Goal: Task Accomplishment & Management: Use online tool/utility

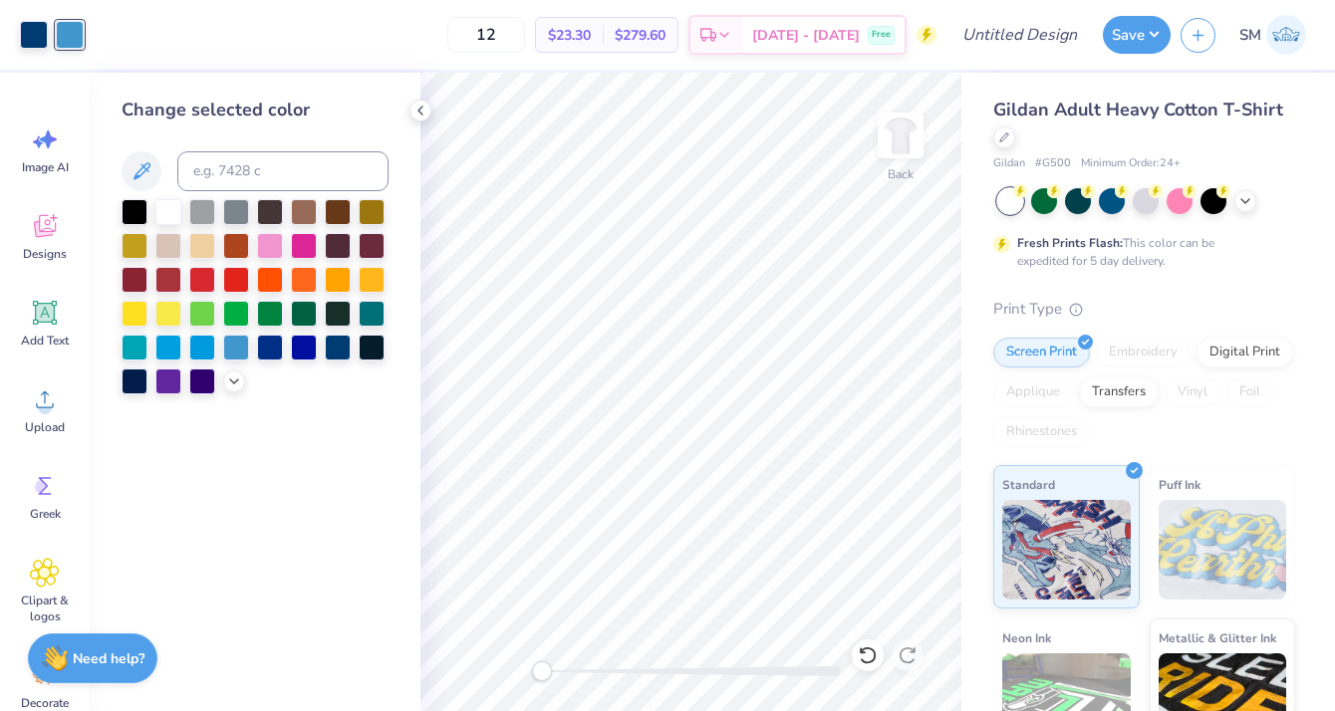
scroll to position [141, 0]
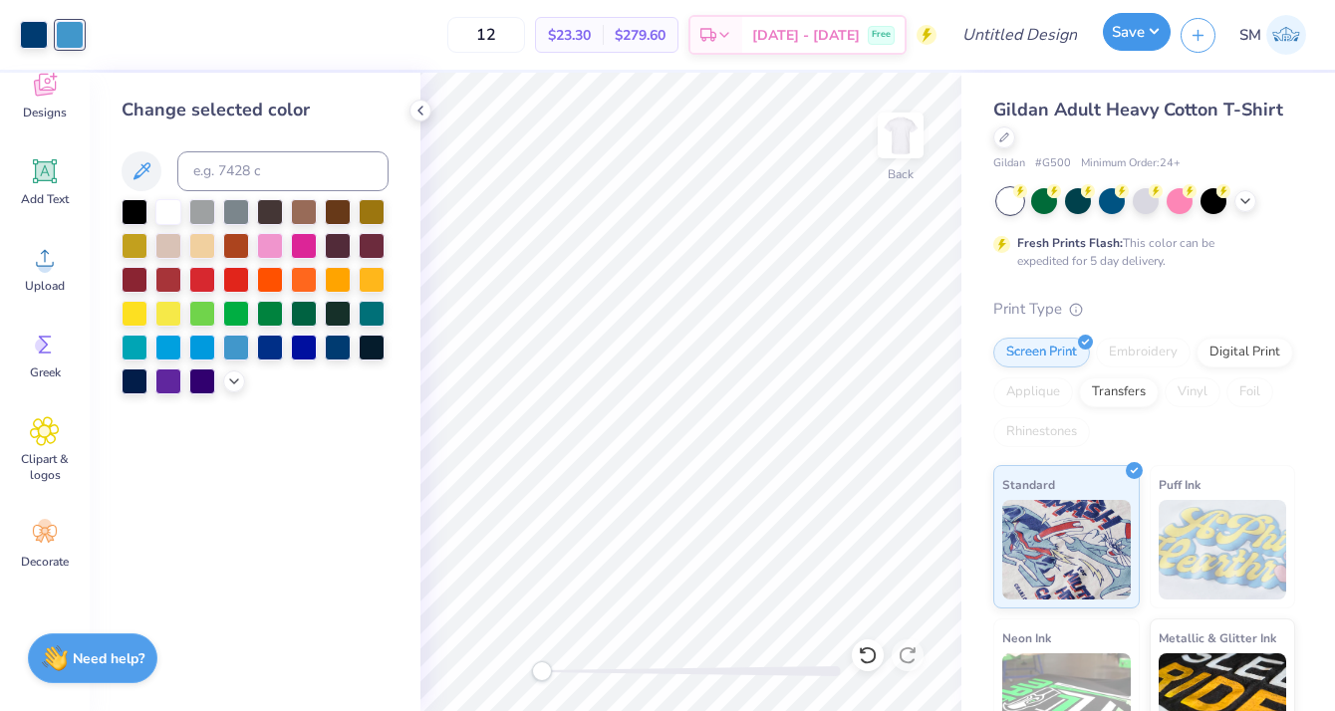
click at [1122, 26] on button "Save" at bounding box center [1137, 32] width 68 height 38
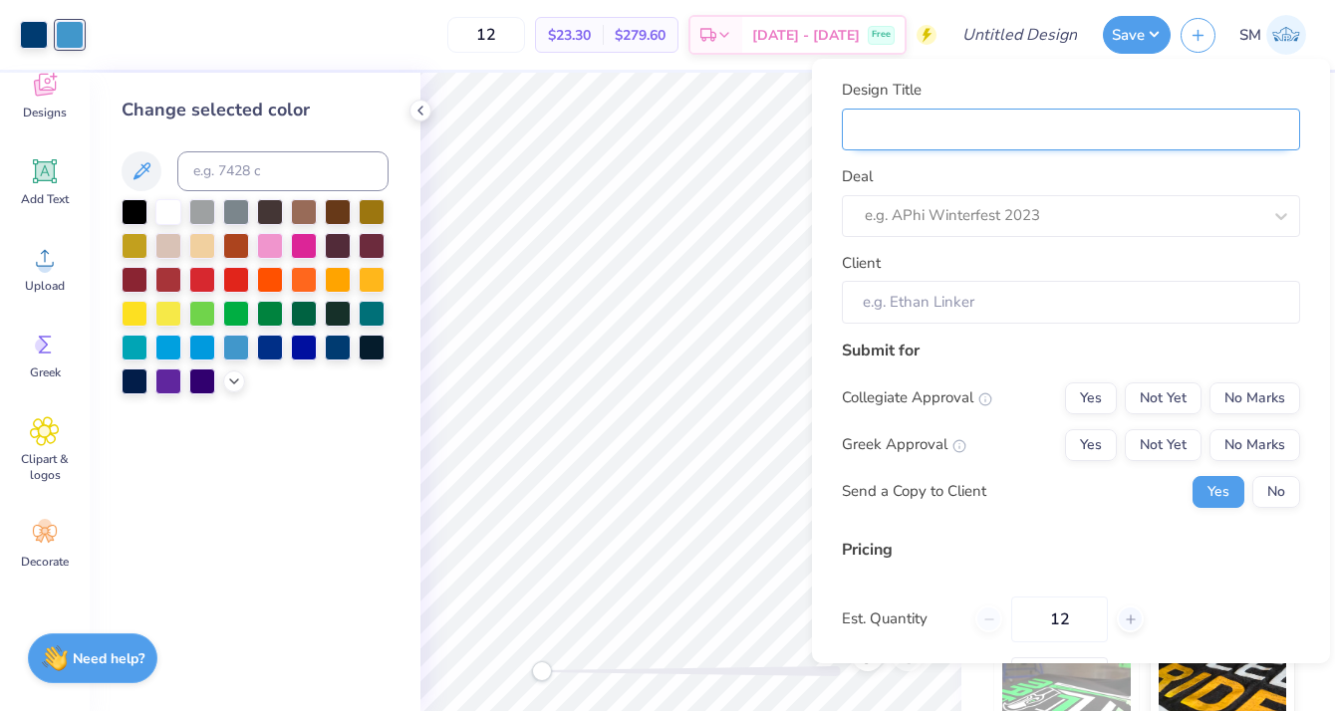
click at [1065, 132] on input "Design Title" at bounding box center [1071, 130] width 458 height 43
type input "K"
type input "KA"
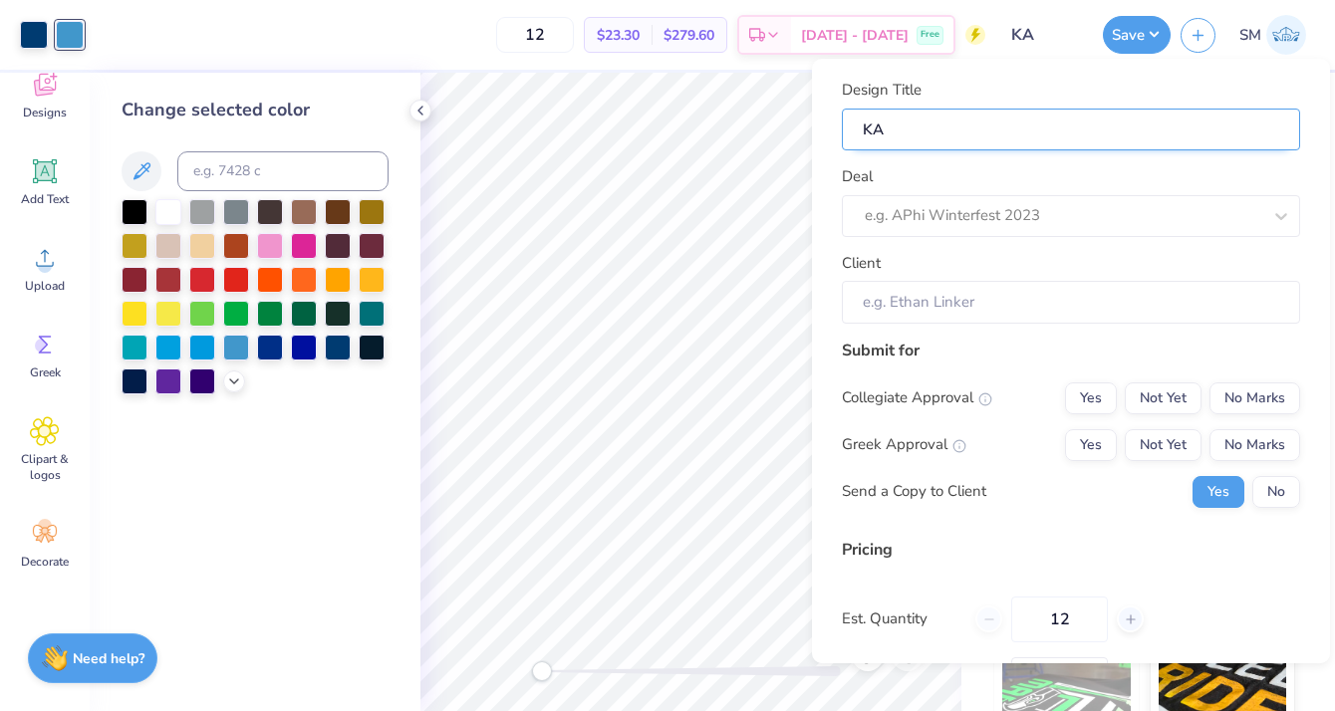
type input "KAO"
type input "KAO H"
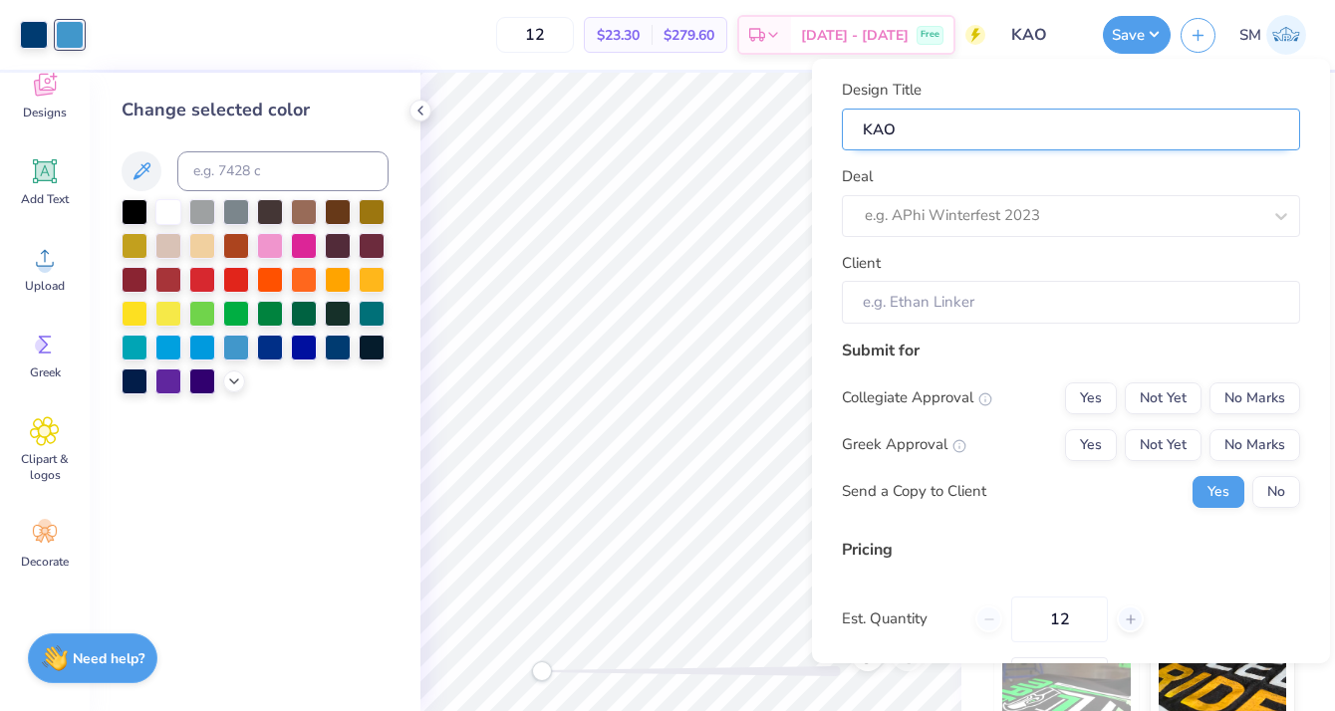
type input "KAO H"
type input "KAO Ho"
type input "KAO Hom"
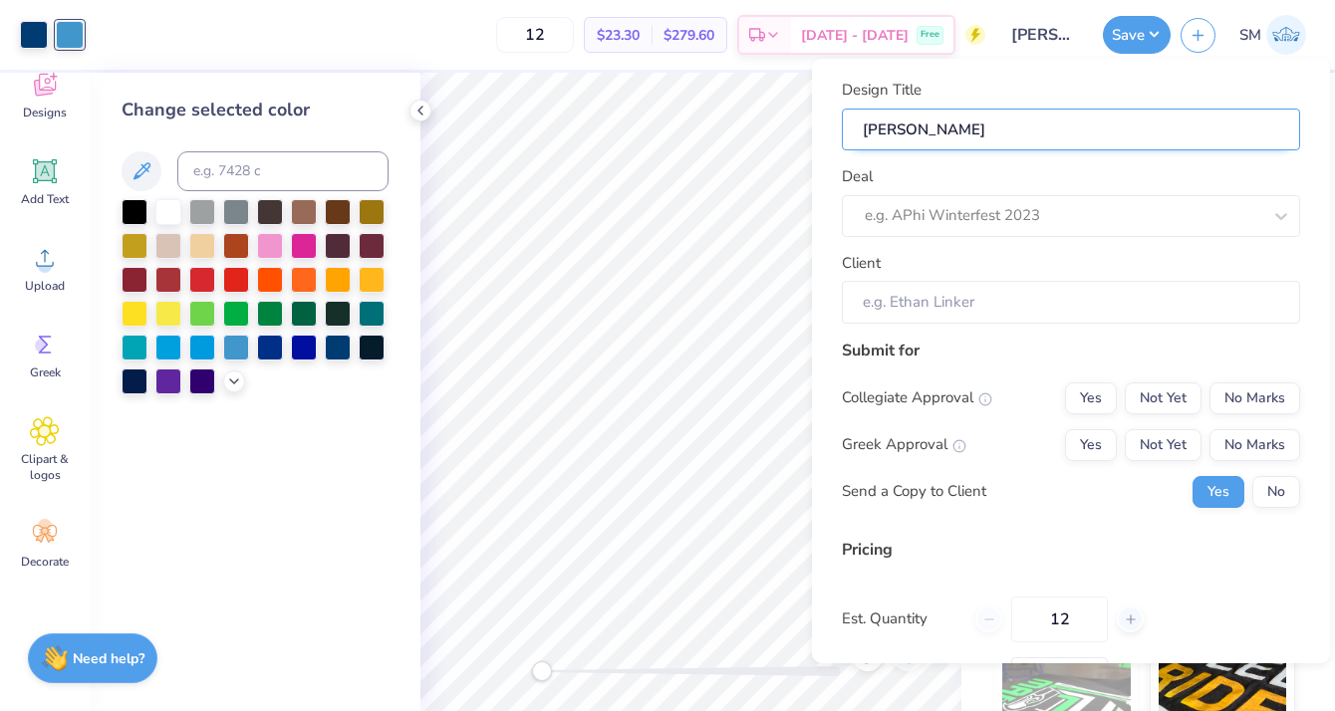
type input "KAO Home"
type input "KAO Homec"
type input "KAO Homeco"
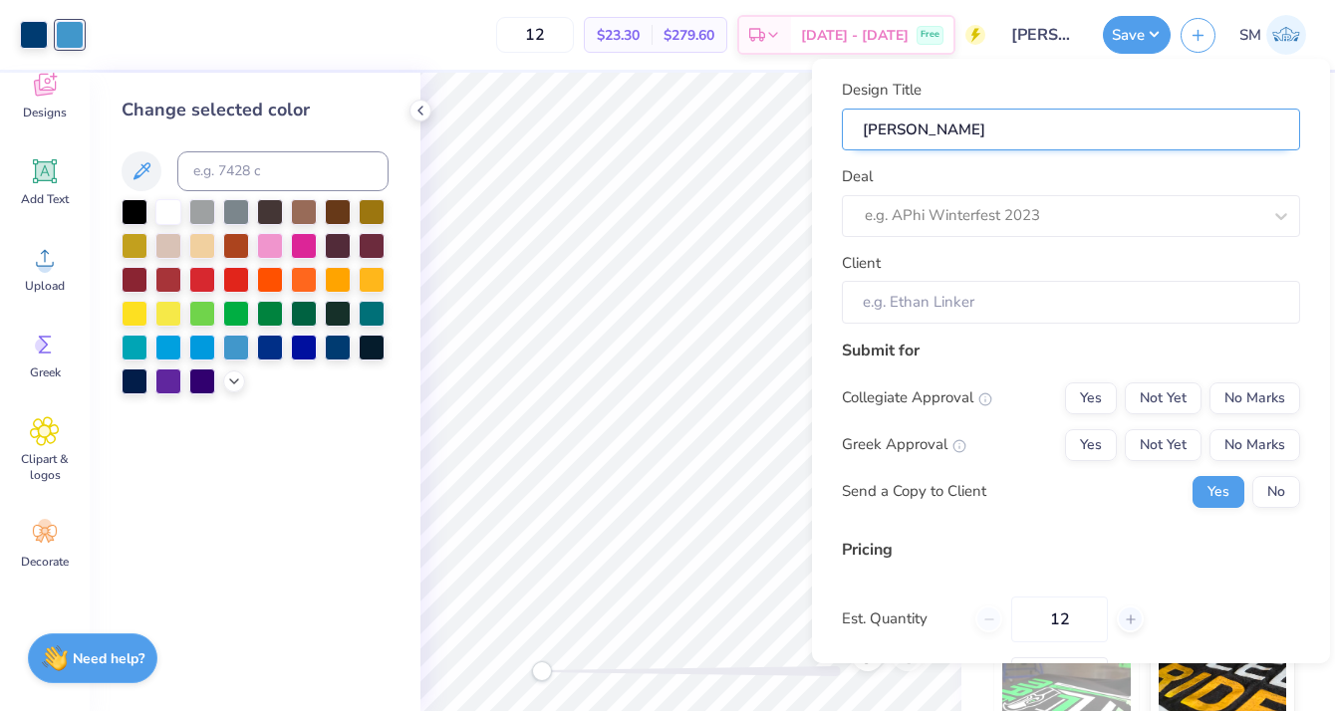
type input "KAO Homeco"
type input "KAO Homecom"
type input "KAO Homecomi"
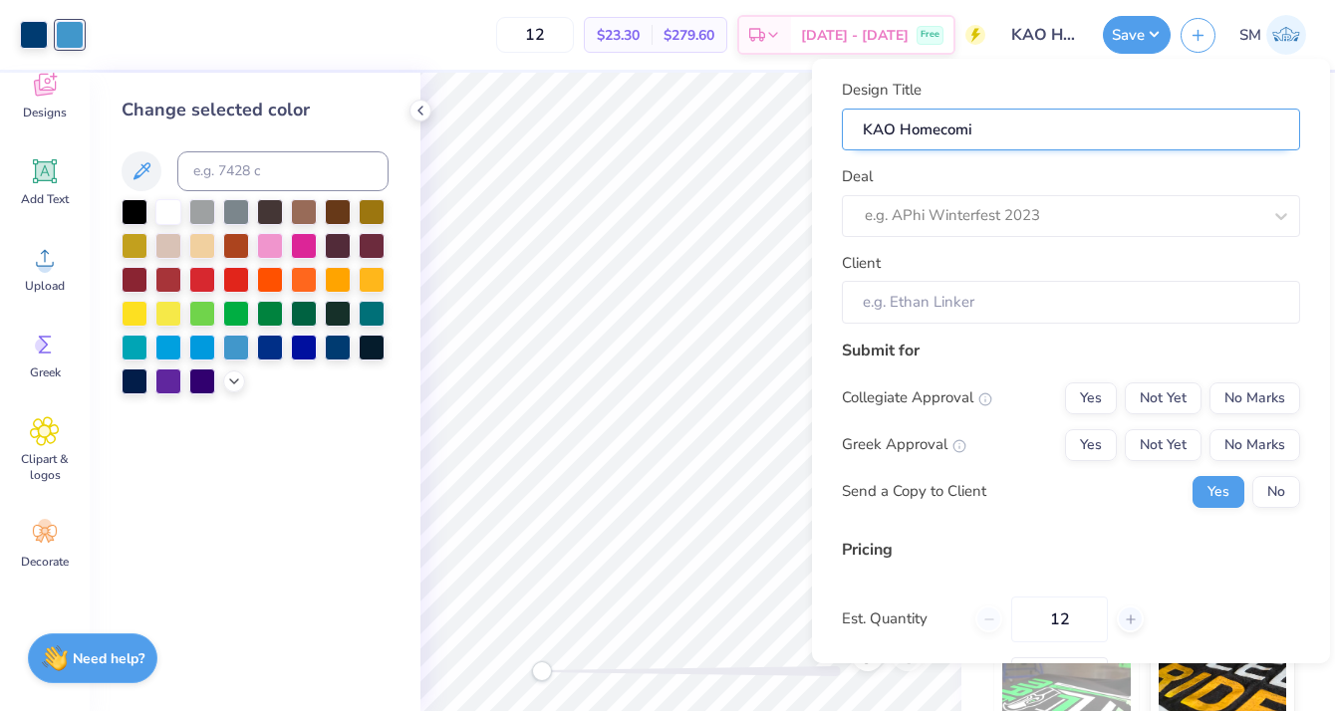
type input "KAO Homecomin"
type input "KAO Homecoming"
click at [1078, 414] on div "Collegiate Approval Yes Not Yet No Marks Greek Approval Yes Not Yet No Marks Se…" at bounding box center [1071, 446] width 458 height 126
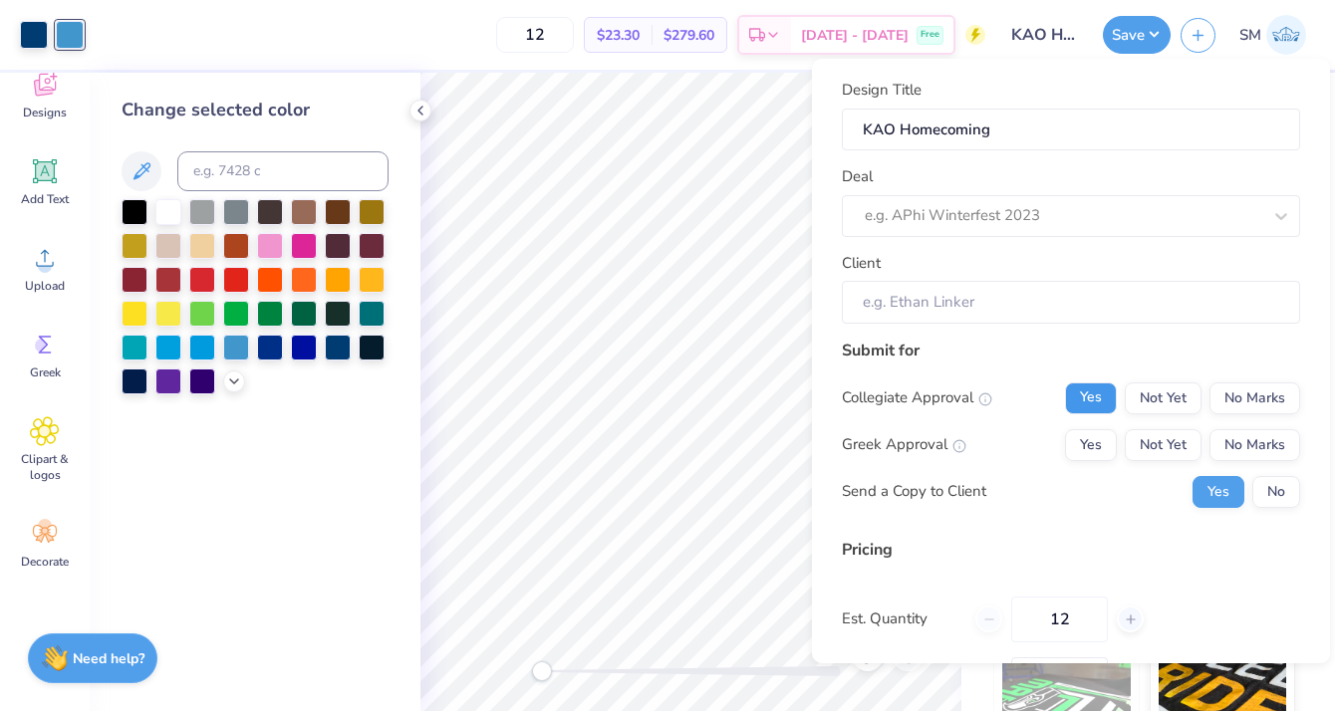
click at [1083, 405] on button "Yes" at bounding box center [1091, 399] width 52 height 32
click at [1083, 436] on button "Yes" at bounding box center [1091, 445] width 52 height 32
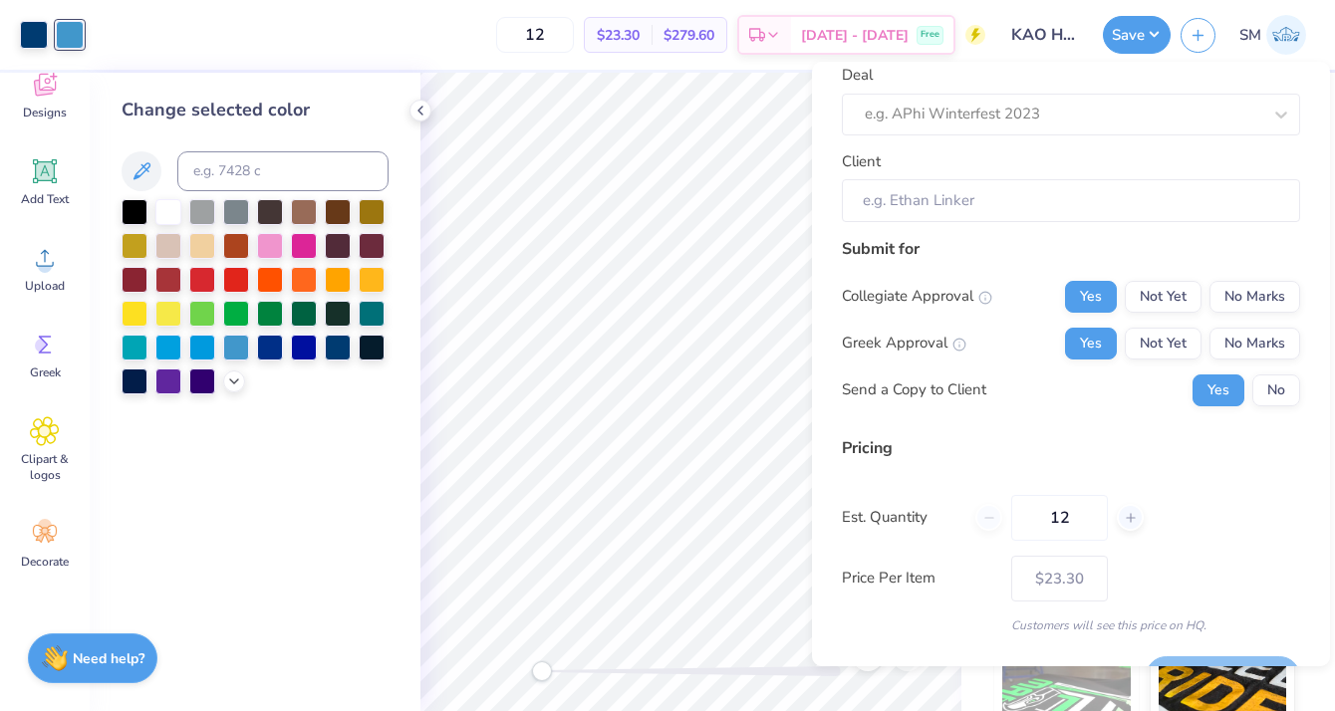
scroll to position [154, 0]
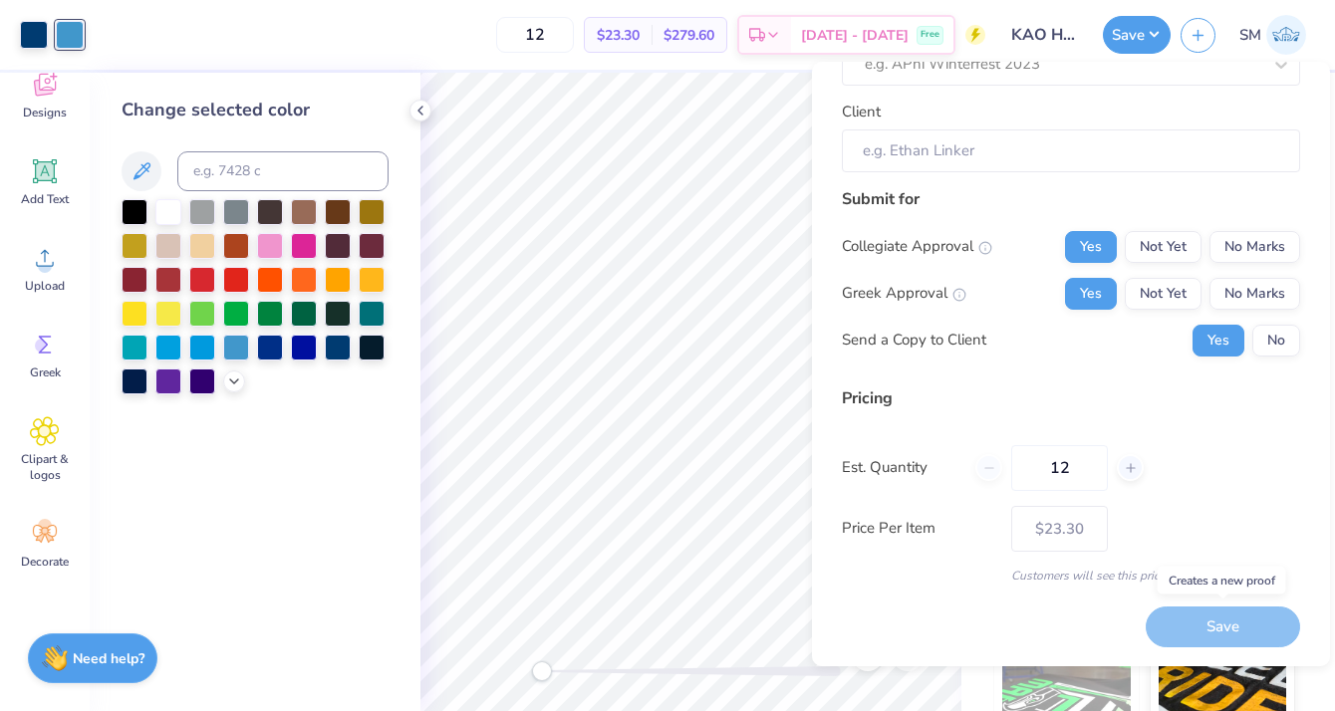
click at [1207, 620] on div "Save" at bounding box center [1223, 627] width 154 height 41
click at [1019, 150] on input "Client" at bounding box center [1071, 151] width 458 height 43
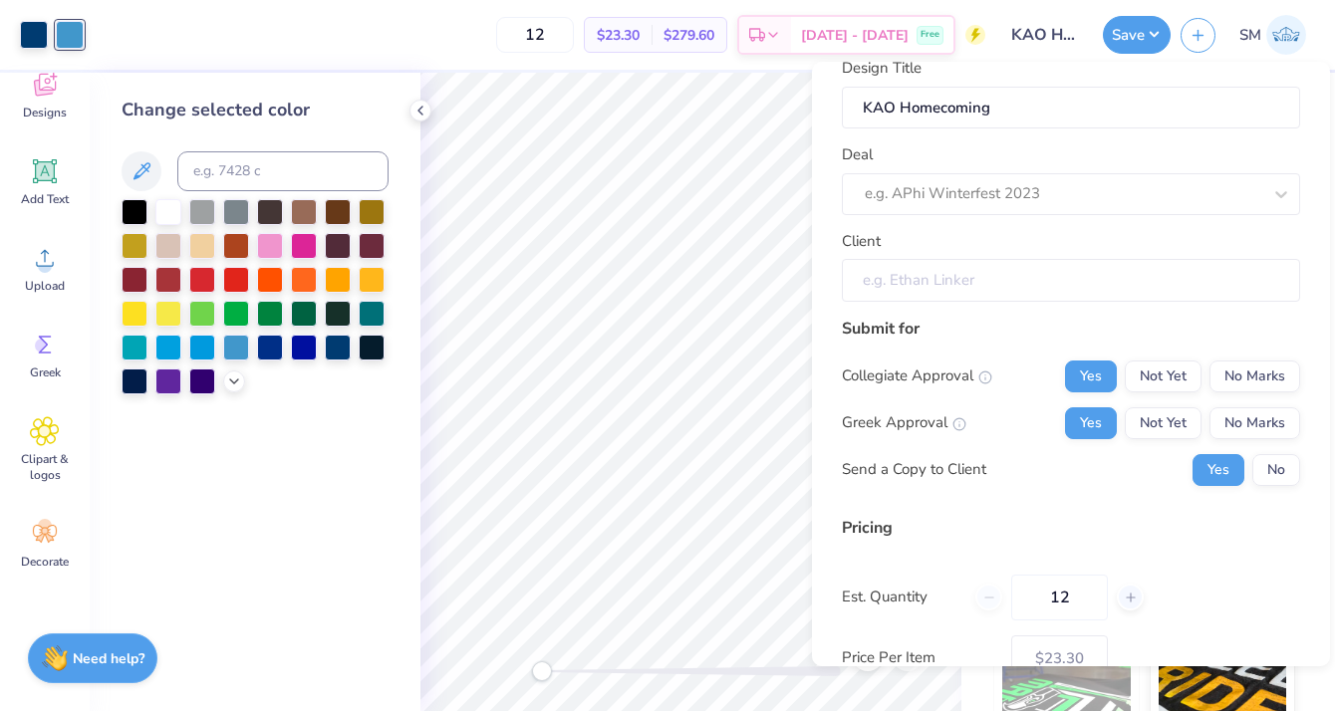
scroll to position [24, 0]
click at [1009, 191] on div at bounding box center [1063, 194] width 397 height 27
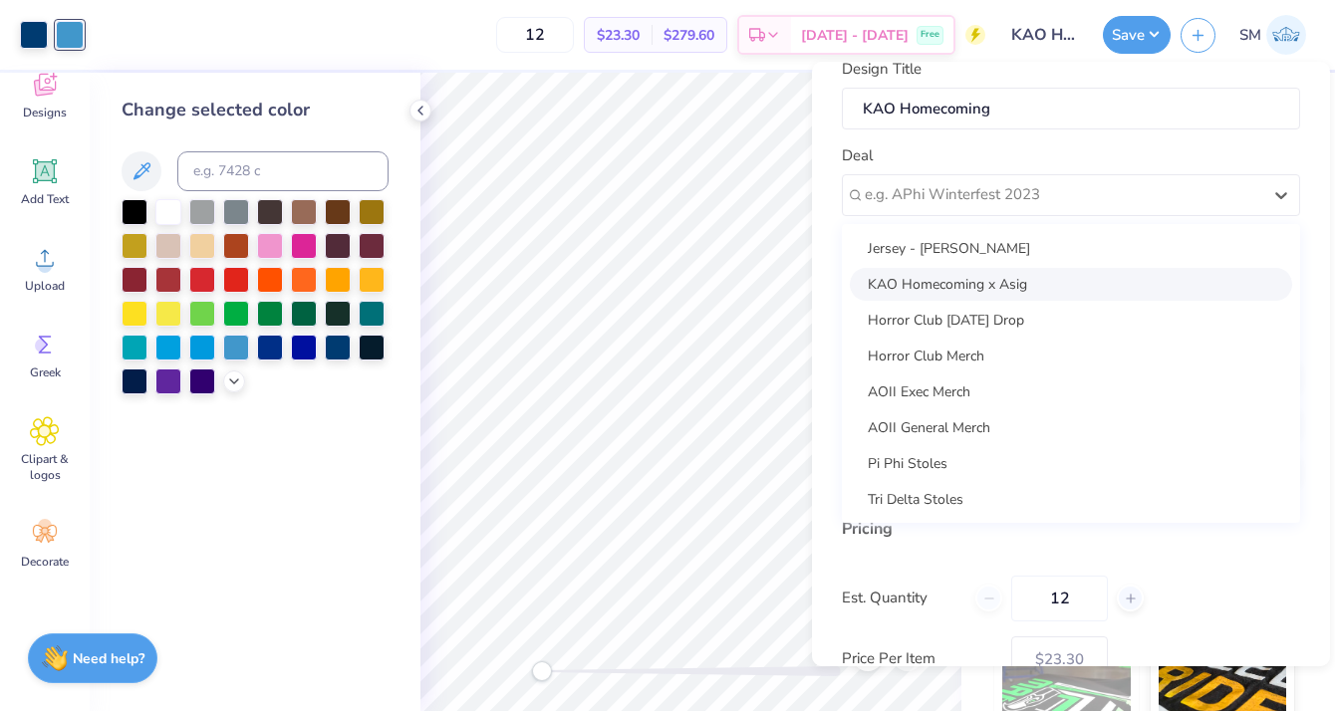
click at [983, 281] on div "KAO Homecoming x Asig" at bounding box center [1071, 284] width 442 height 33
type input "Bella Peterson"
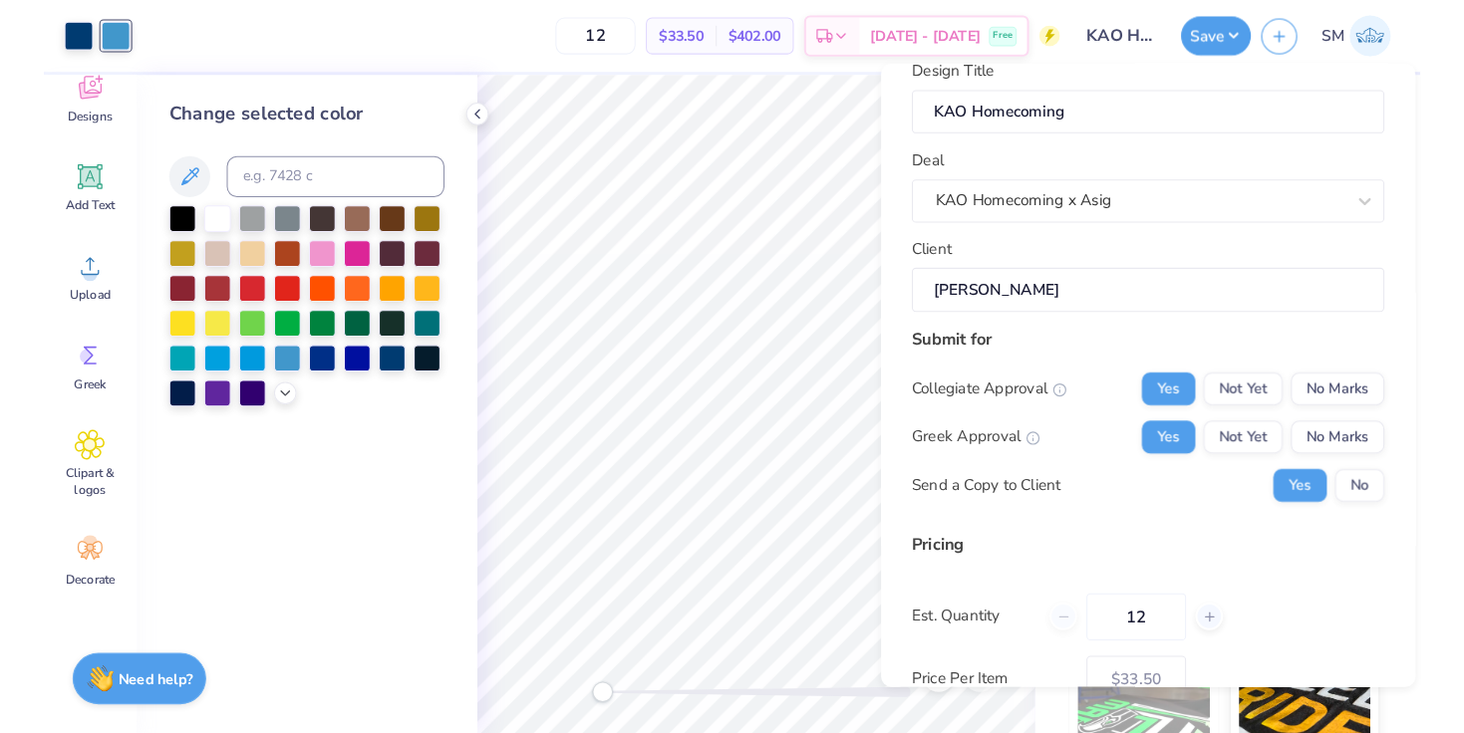
scroll to position [154, 0]
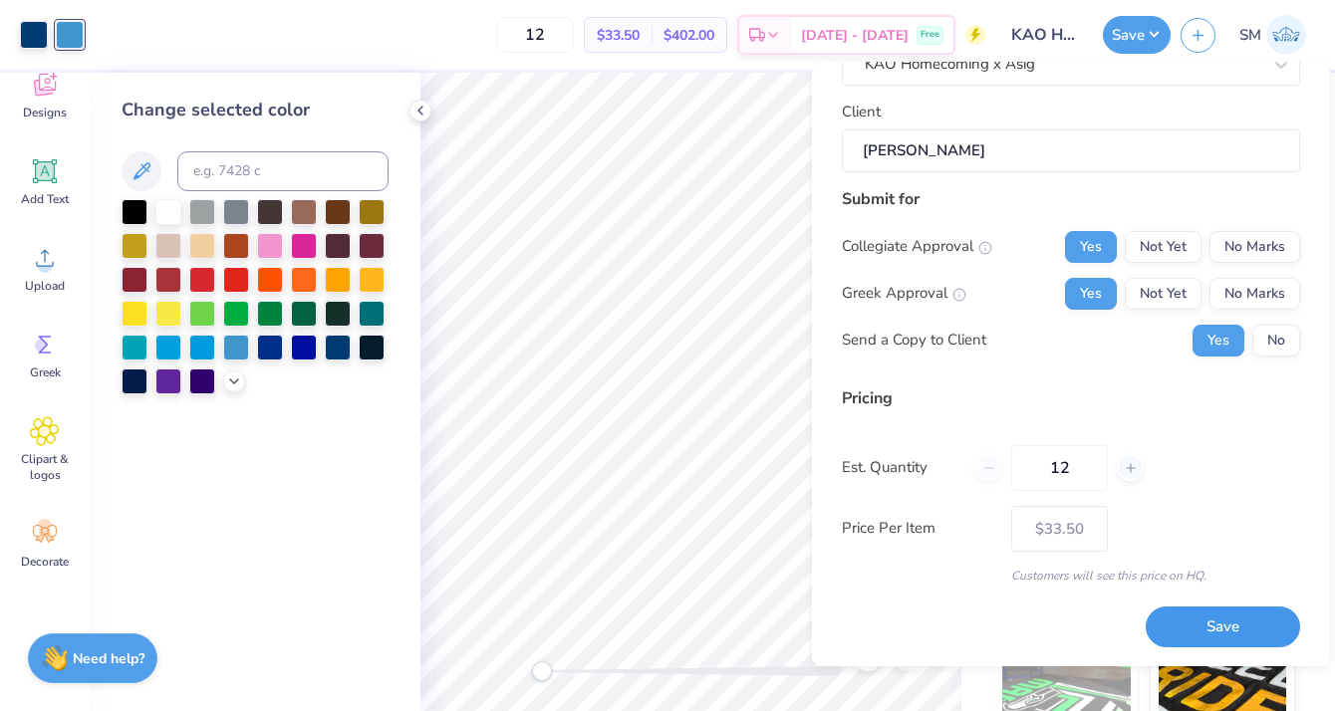
click at [1193, 631] on button "Save" at bounding box center [1223, 627] width 154 height 41
type input "$33.50"
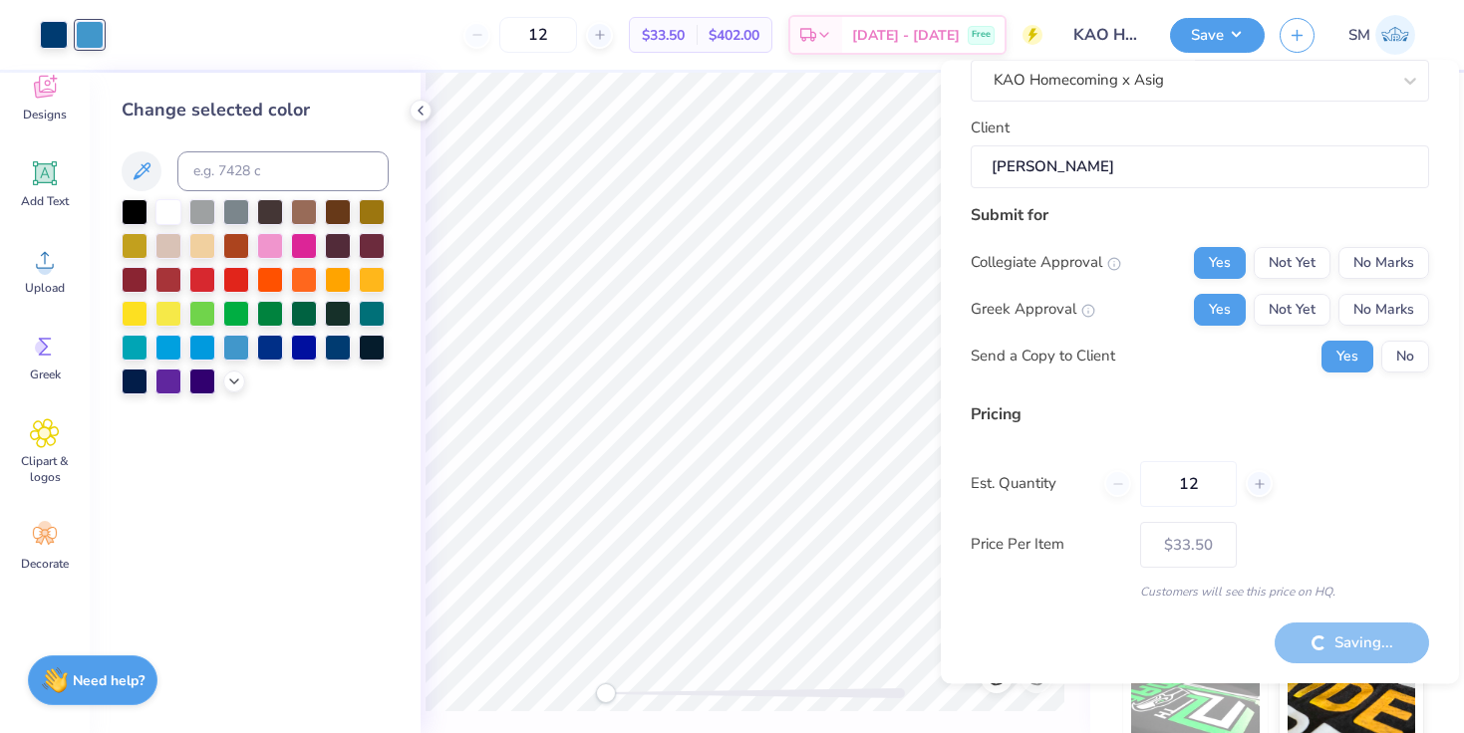
scroll to position [140, 0]
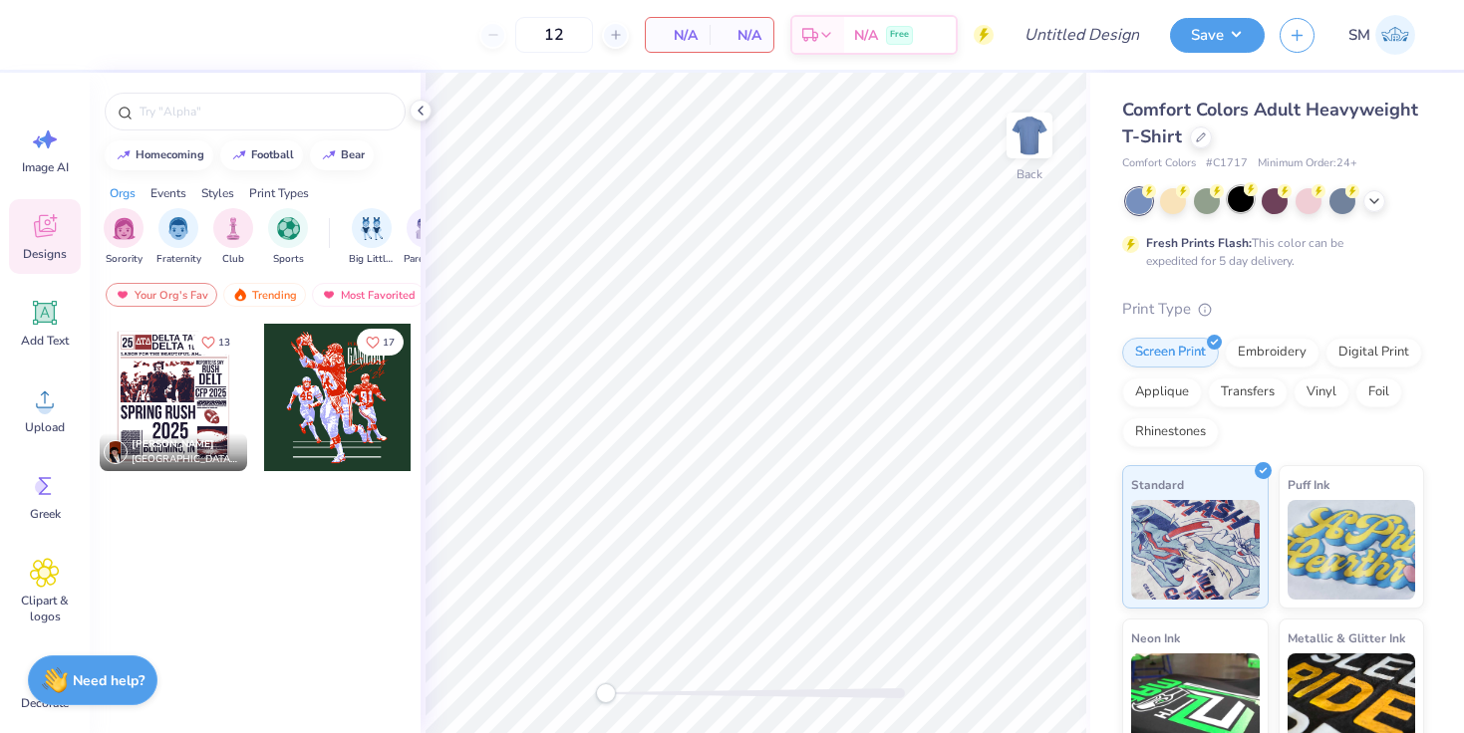
click at [1238, 204] on div at bounding box center [1241, 199] width 26 height 26
click at [267, 289] on div "Trending" at bounding box center [264, 295] width 83 height 24
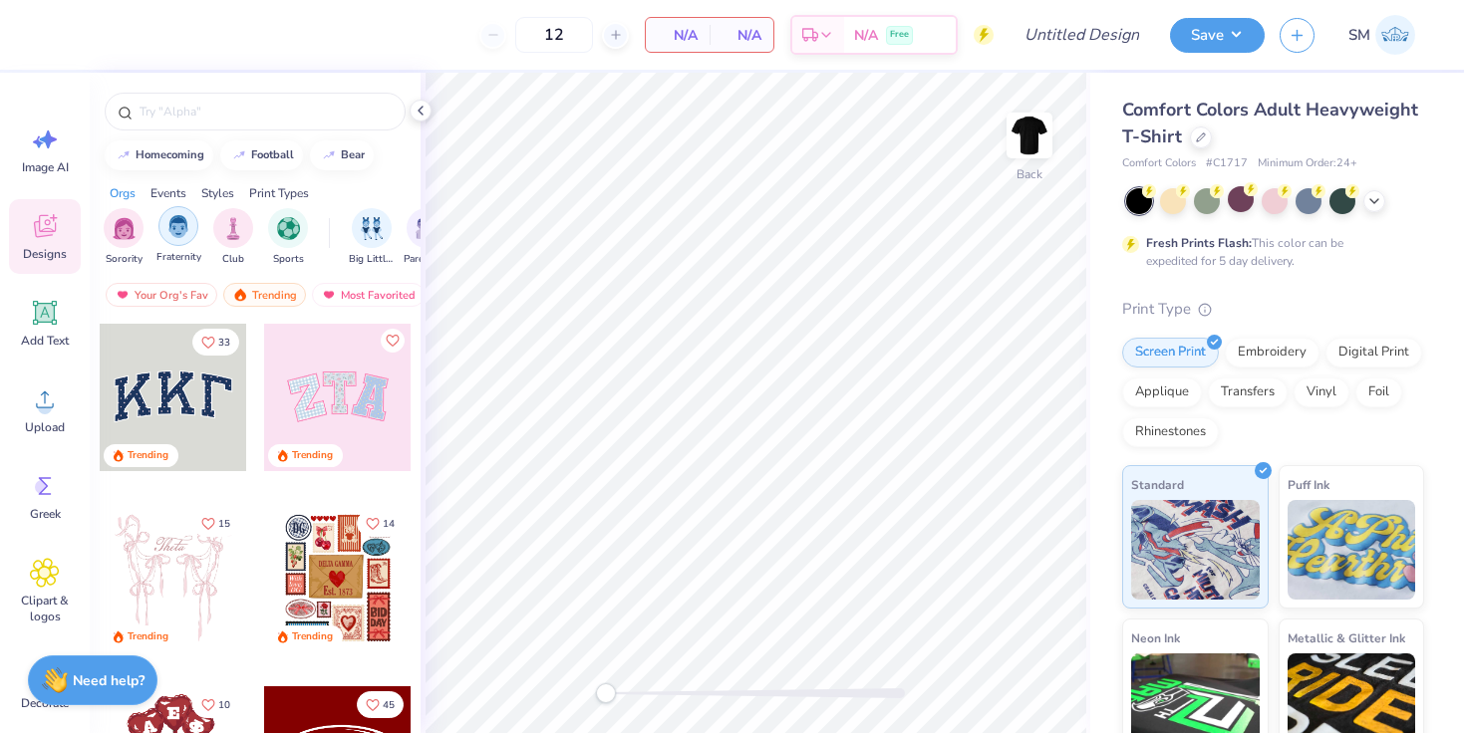
click at [183, 236] on img "filter for Fraternity" at bounding box center [178, 226] width 22 height 23
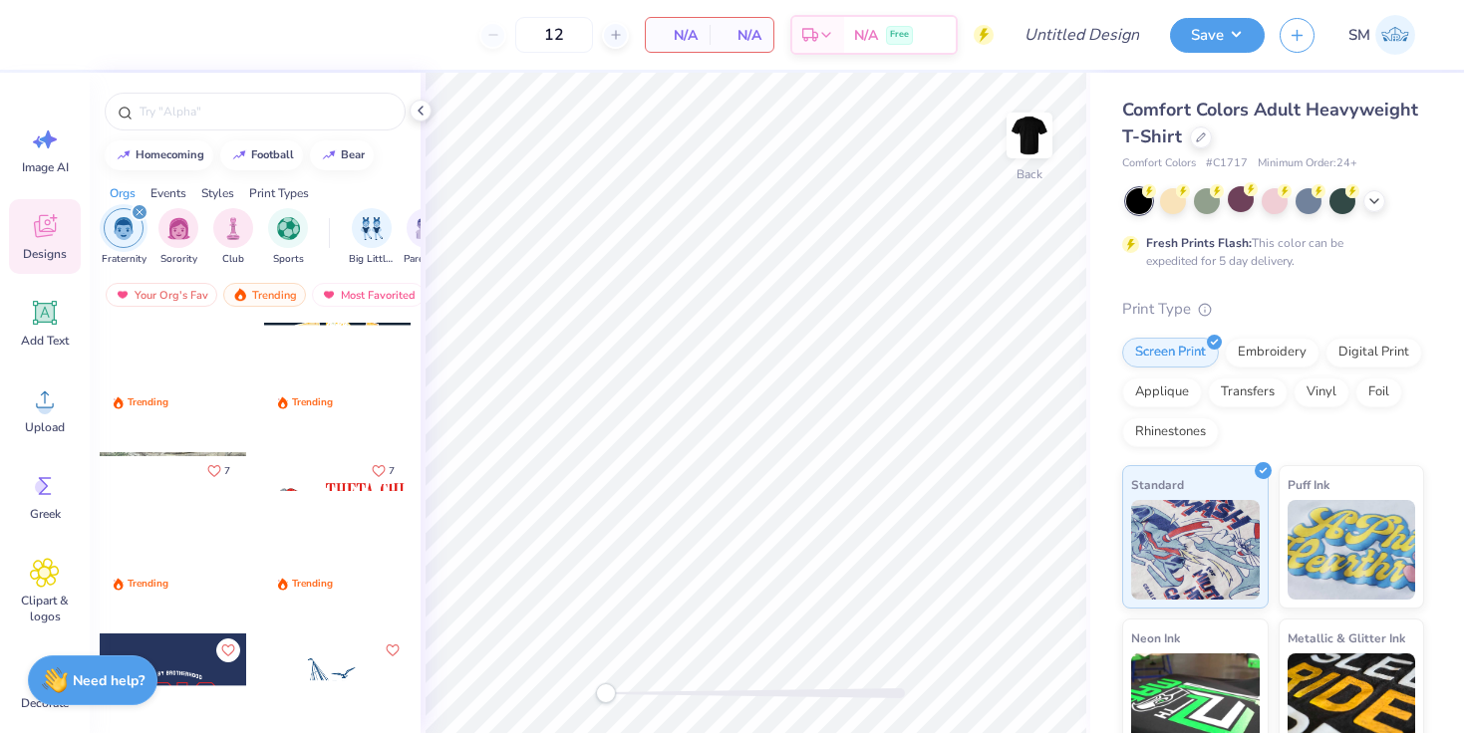
scroll to position [602, 0]
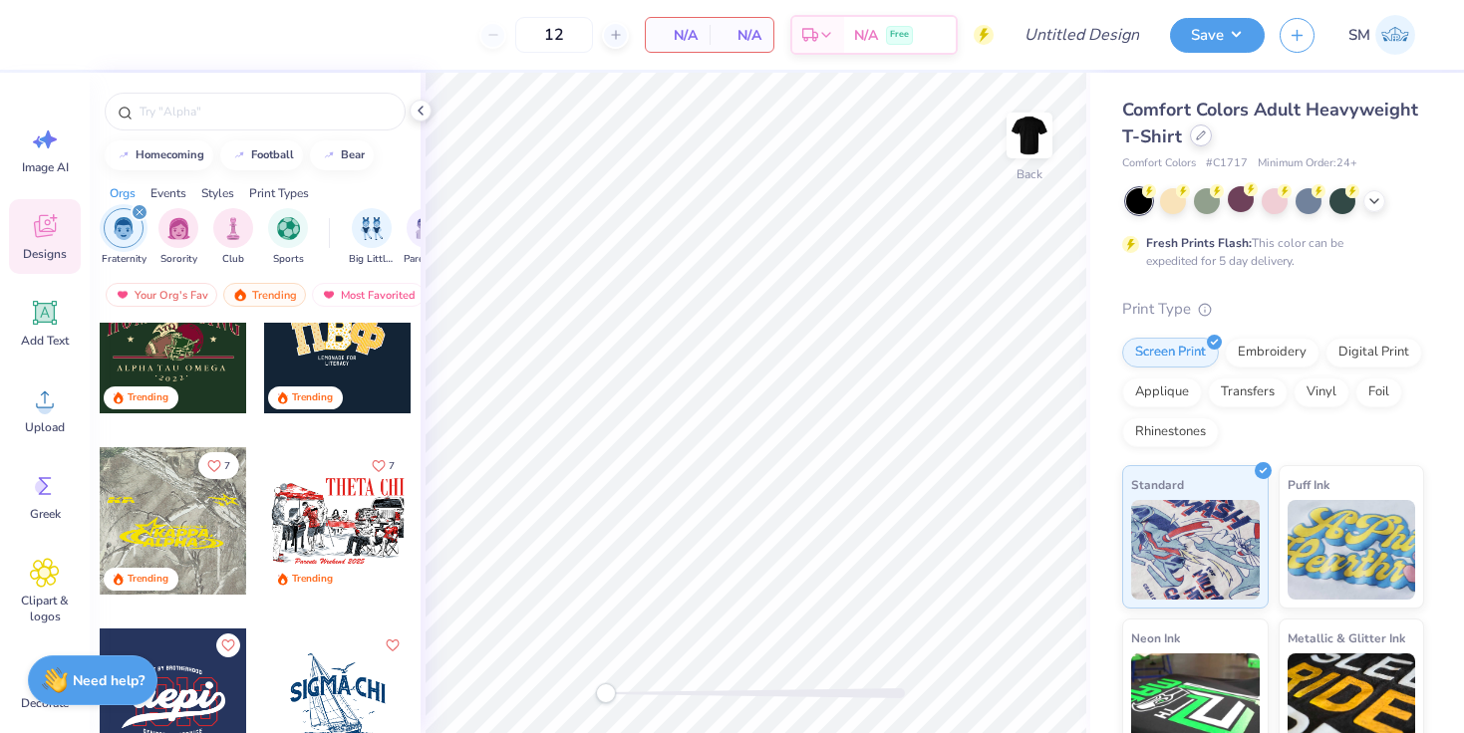
click at [1197, 143] on div at bounding box center [1201, 136] width 22 height 22
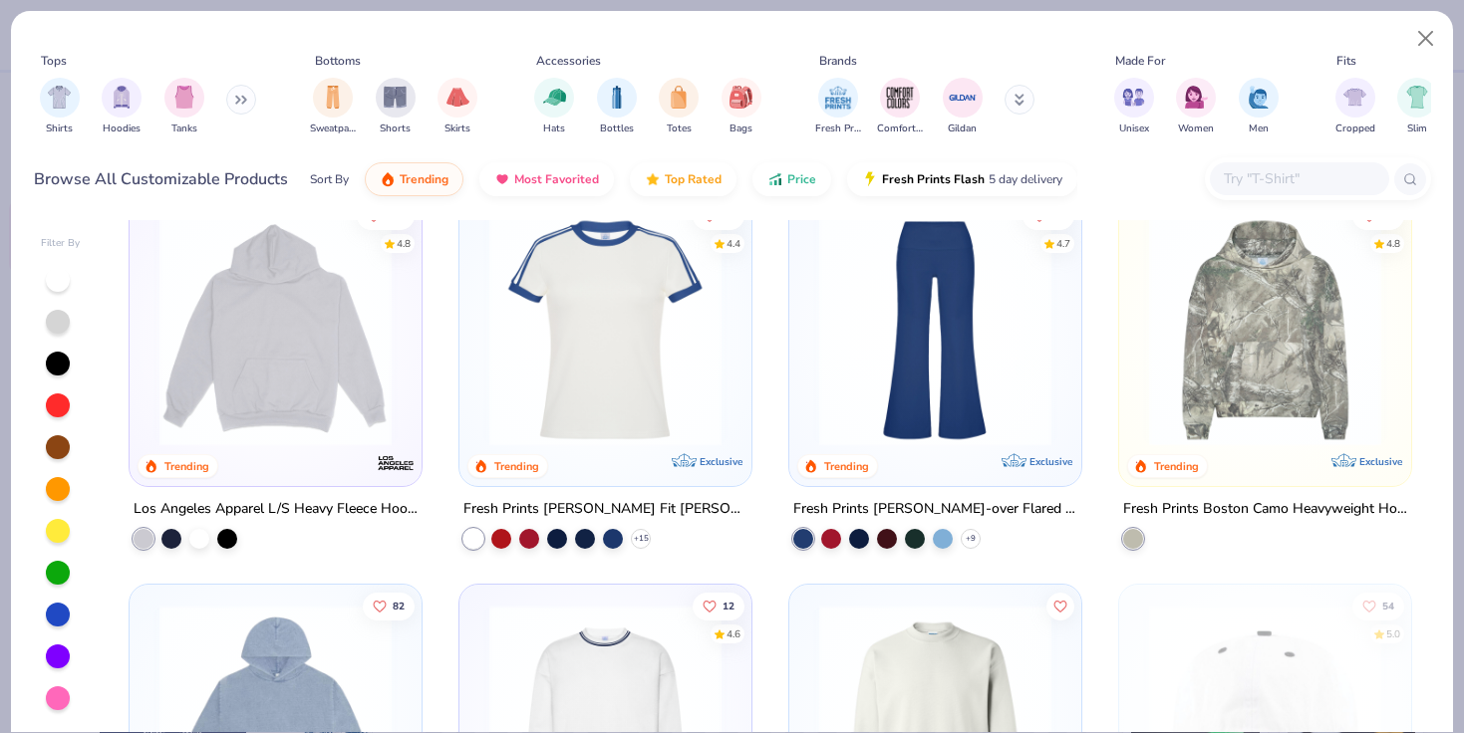
scroll to position [2184, 0]
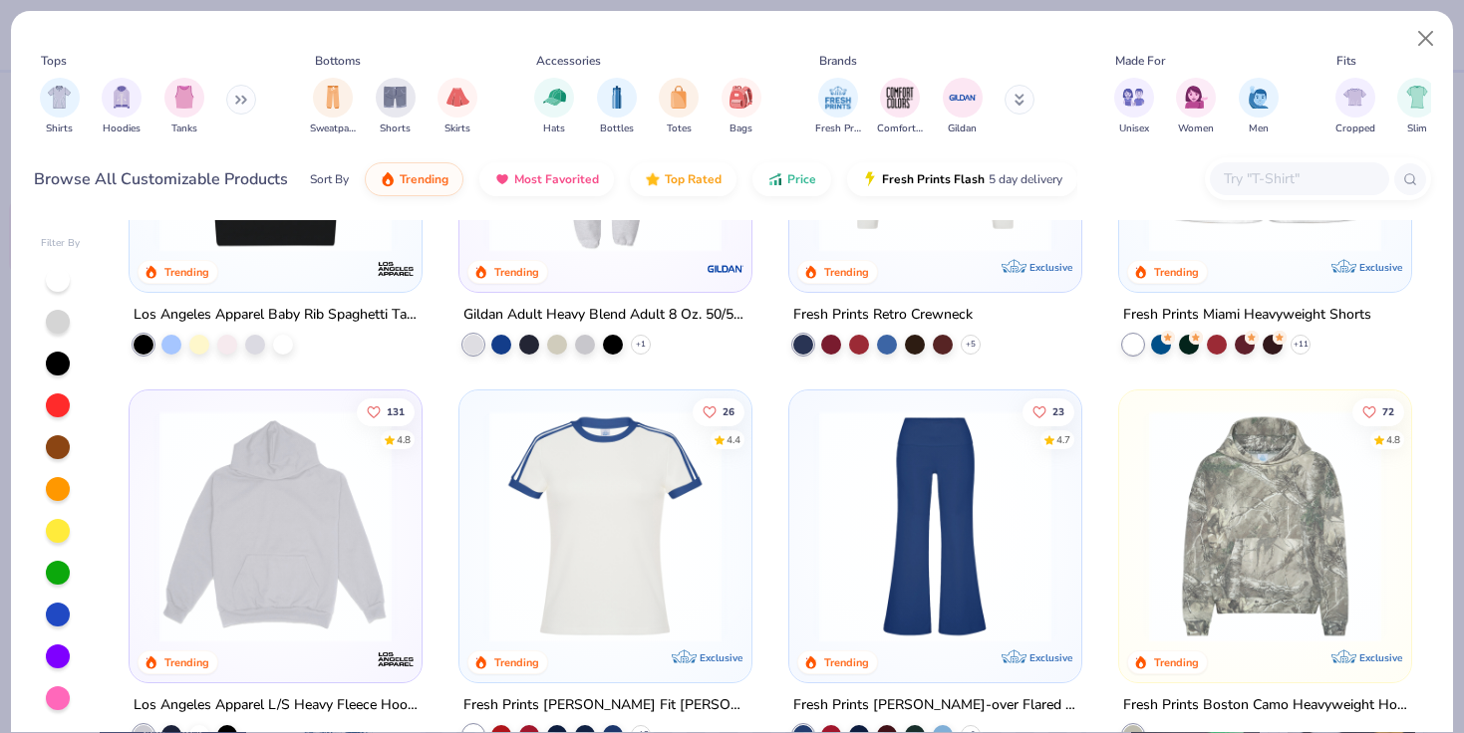
click at [1179, 699] on div "Fresh Prints Boston Camo Heavyweight Hoodie" at bounding box center [1265, 706] width 284 height 25
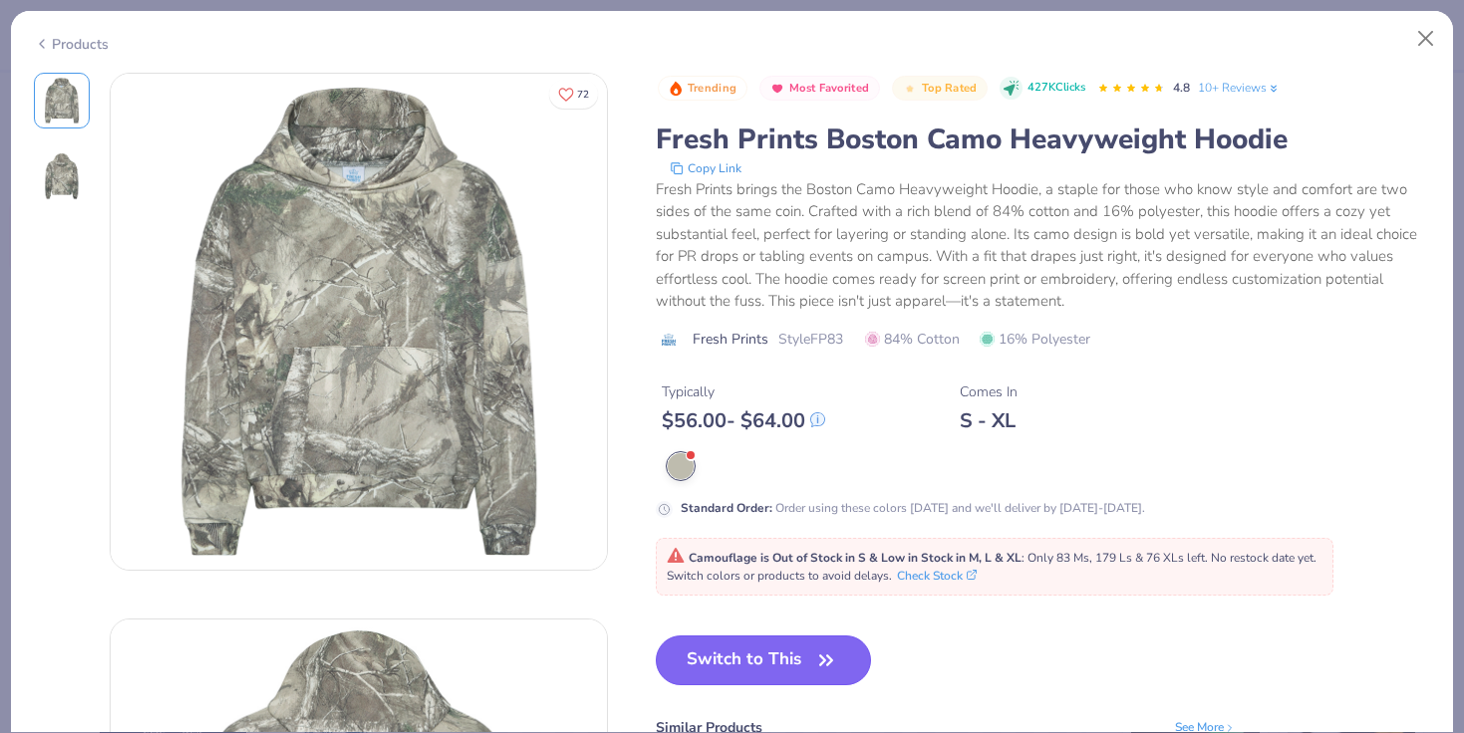
click at [679, 645] on button "Switch to This" at bounding box center [764, 661] width 216 height 50
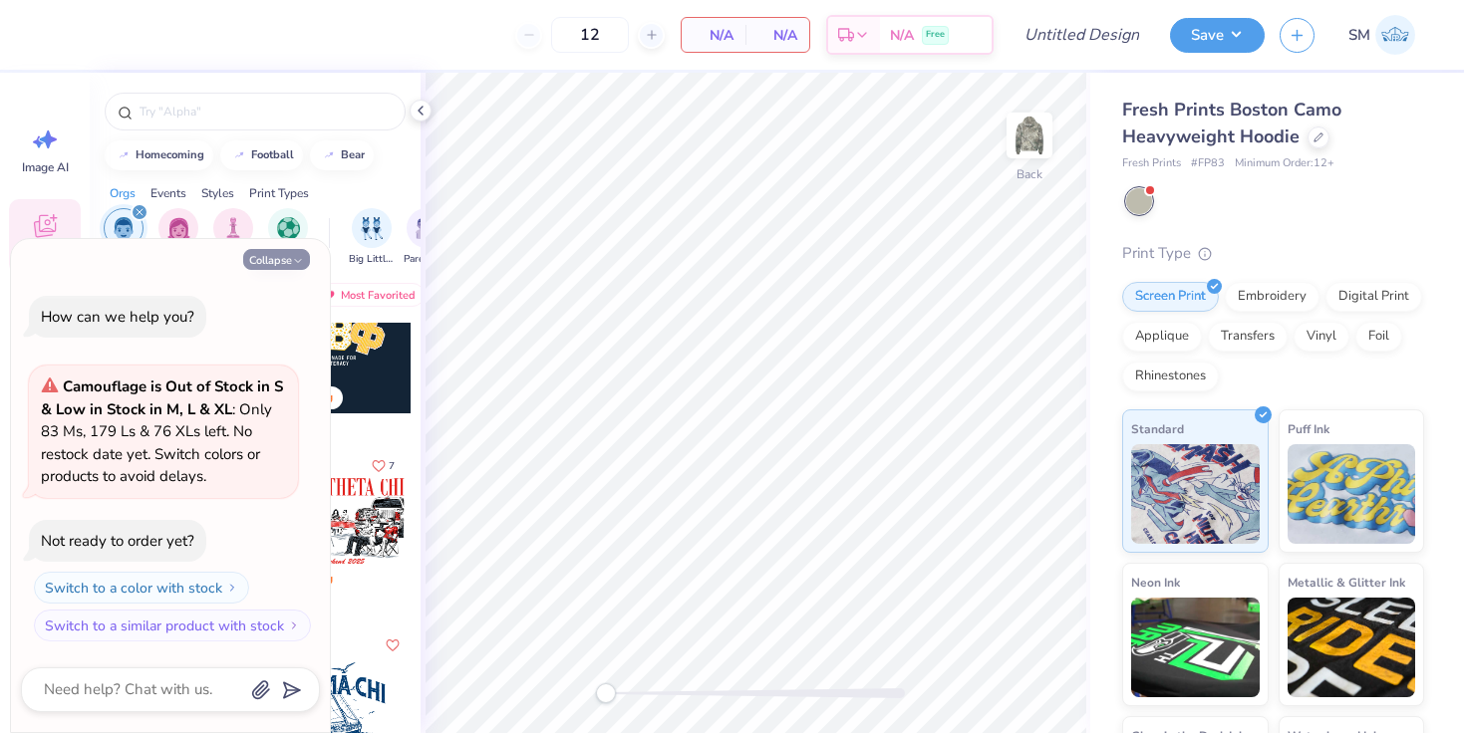
click at [287, 254] on button "Collapse" at bounding box center [276, 259] width 67 height 21
type textarea "x"
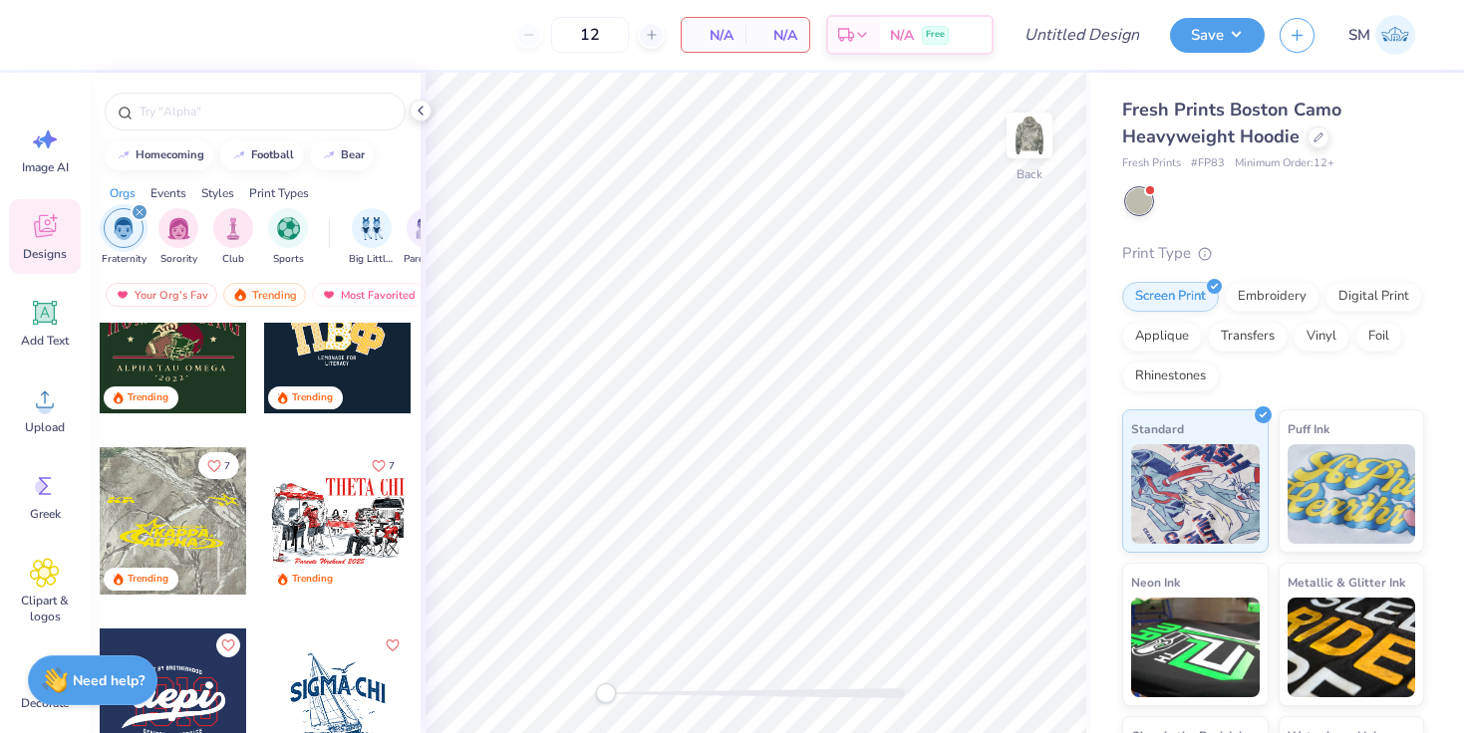
click at [201, 496] on div at bounding box center [173, 520] width 147 height 147
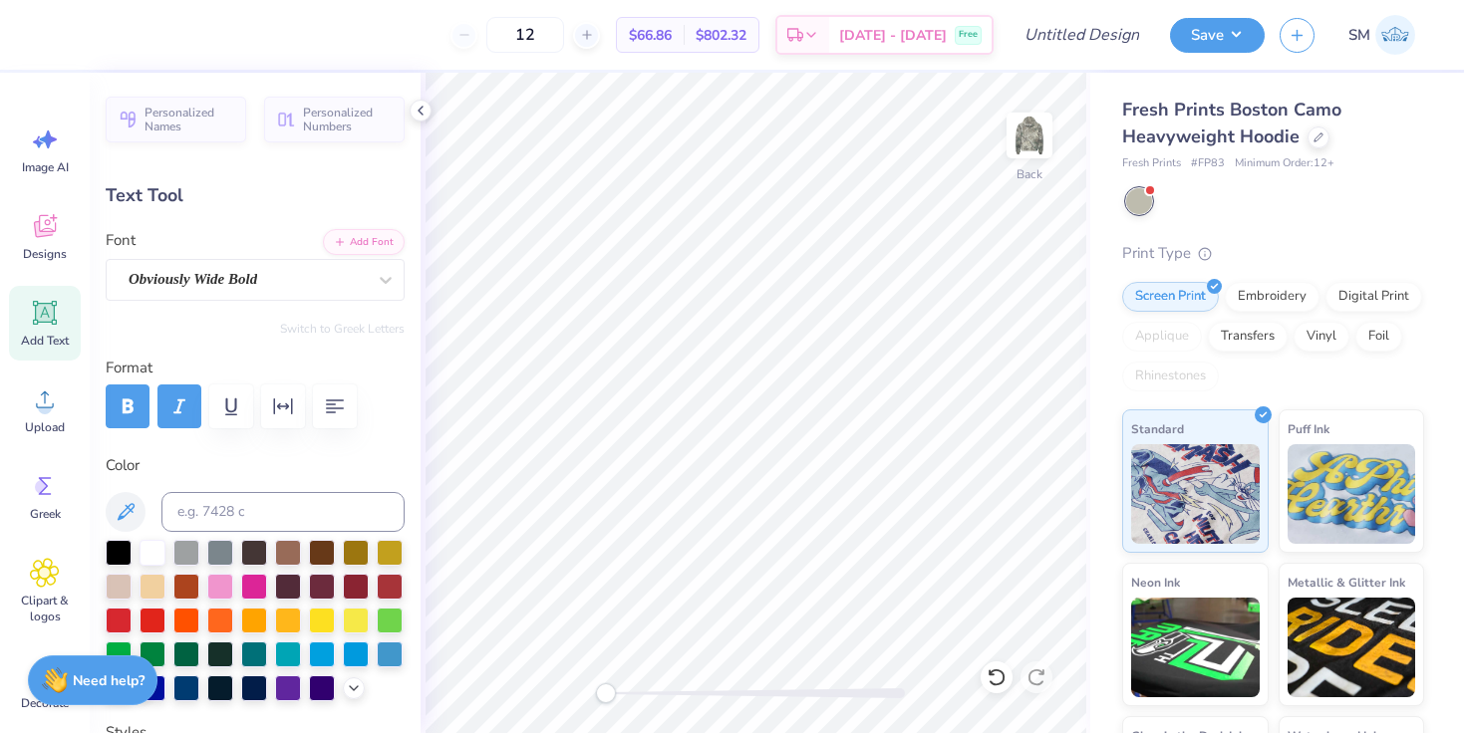
type input "5.82"
type input "6.82"
type textarea "Pi Kappa"
type input "7.81"
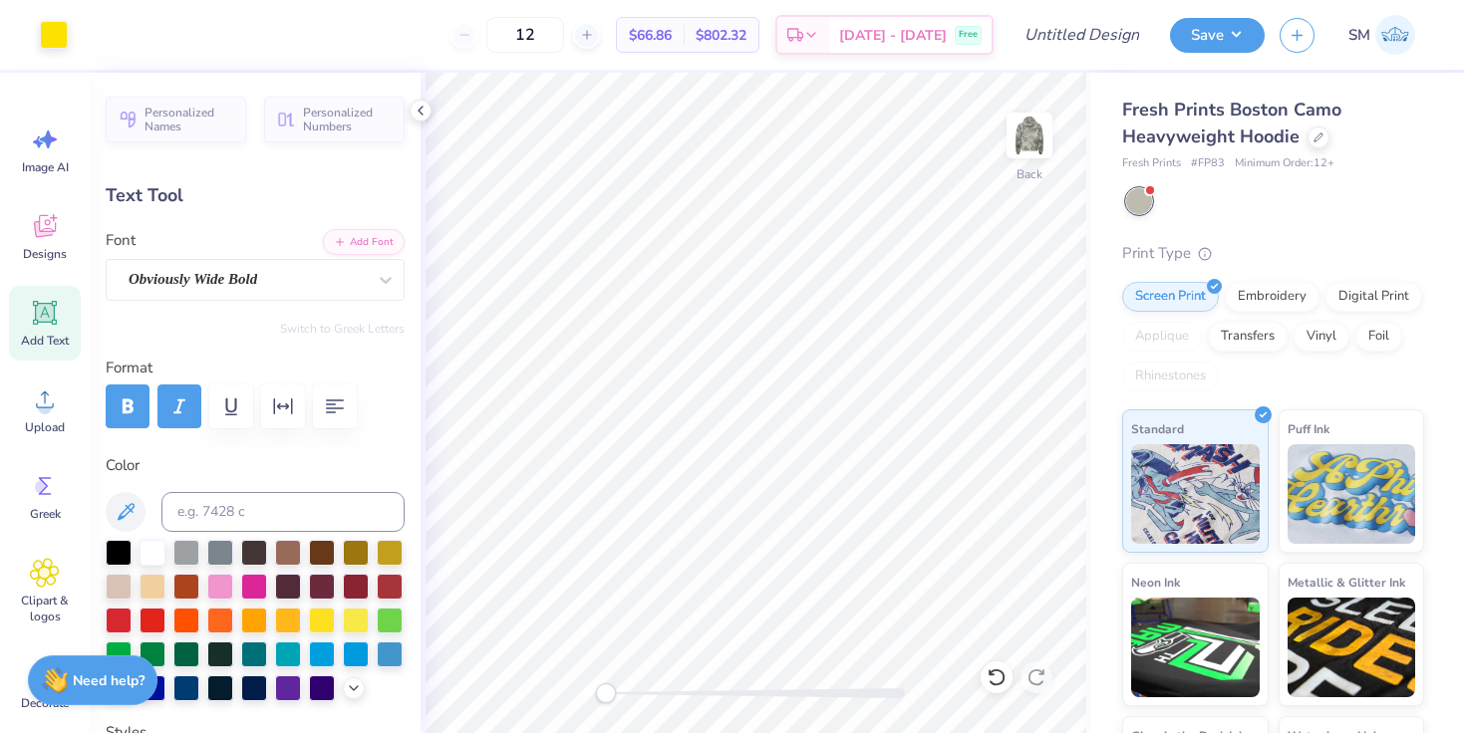
type input "1.08"
type input "6.72"
type input "5.83"
type input "0.87"
type input "7.77"
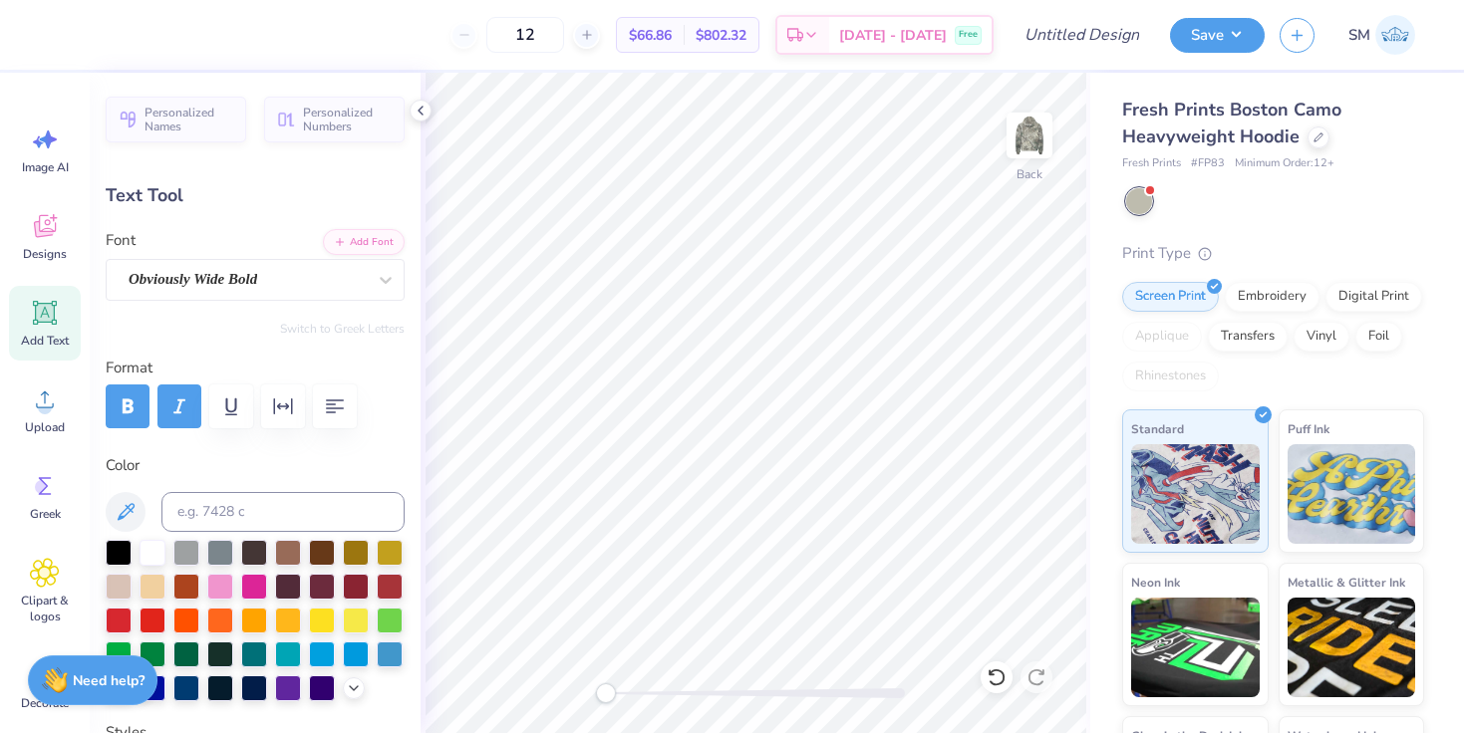
type textarea "Phi"
type input "2.90"
type input "0.91"
type input "7.75"
type input "4.06"
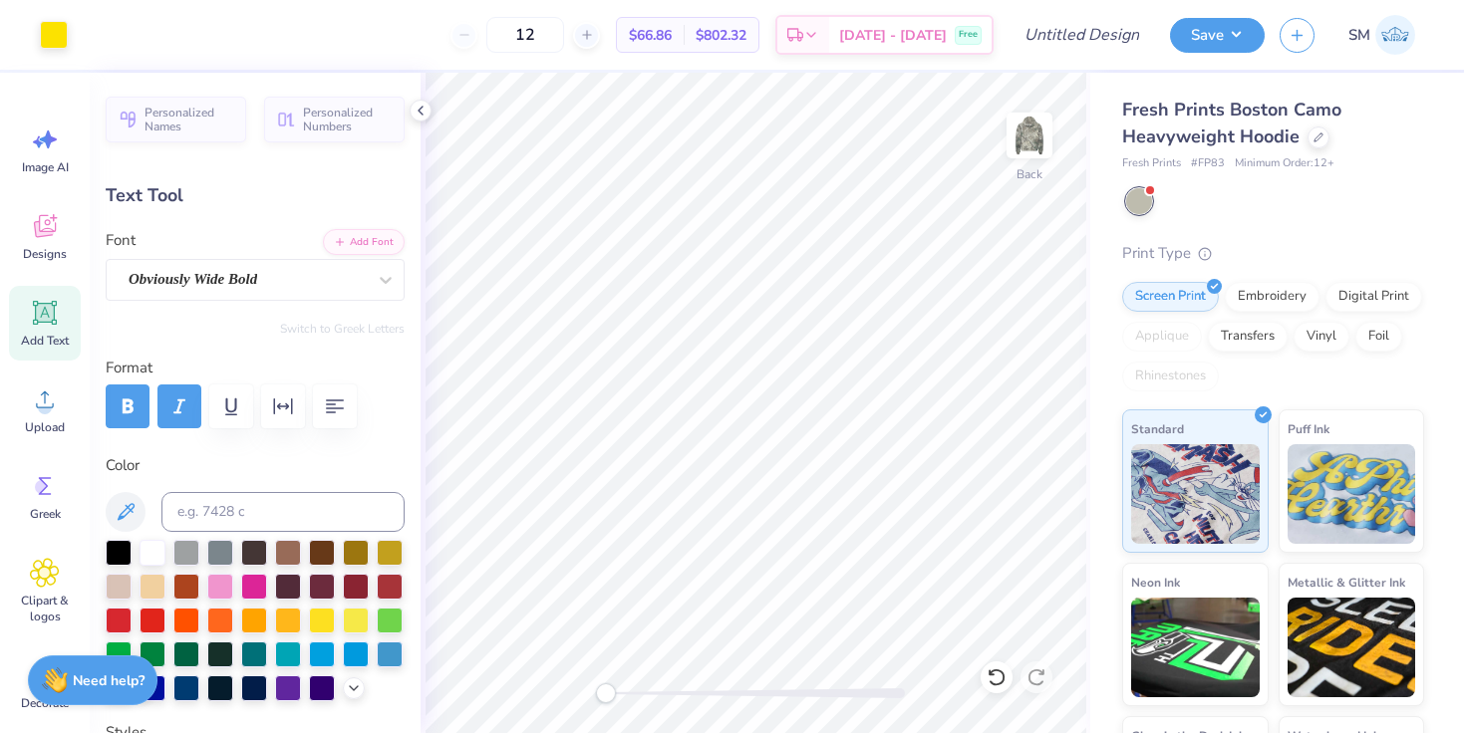
type input "0.19"
type input "6.45"
type input "2.90"
type input "0.60"
type input "3.43"
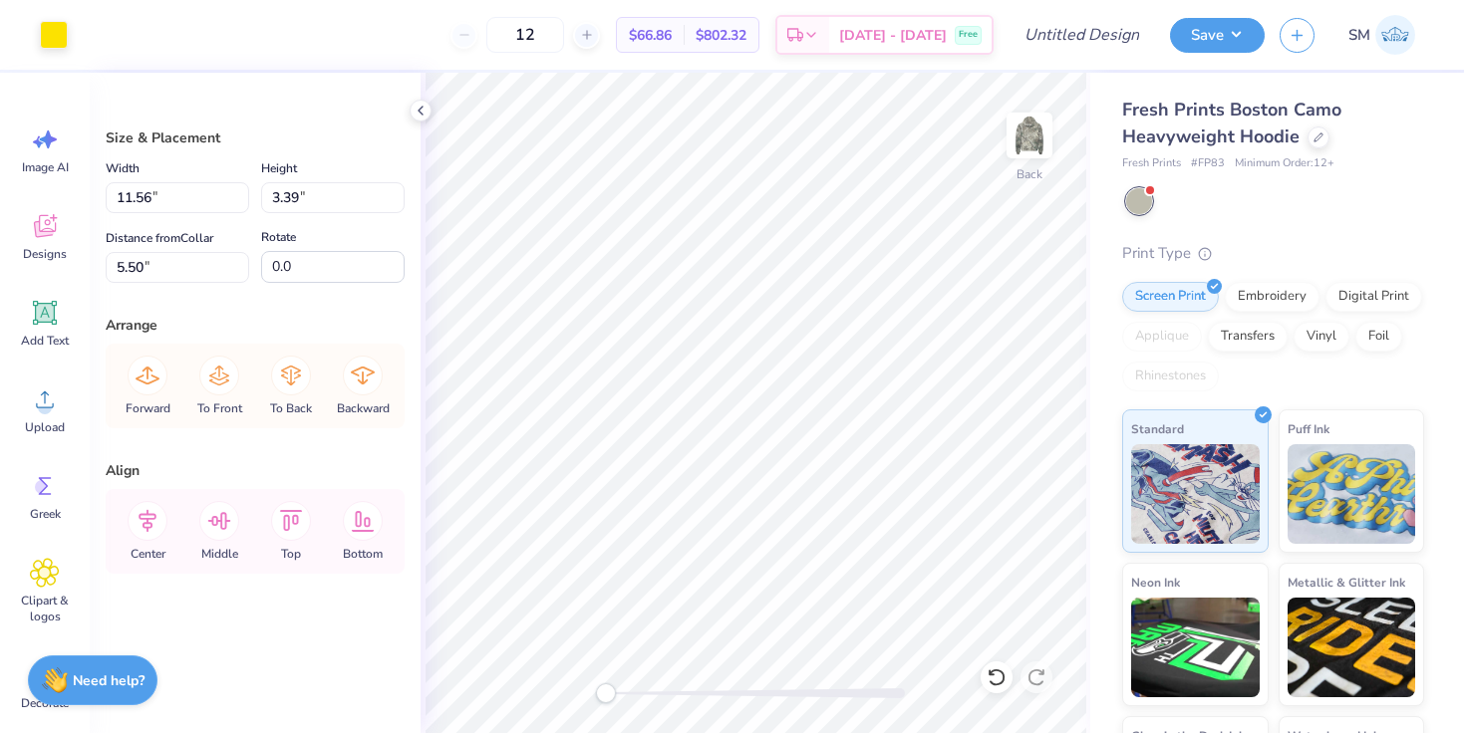
type input "4.68"
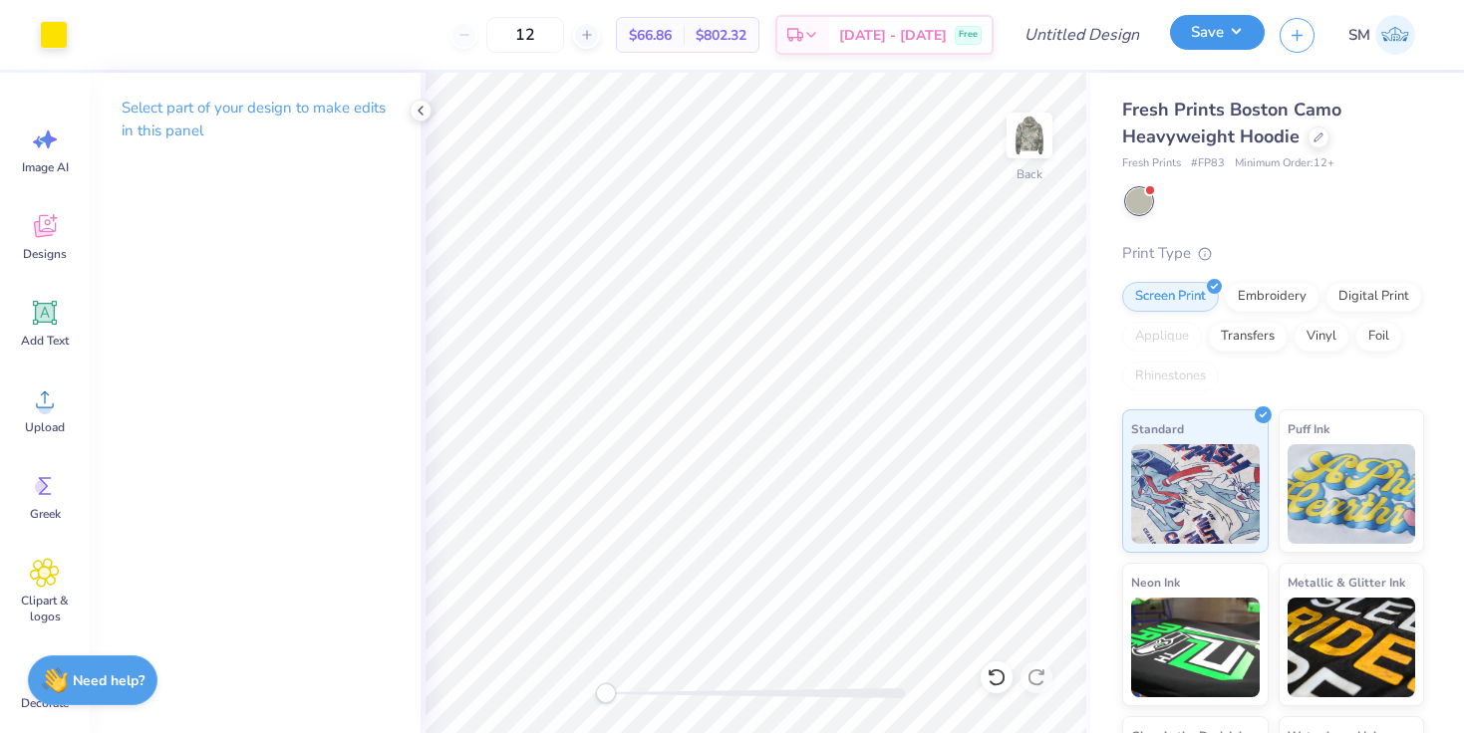
click at [1223, 26] on button "Save" at bounding box center [1217, 32] width 95 height 35
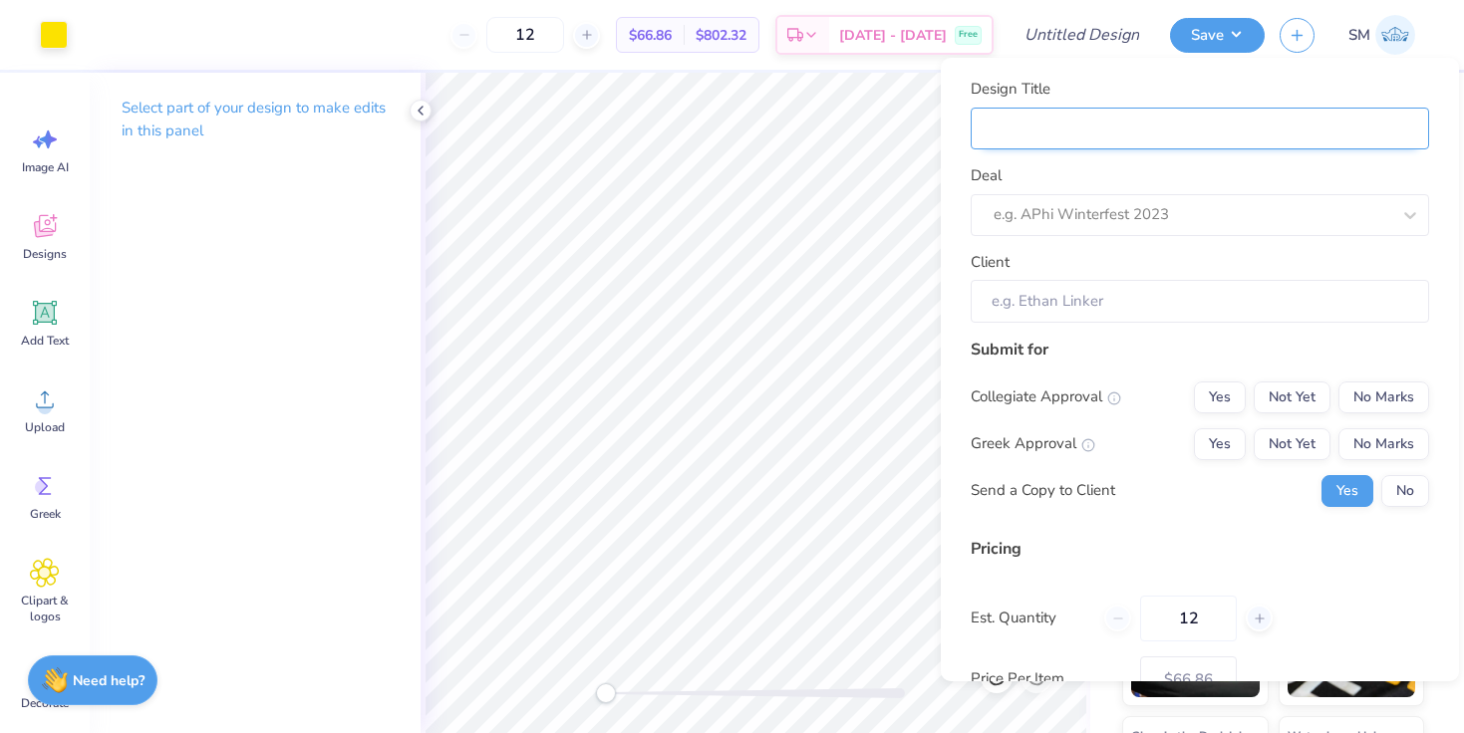
click at [1183, 141] on input "Design Title" at bounding box center [1200, 129] width 458 height 43
type input "P"
type input "Pi"
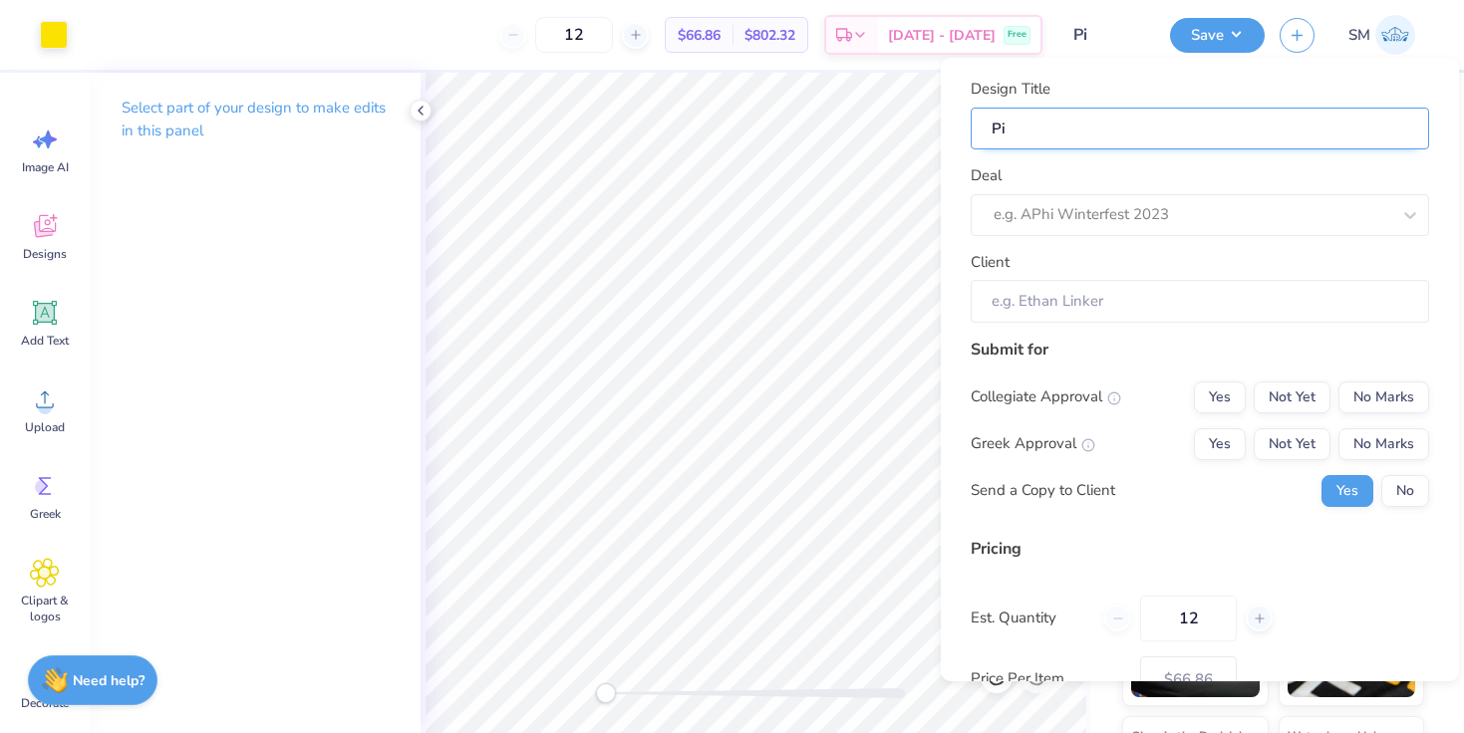
type input "Pi"
type input "Pi K"
type input "Pi Ka"
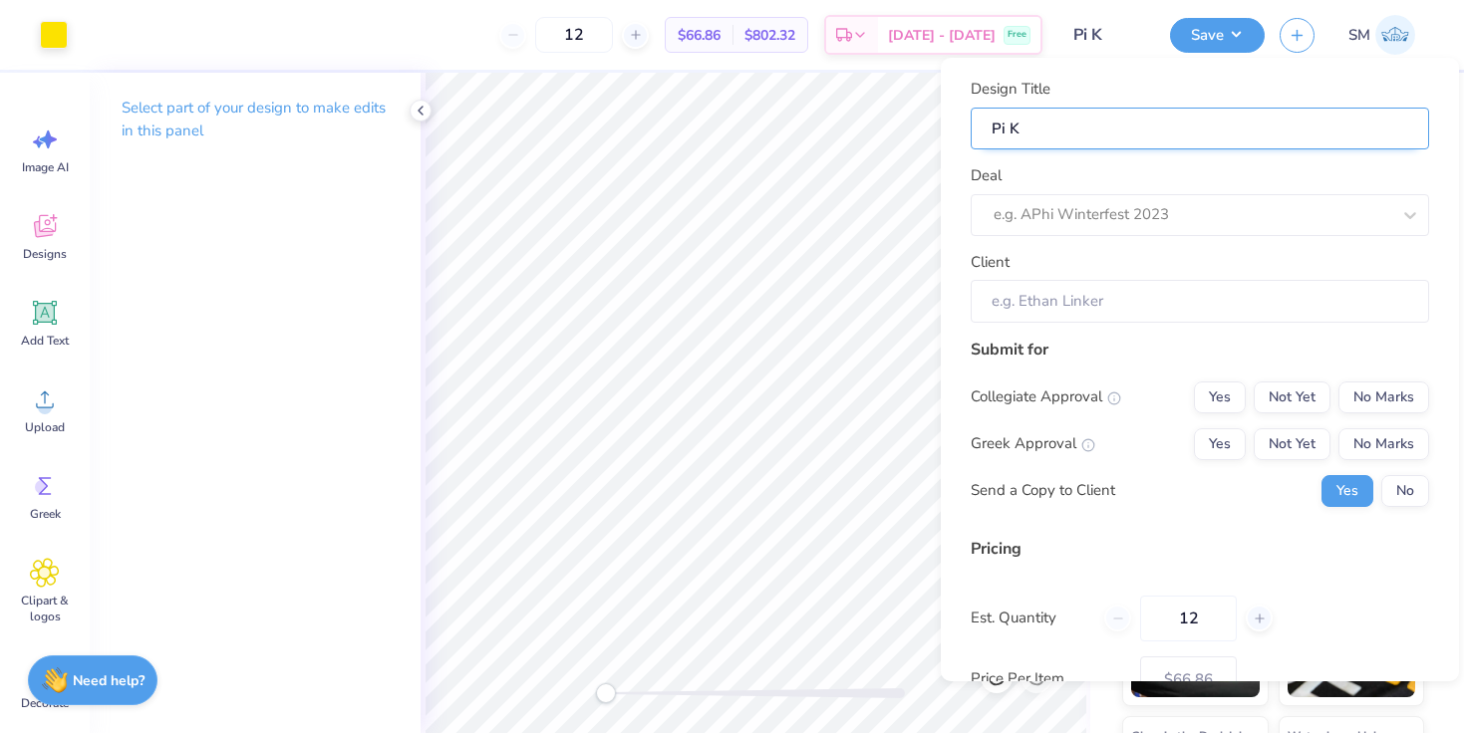
type input "Pi Ka"
type input "Pi Kap"
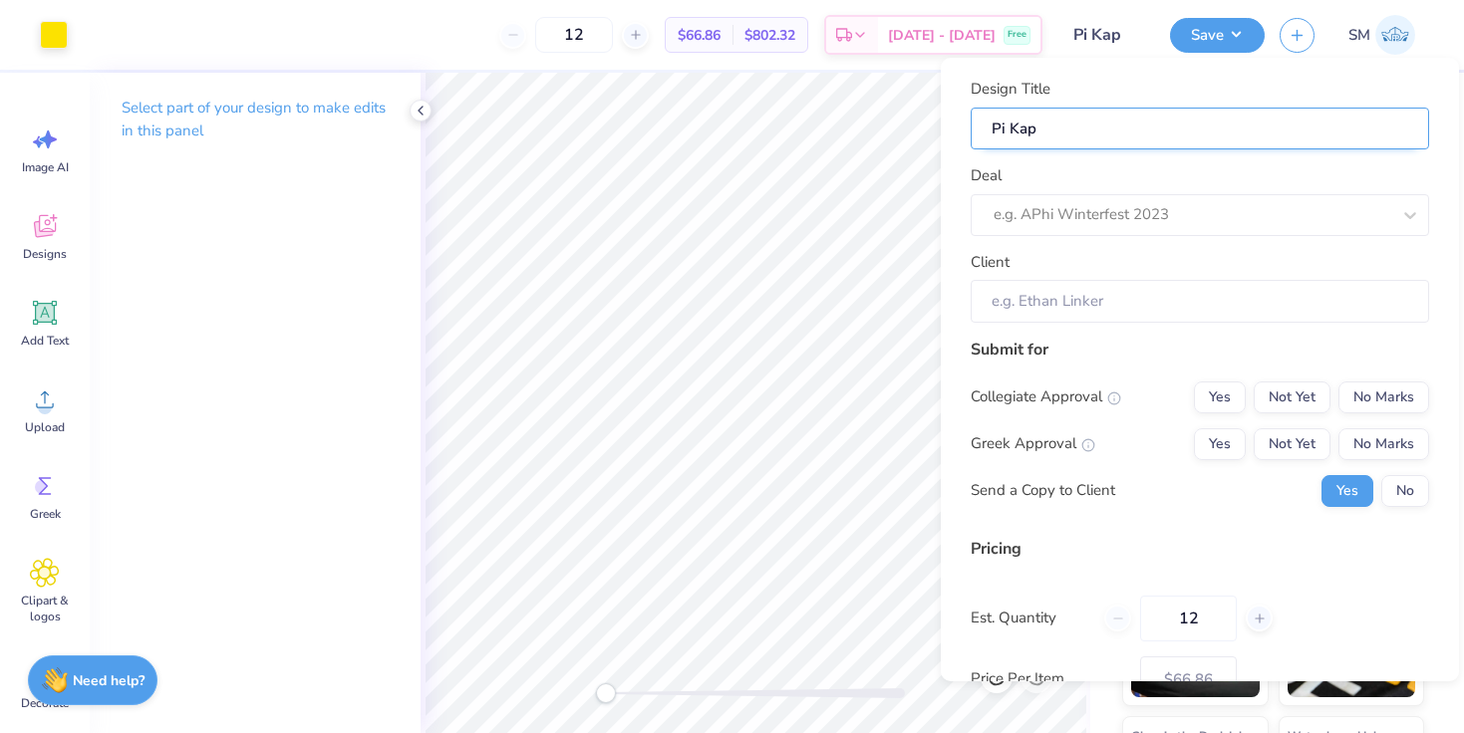
type input "Pi Kap M"
type input "Pi Kap Me"
type input "Pi Kap Mer"
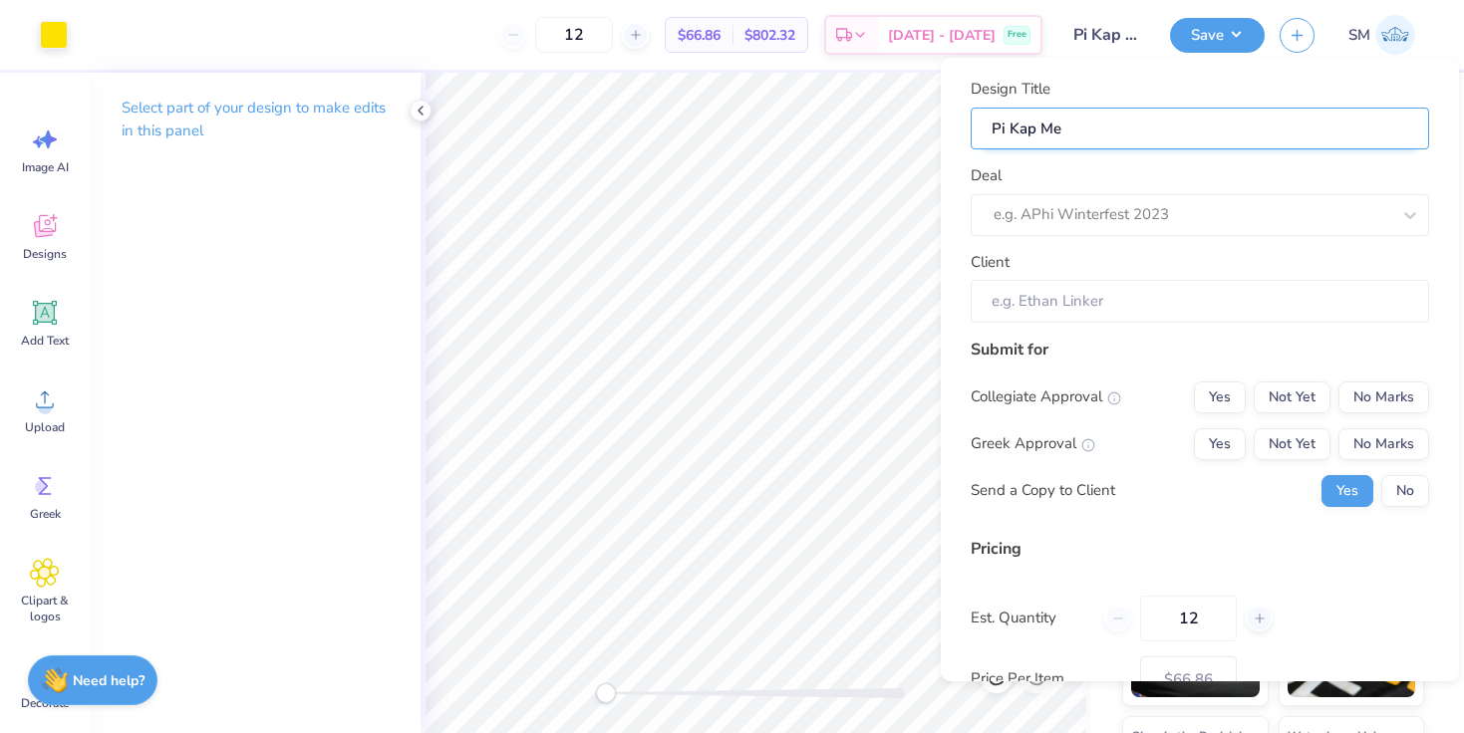
type input "Pi Kap Mer"
type input "Pi Kap Merc"
type input "Pi Kap Merch"
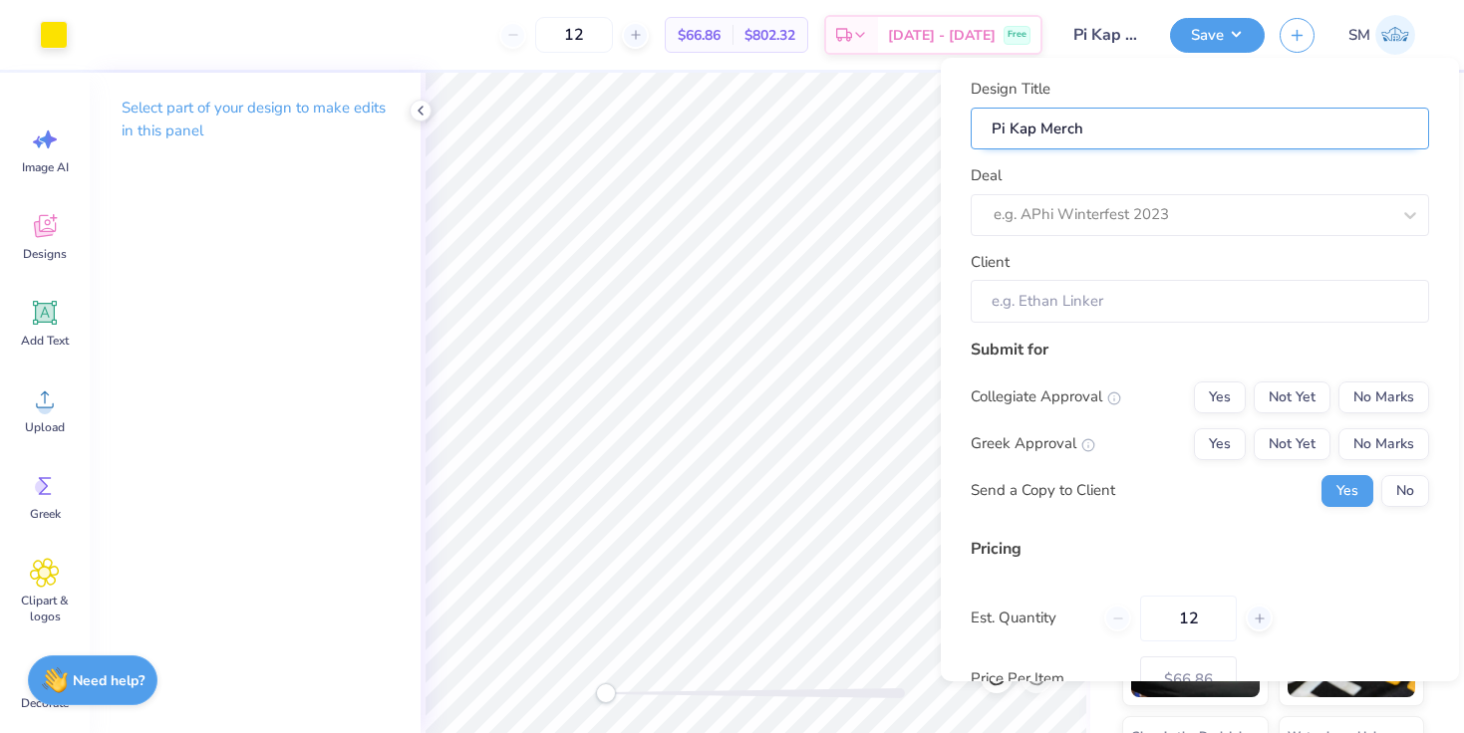
type input "Pi Kap Merch"
type input "Pi Kap Merch C"
type input "Pi Kap Merch Ca"
type input "Pi Kap Merch Cam"
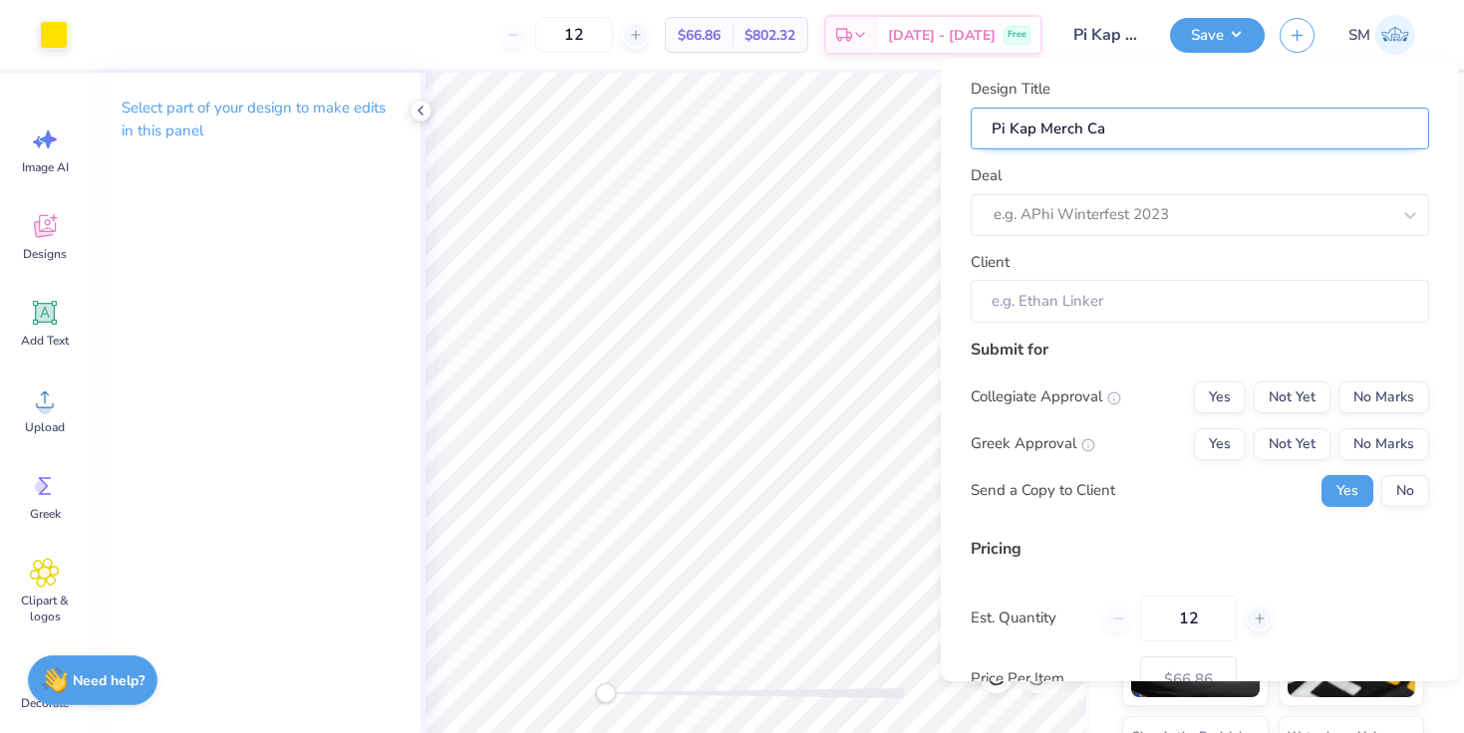
type input "Pi Kap Merch Cam"
type input "Pi Kap Merch Camo"
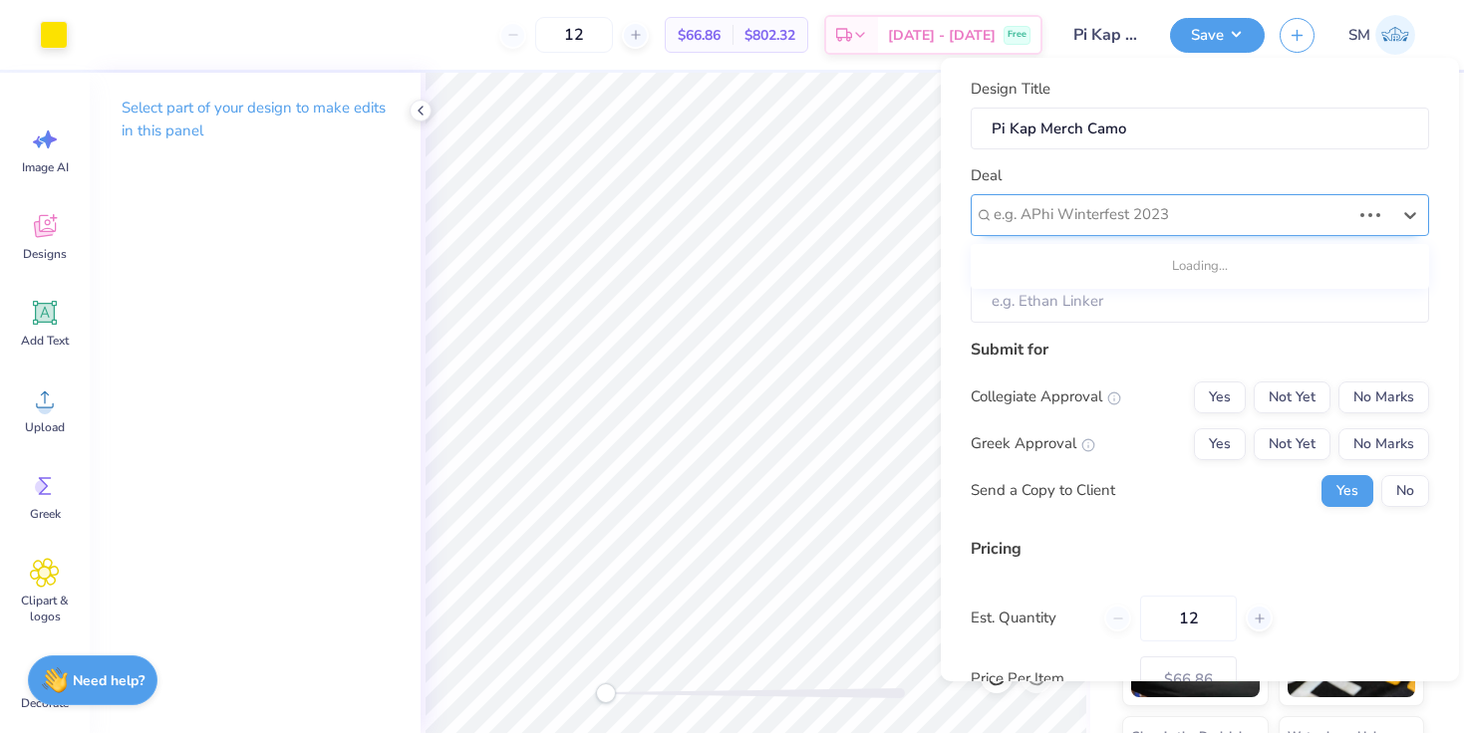
click at [1163, 220] on div at bounding box center [1171, 214] width 357 height 27
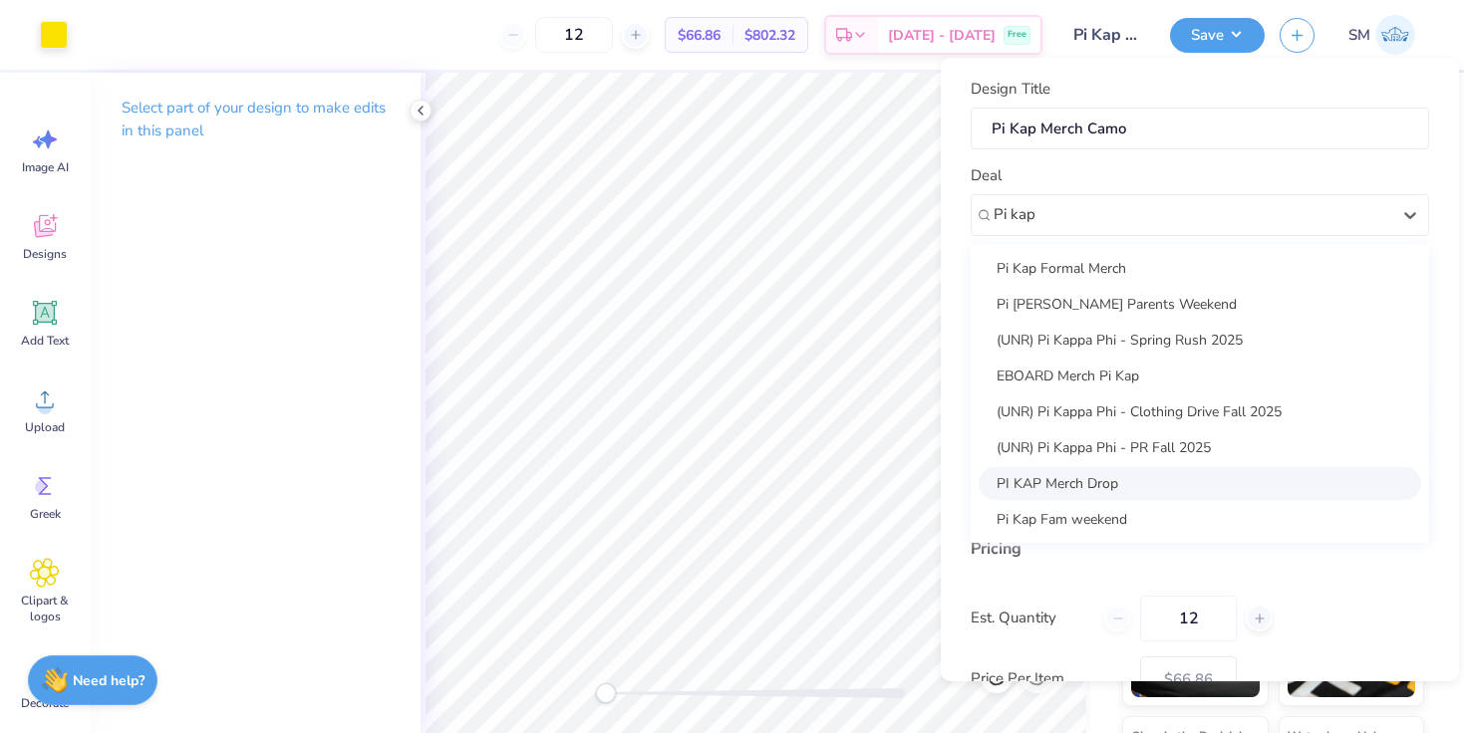
click at [1139, 489] on div "PI KAP Merch Drop" at bounding box center [1199, 483] width 442 height 33
type input "Pi kap"
type input "Brett Myers"
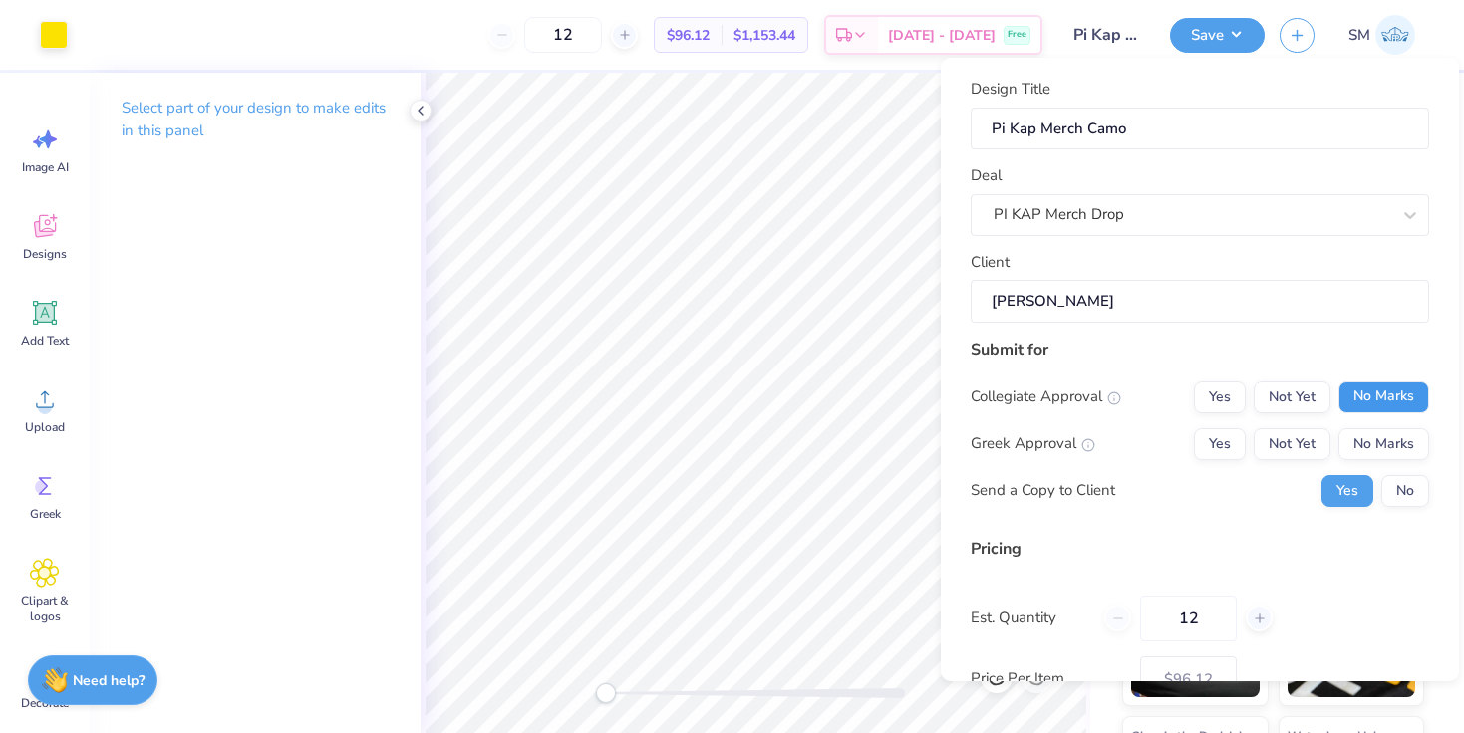
click at [1374, 401] on button "No Marks" at bounding box center [1383, 398] width 91 height 32
click at [1182, 441] on div "Greek Approval Yes Not Yet No Marks" at bounding box center [1200, 444] width 458 height 32
click at [1205, 442] on button "Yes" at bounding box center [1220, 444] width 52 height 32
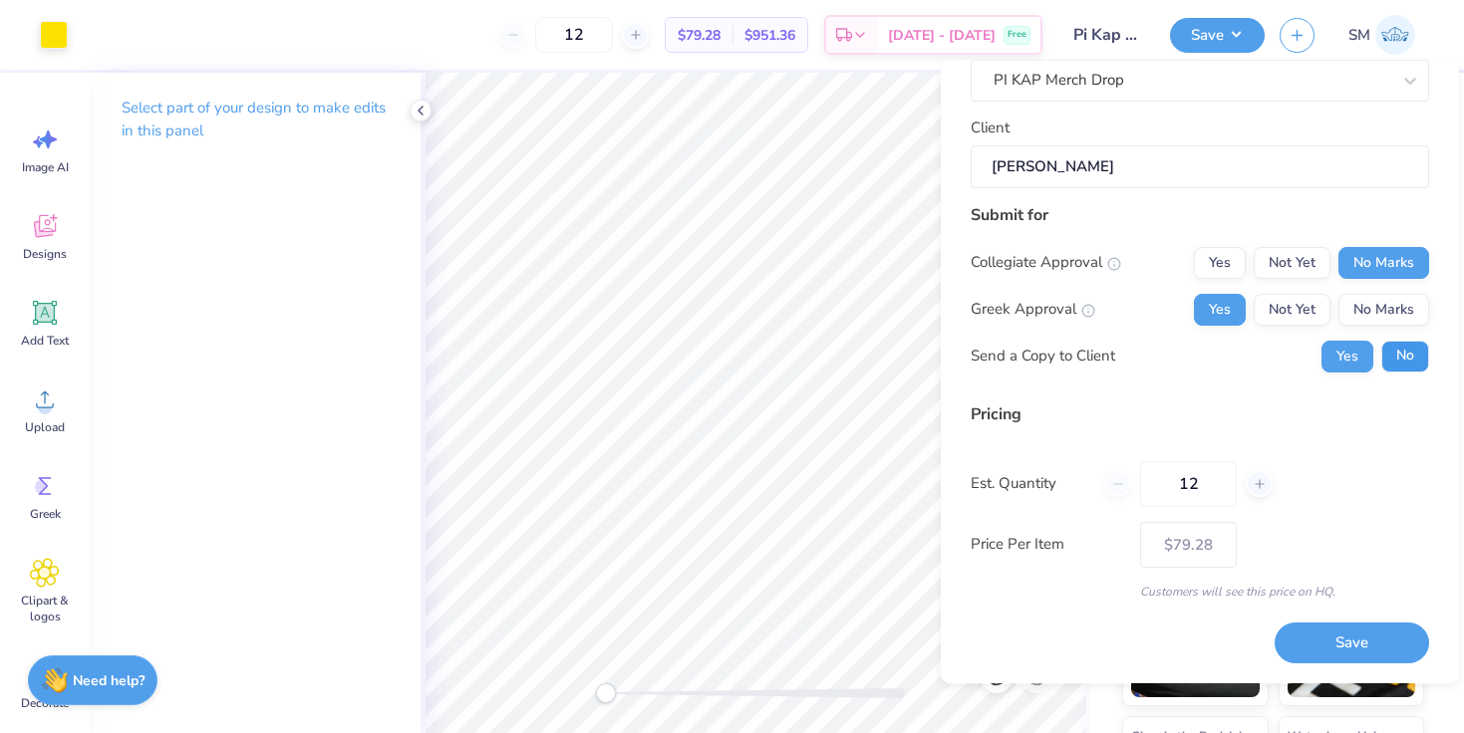
click at [1393, 346] on button "No" at bounding box center [1405, 357] width 48 height 32
click at [1331, 632] on button "Save" at bounding box center [1351, 644] width 154 height 41
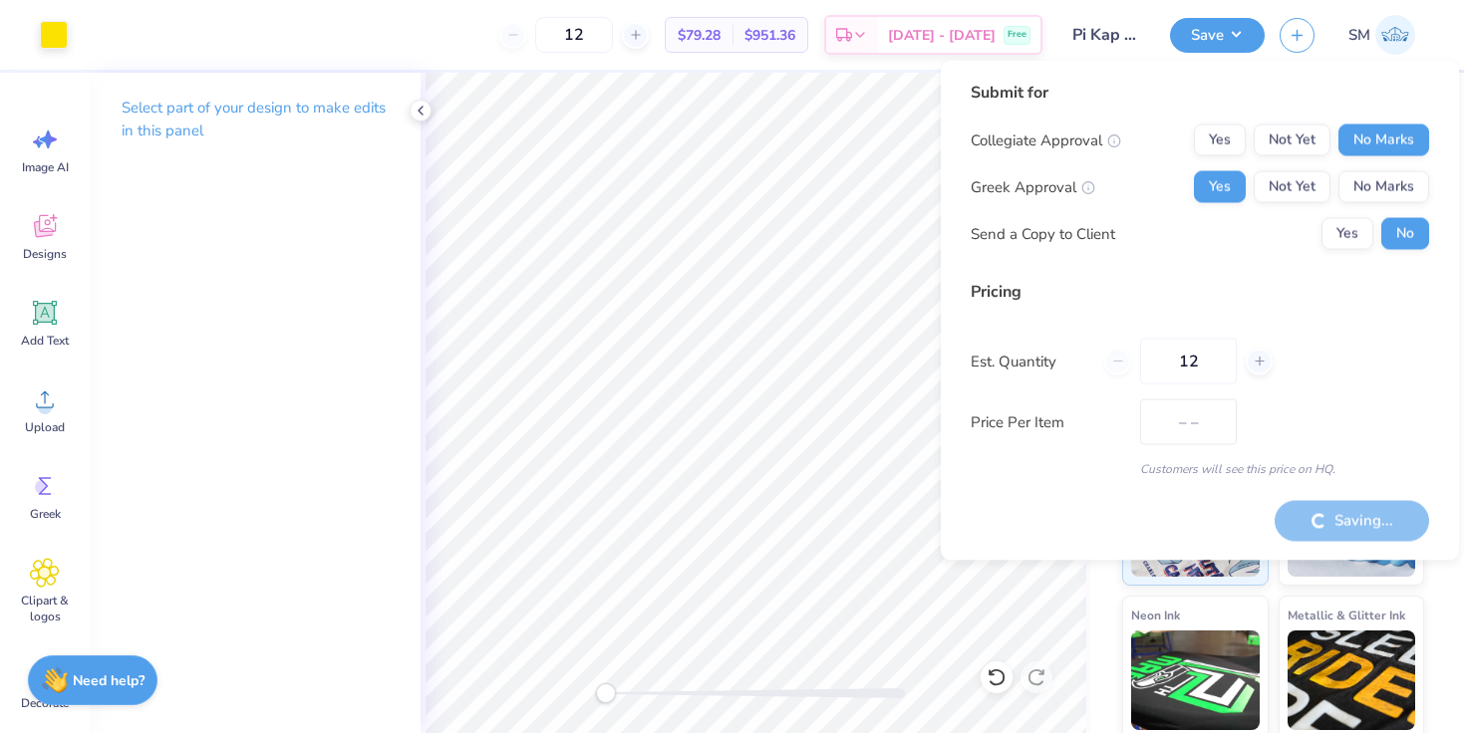
type input "$66.86"
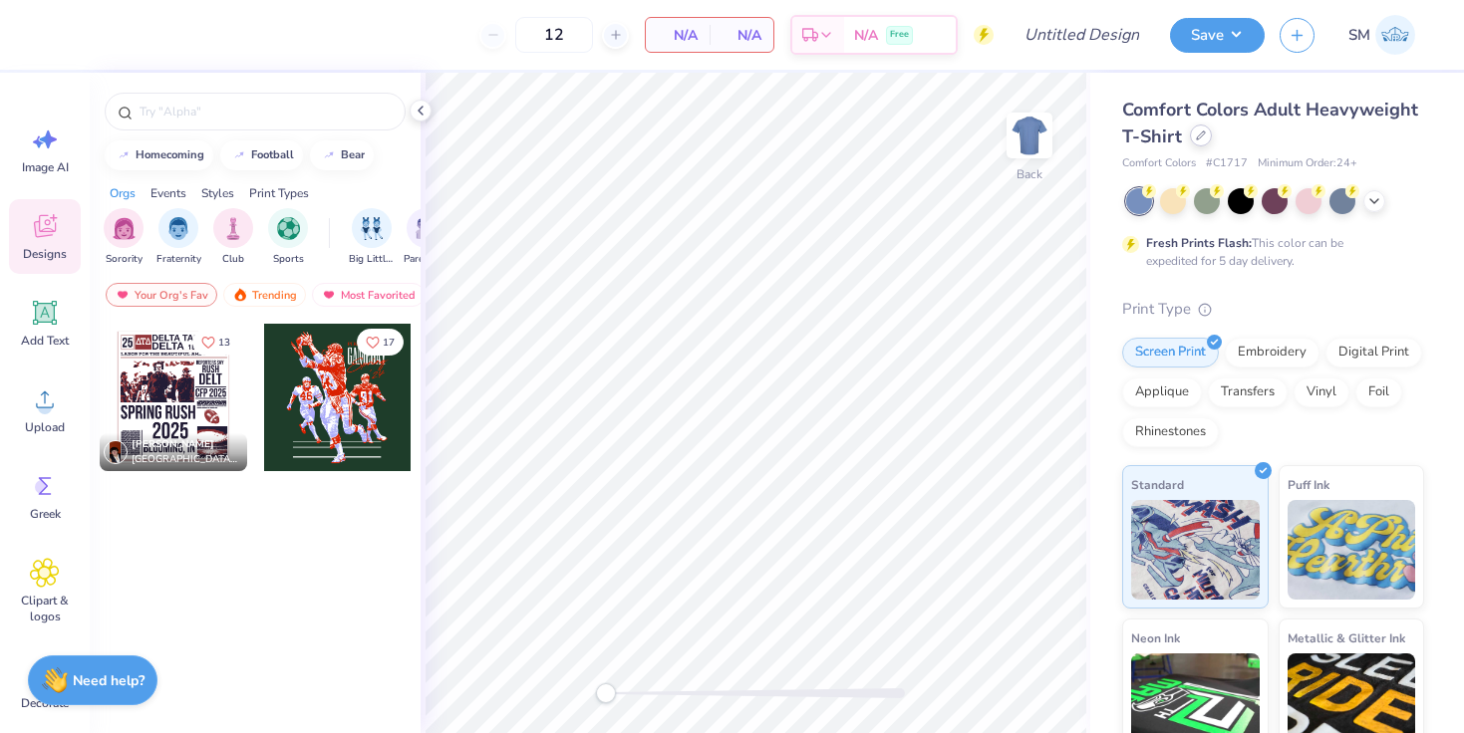
click at [1197, 139] on icon at bounding box center [1201, 136] width 8 height 8
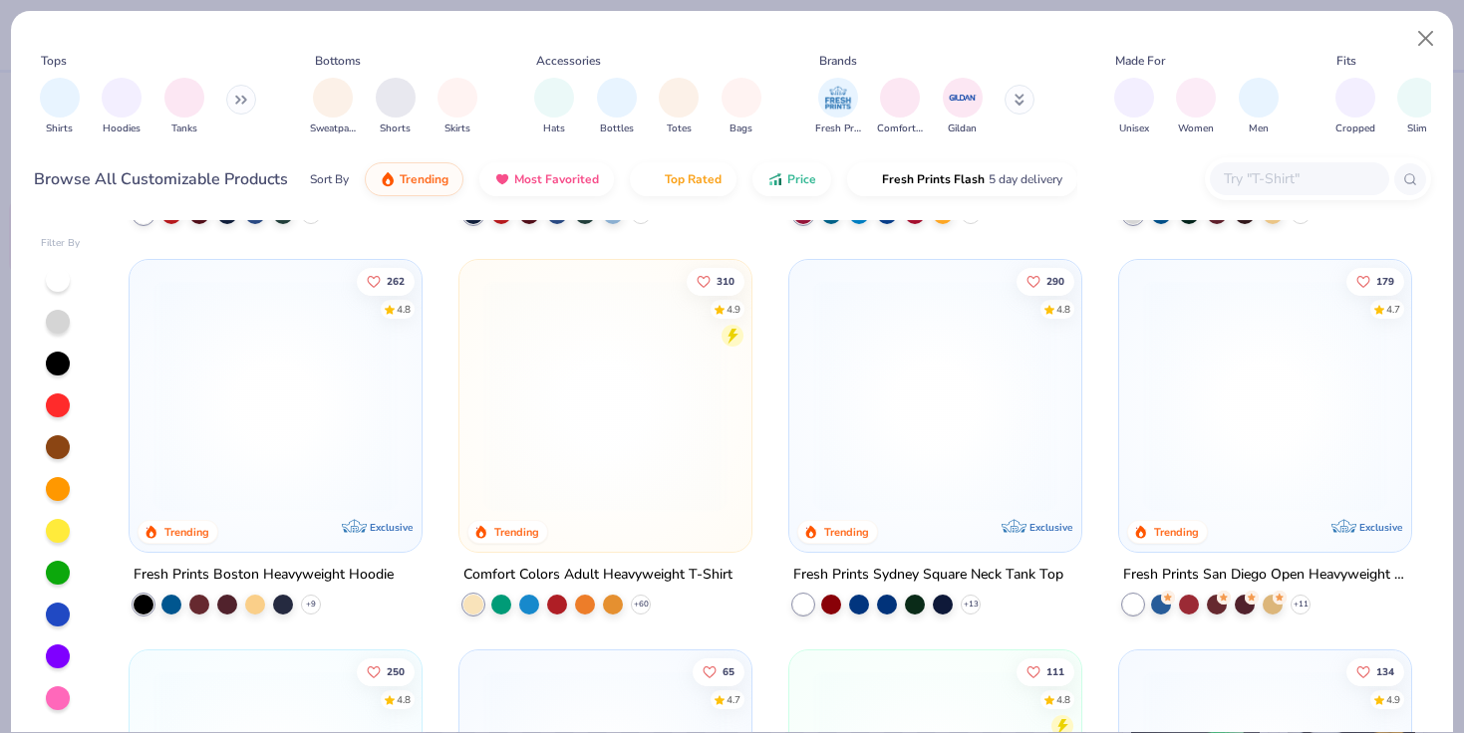
scroll to position [398, 0]
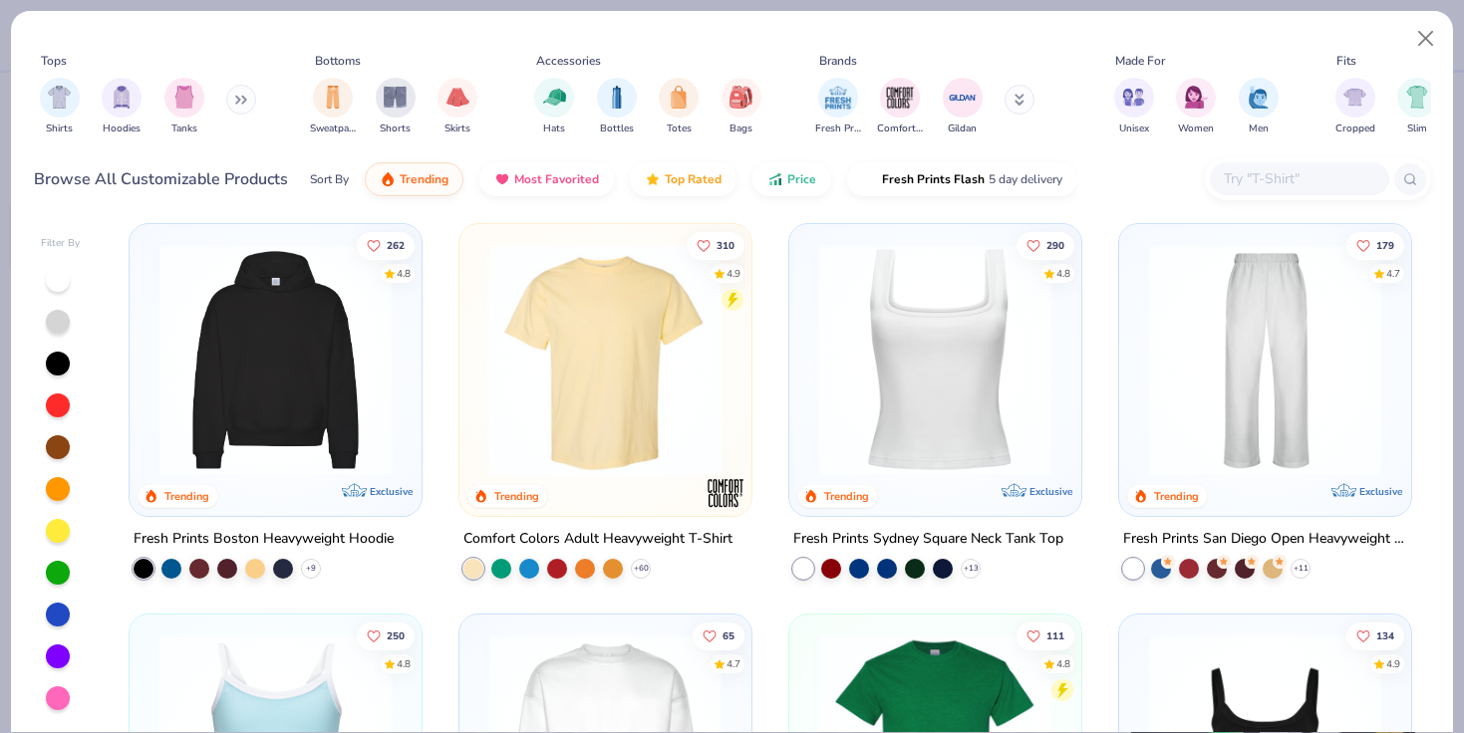
click at [843, 534] on div "Fresh Prints Sydney Square Neck Tank Top" at bounding box center [928, 539] width 270 height 25
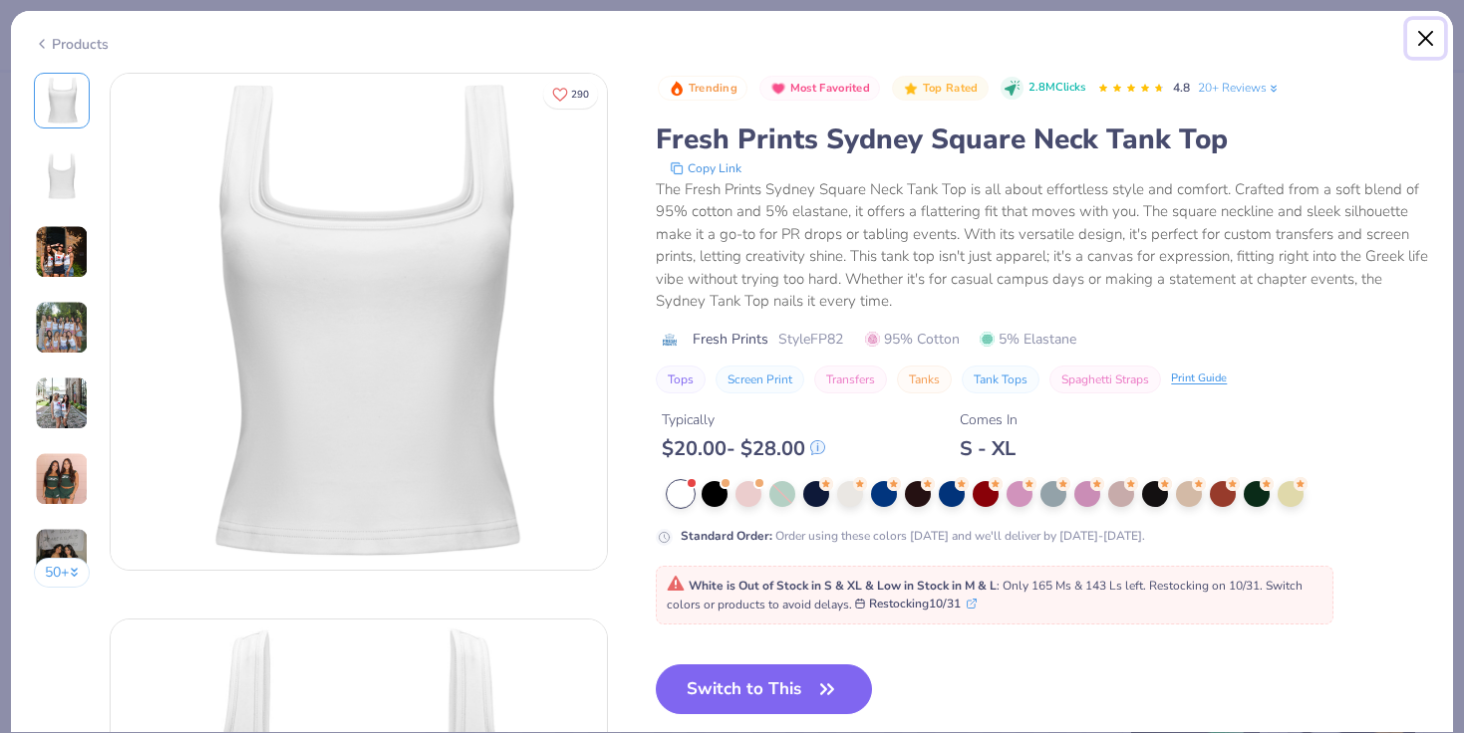
click at [1420, 40] on button "Close" at bounding box center [1426, 39] width 38 height 38
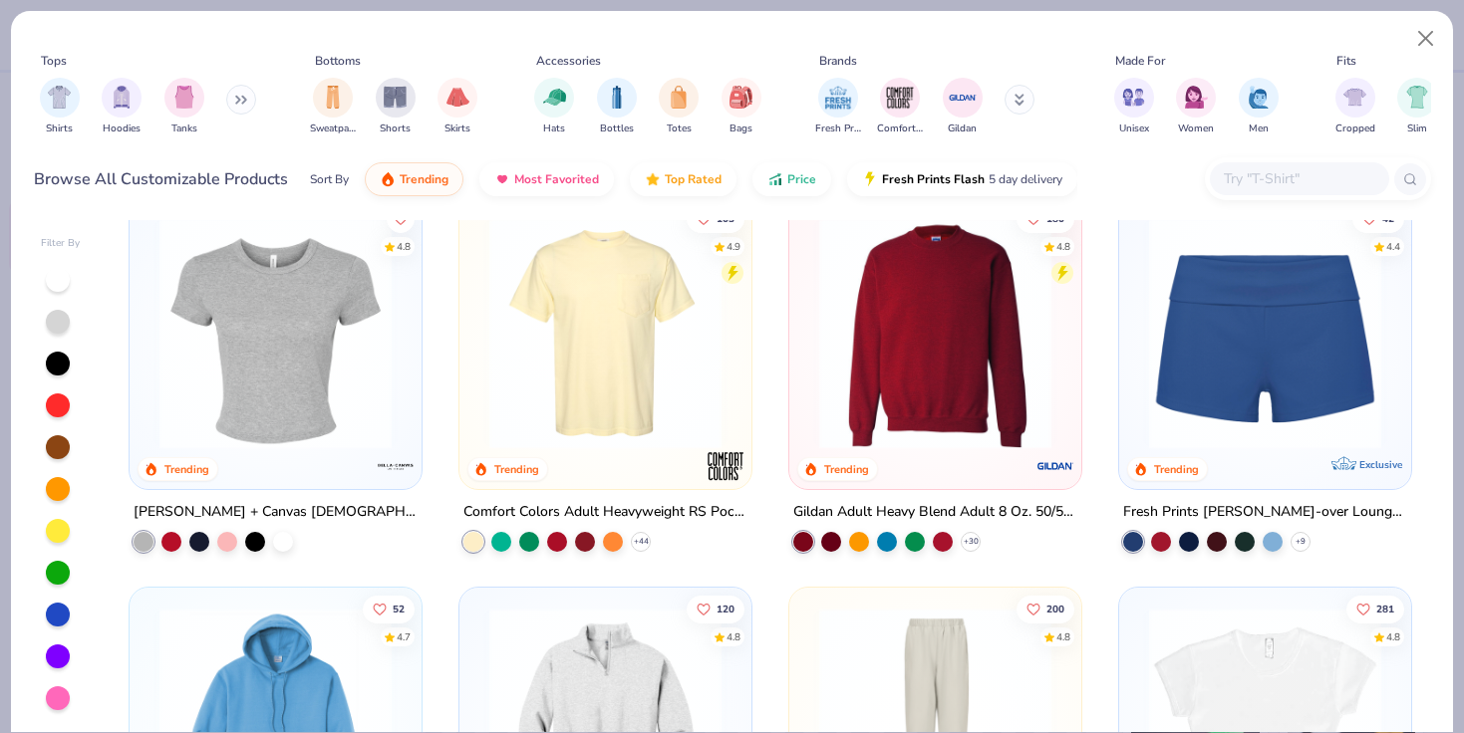
scroll to position [1207, 0]
click at [303, 506] on div "Bella + Canvas Ladies' Micro Ribbed Baby Tee" at bounding box center [276, 511] width 284 height 25
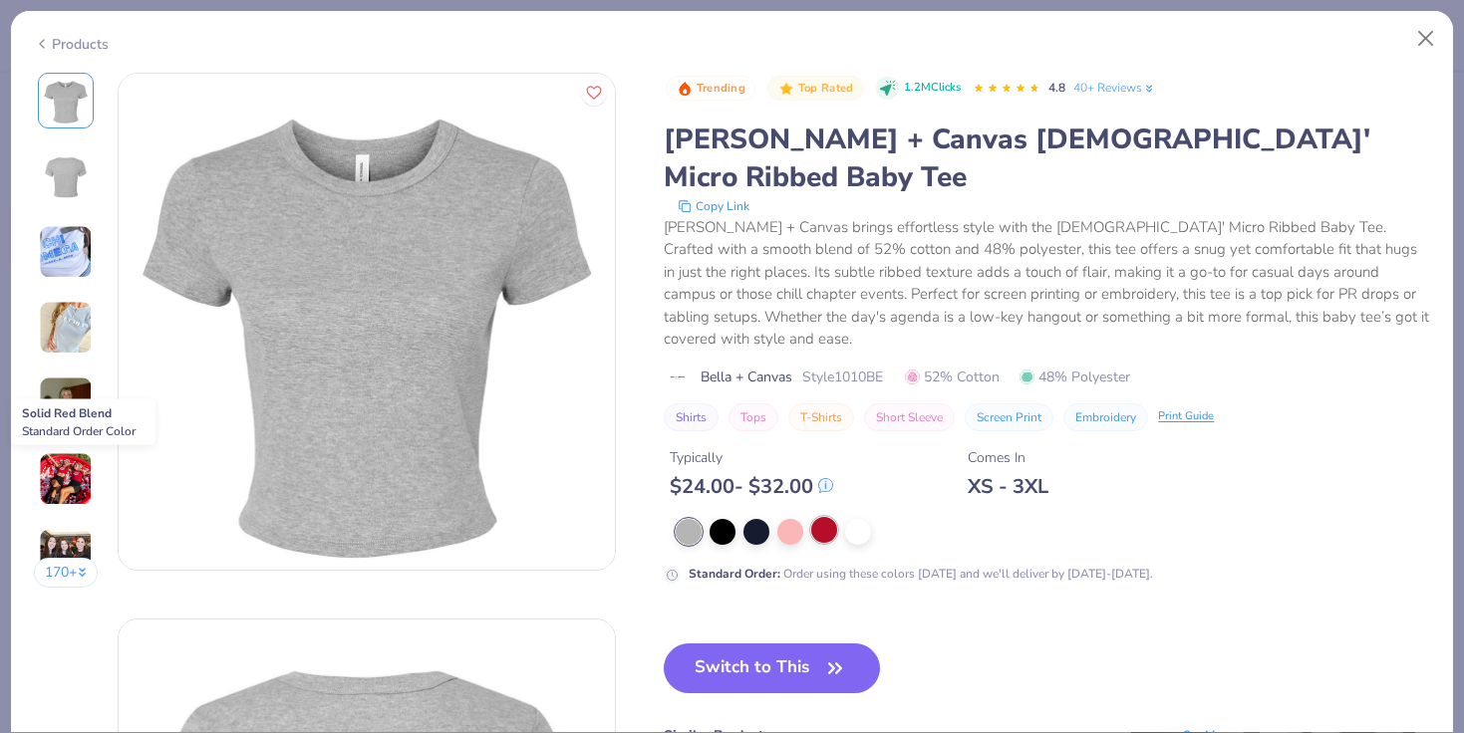
click at [836, 517] on div at bounding box center [824, 530] width 26 height 26
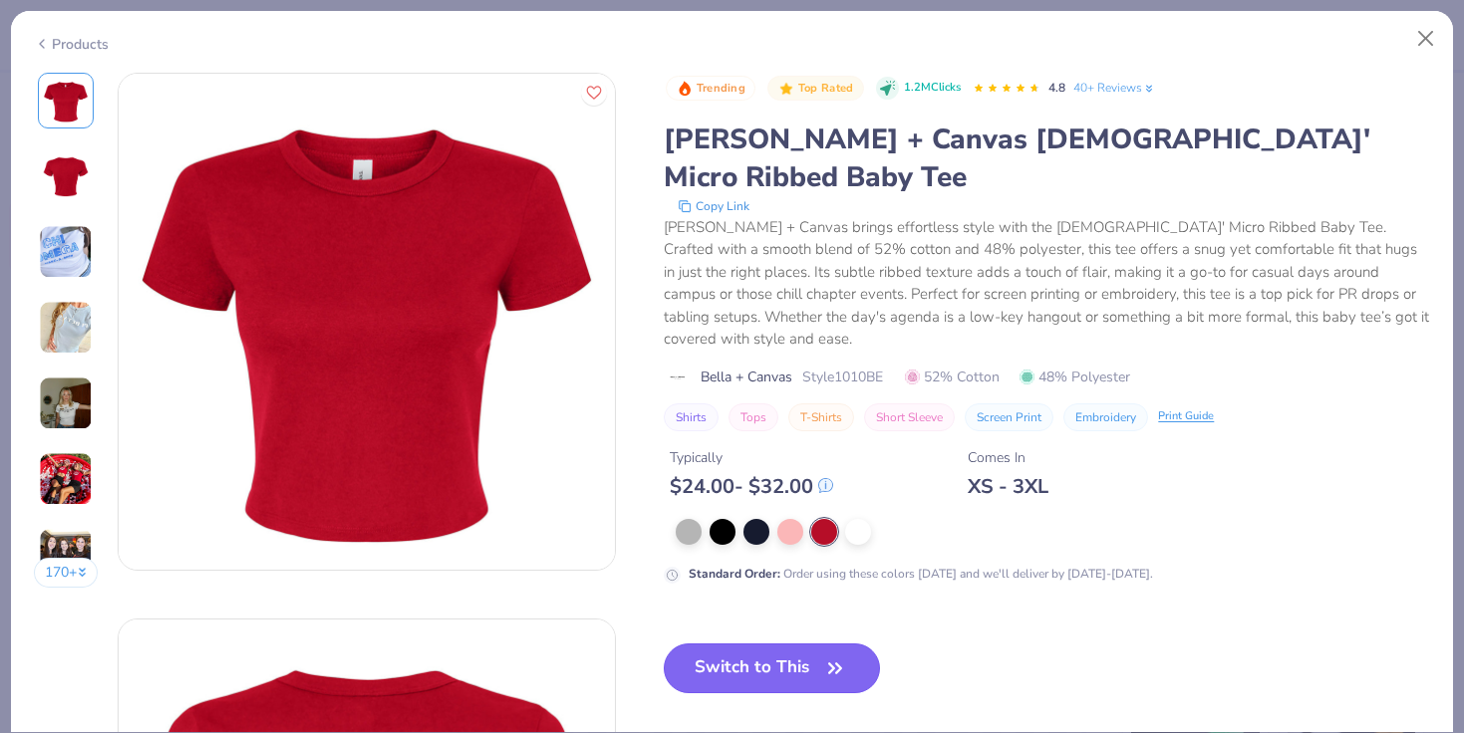
click at [778, 644] on button "Switch to This" at bounding box center [772, 669] width 216 height 50
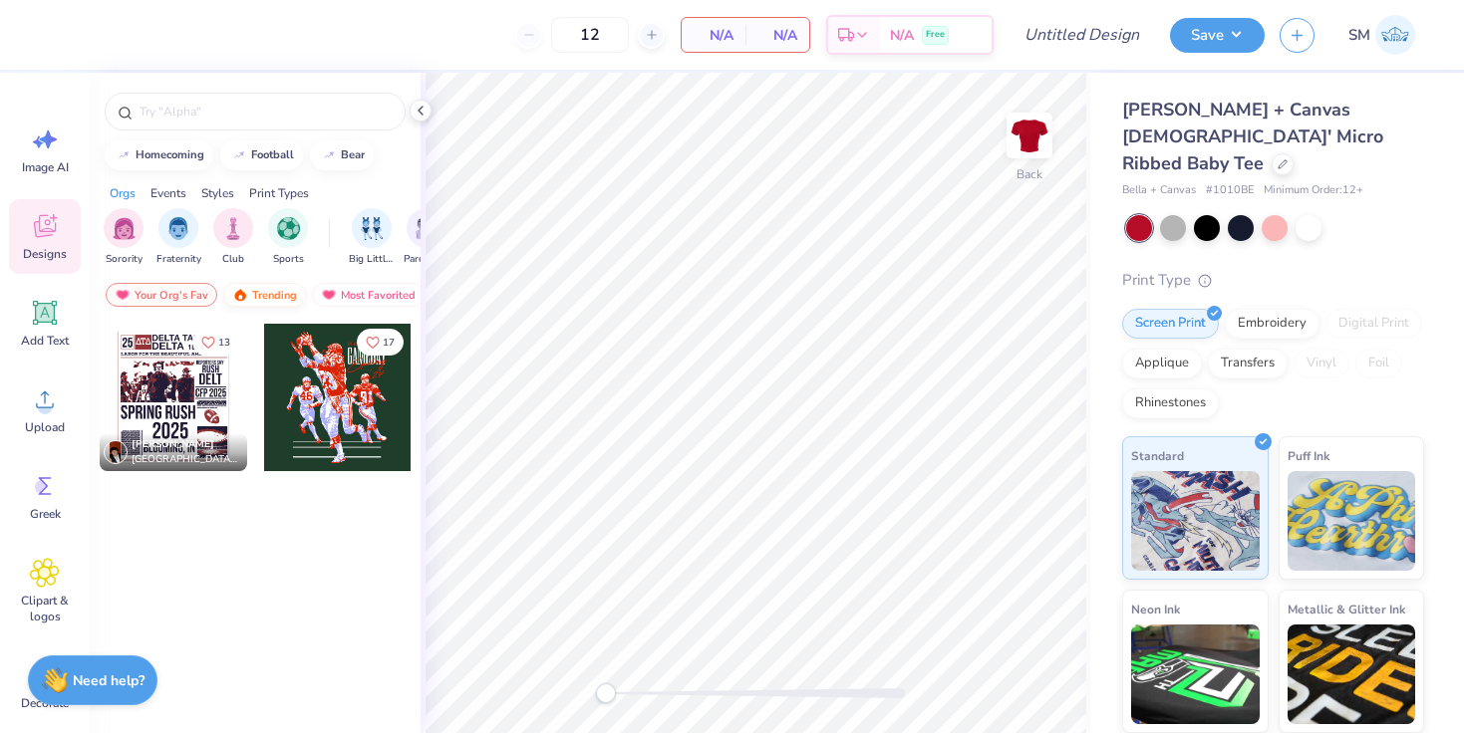
click at [275, 295] on div "Trending" at bounding box center [264, 295] width 83 height 24
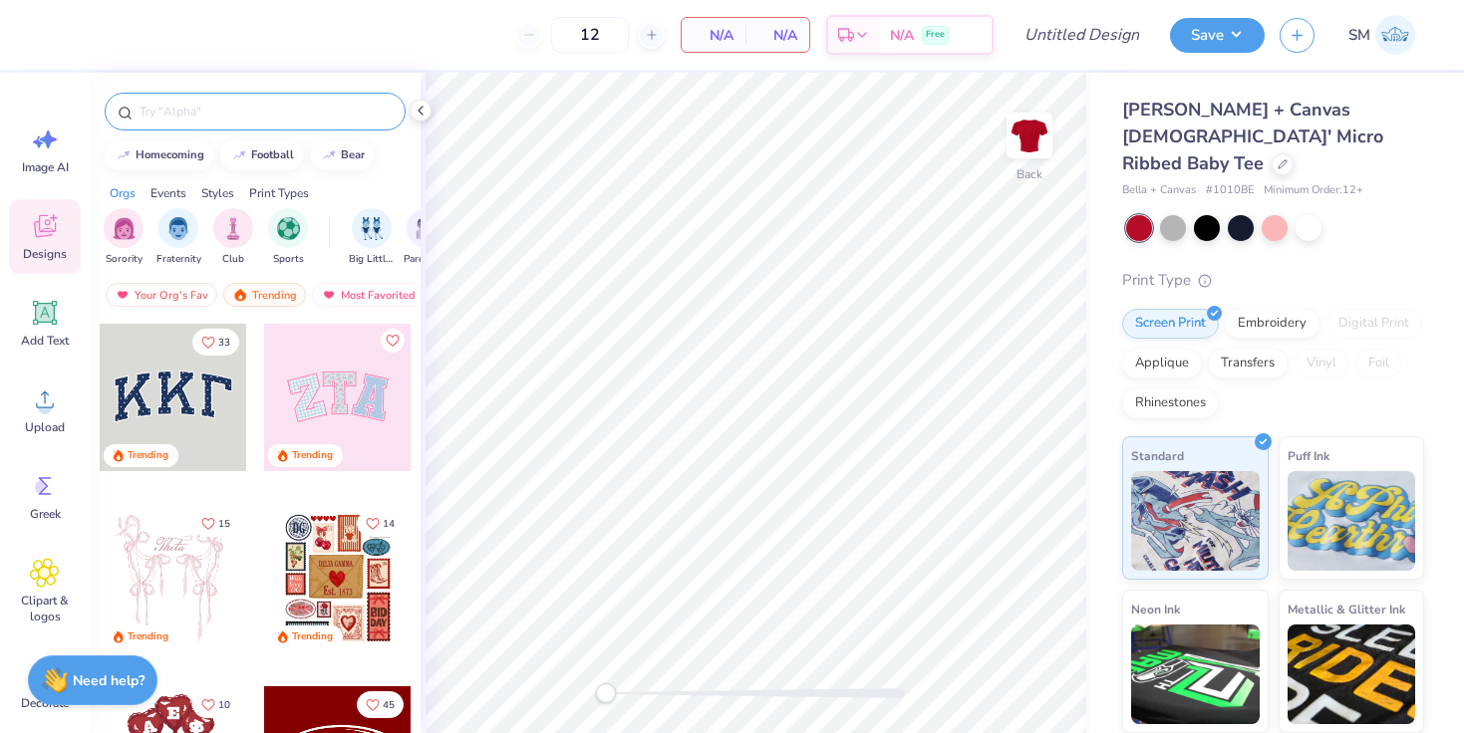
click at [234, 113] on input "text" at bounding box center [265, 112] width 255 height 20
type input "AOII"
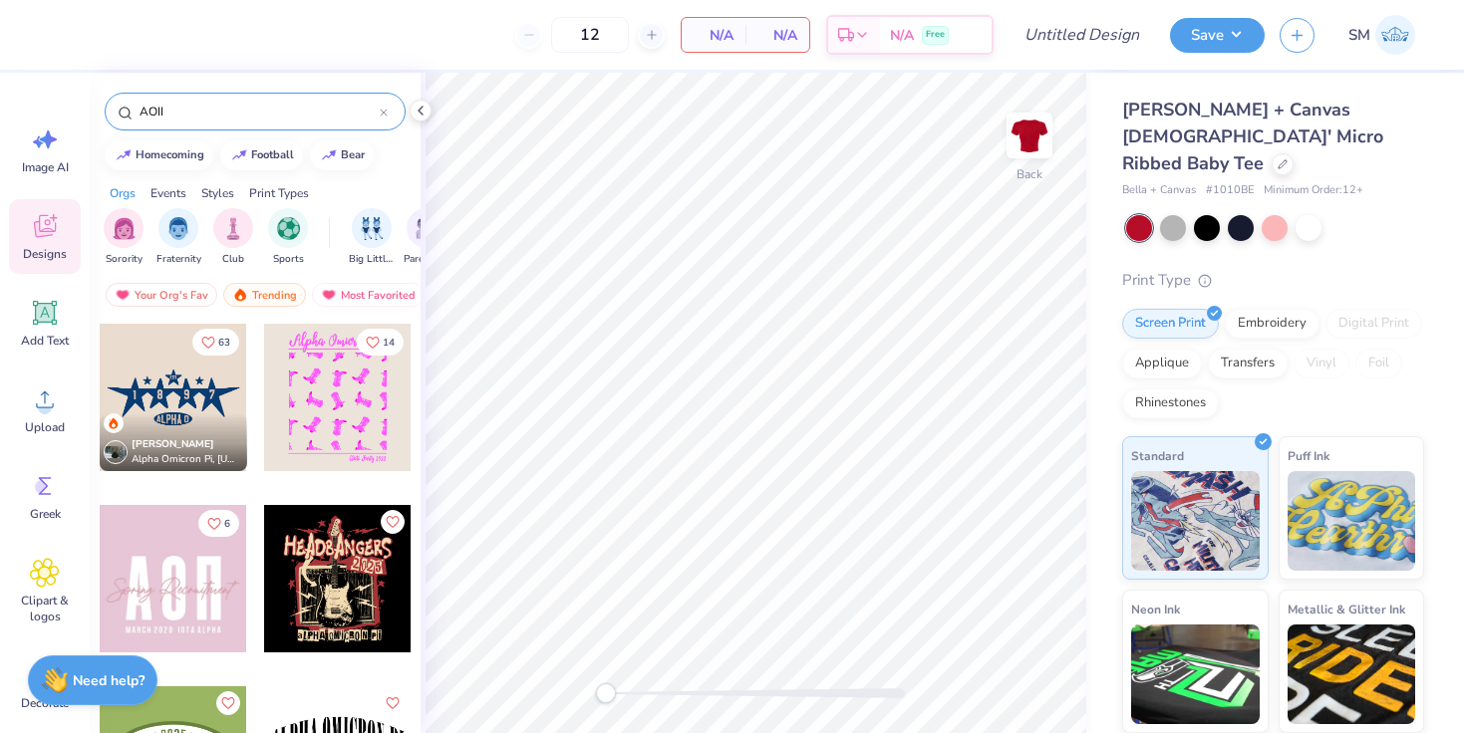
click at [173, 407] on div at bounding box center [173, 397] width 147 height 147
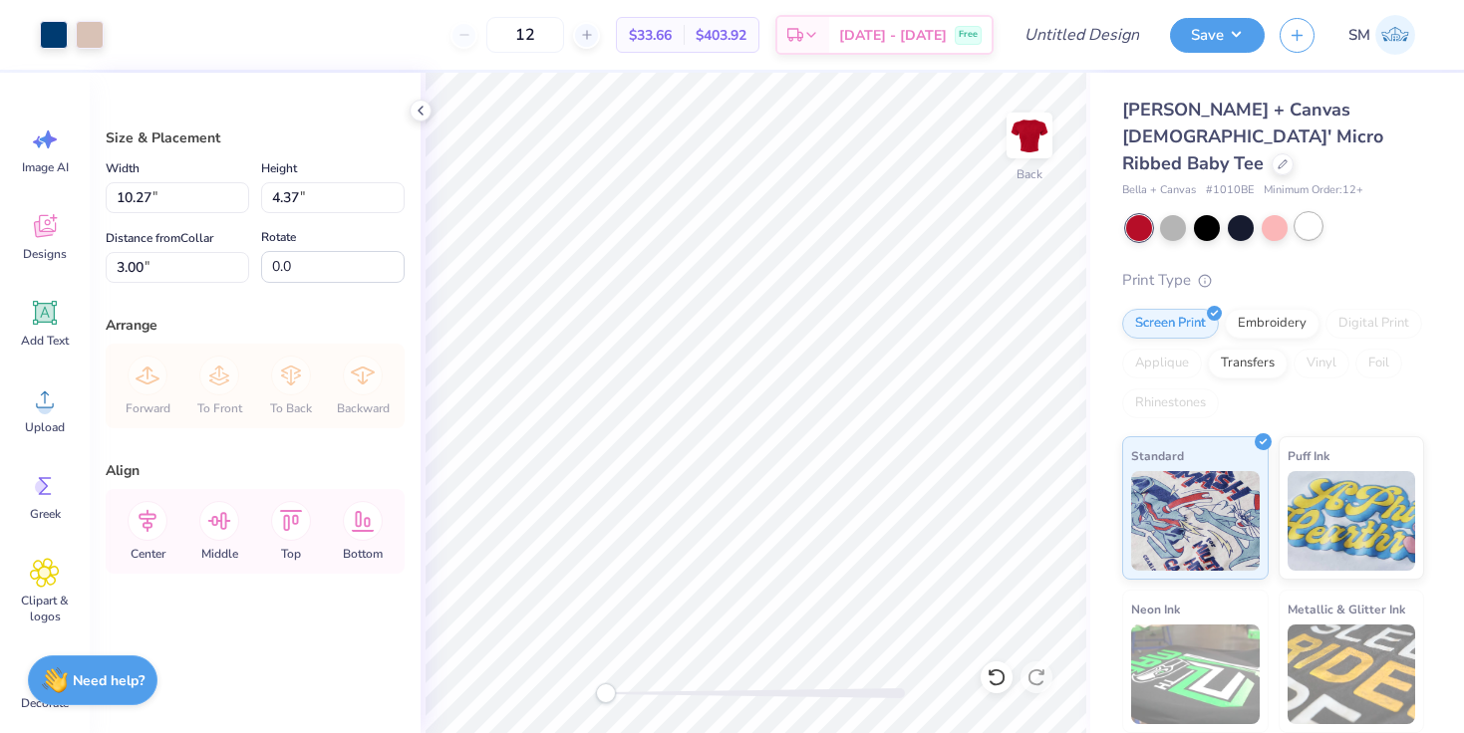
click at [1313, 213] on div at bounding box center [1308, 226] width 26 height 26
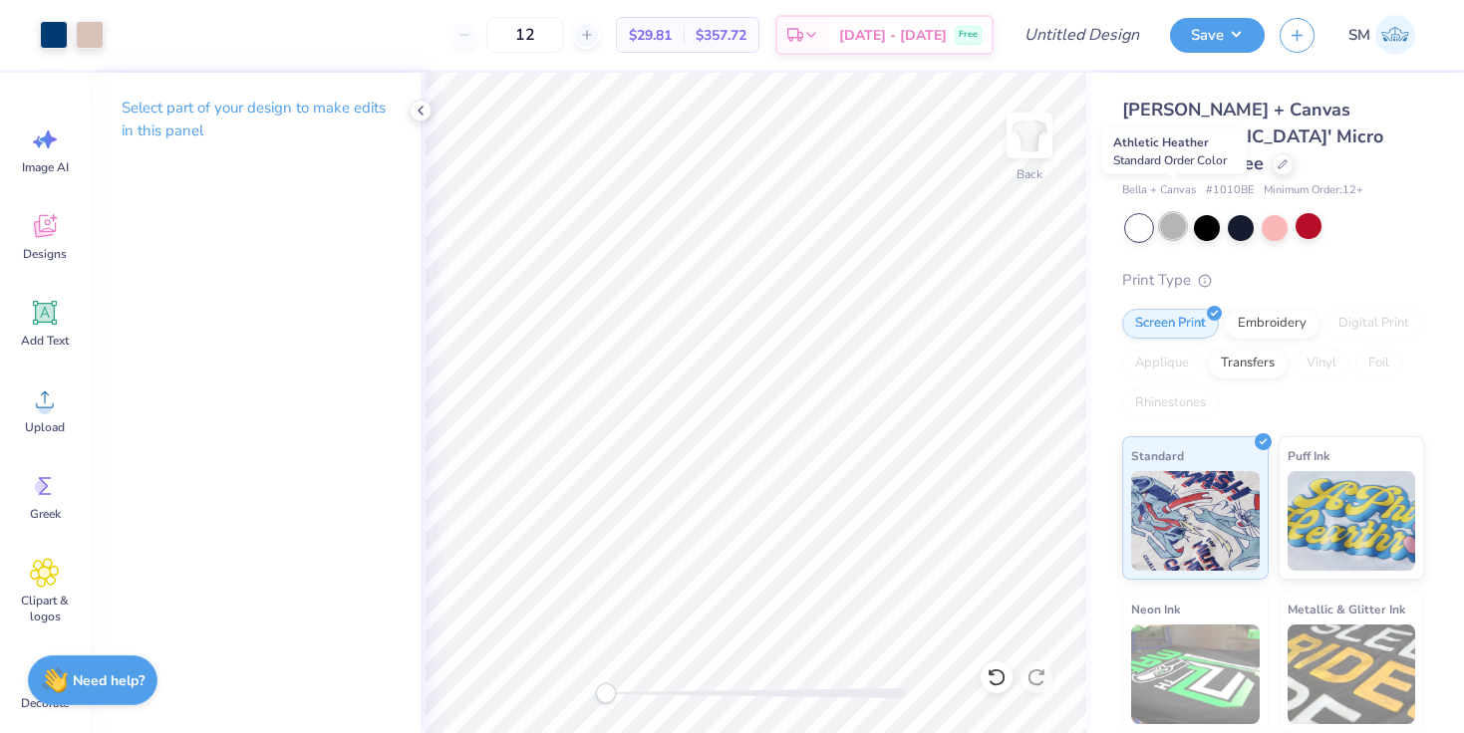
click at [1177, 213] on div at bounding box center [1173, 226] width 26 height 26
click at [1209, 213] on div at bounding box center [1207, 226] width 26 height 26
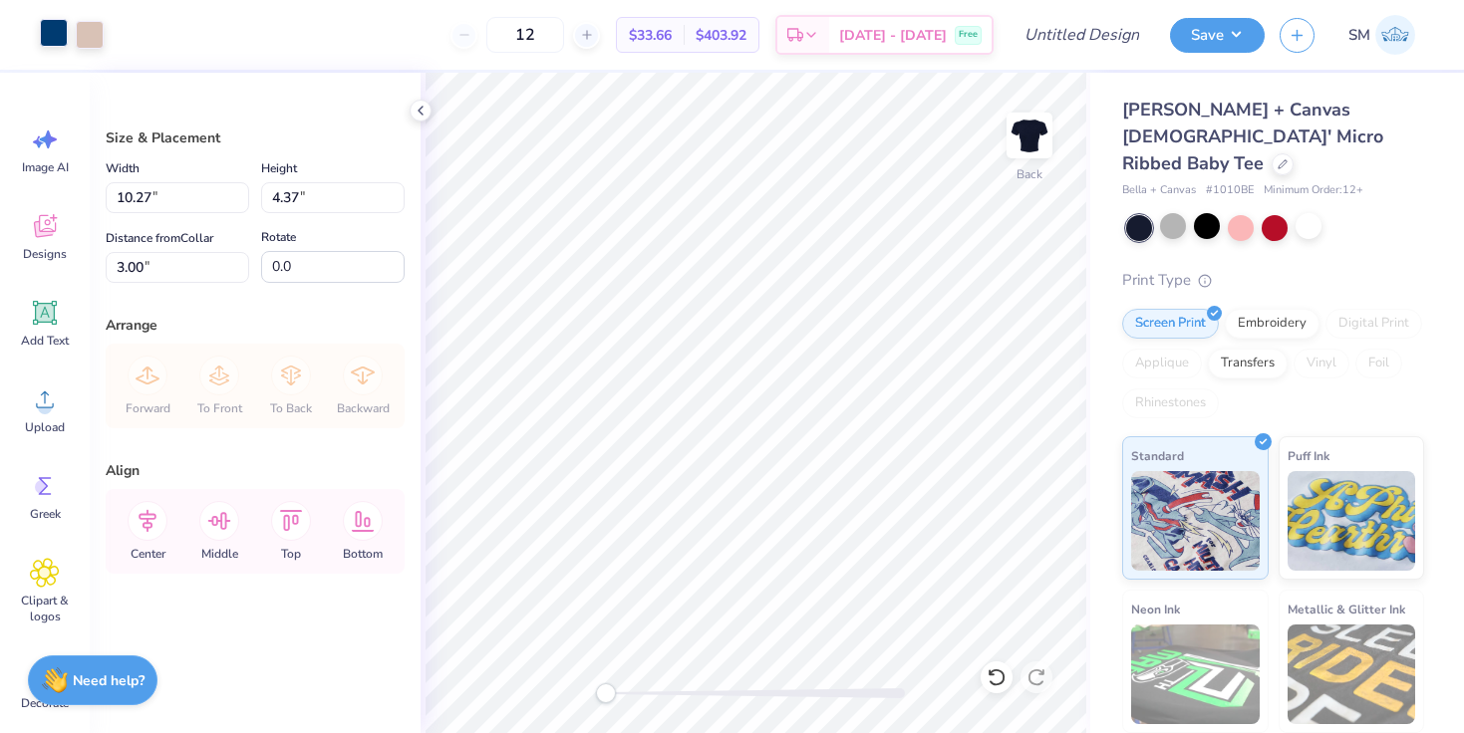
click at [59, 36] on div at bounding box center [54, 33] width 28 height 28
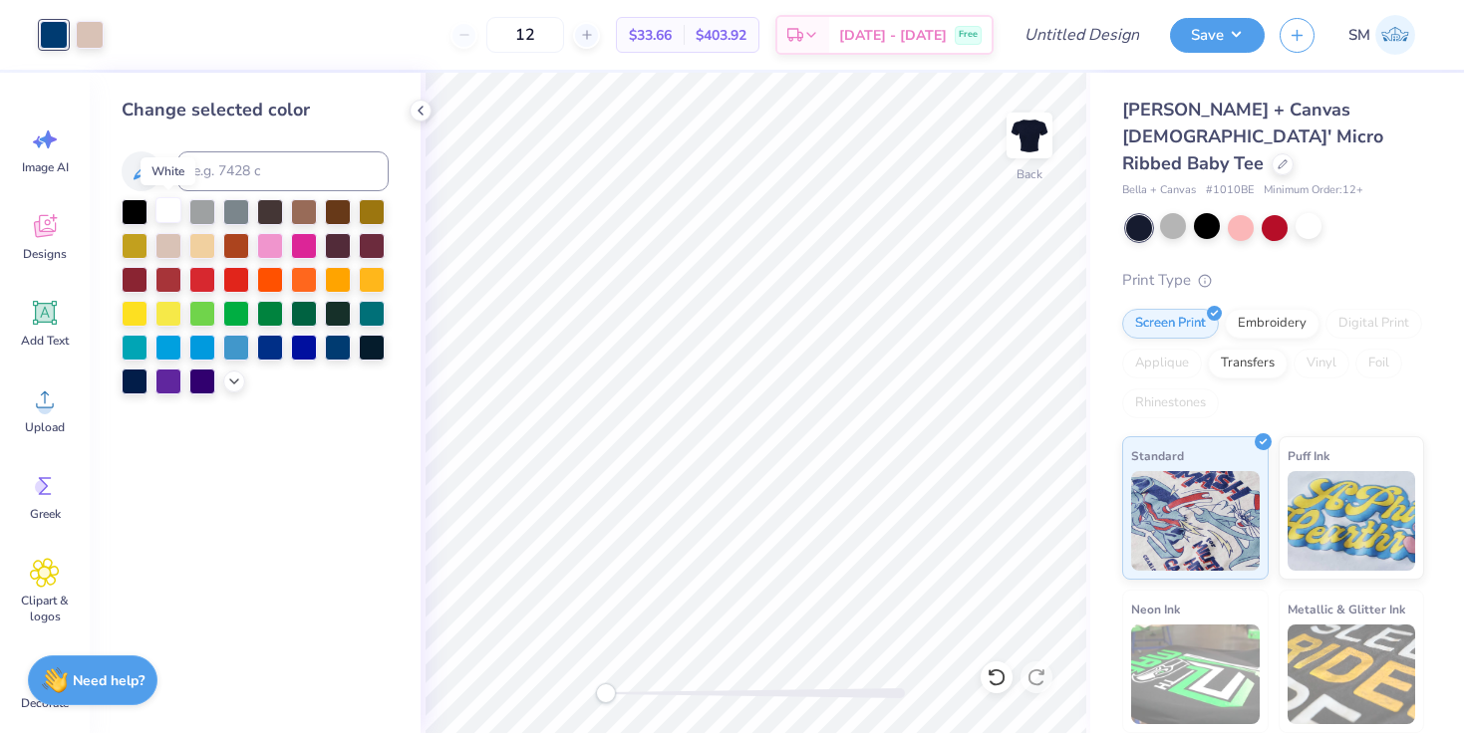
click at [168, 201] on div at bounding box center [168, 210] width 26 height 26
click at [40, 240] on icon at bounding box center [45, 226] width 30 height 30
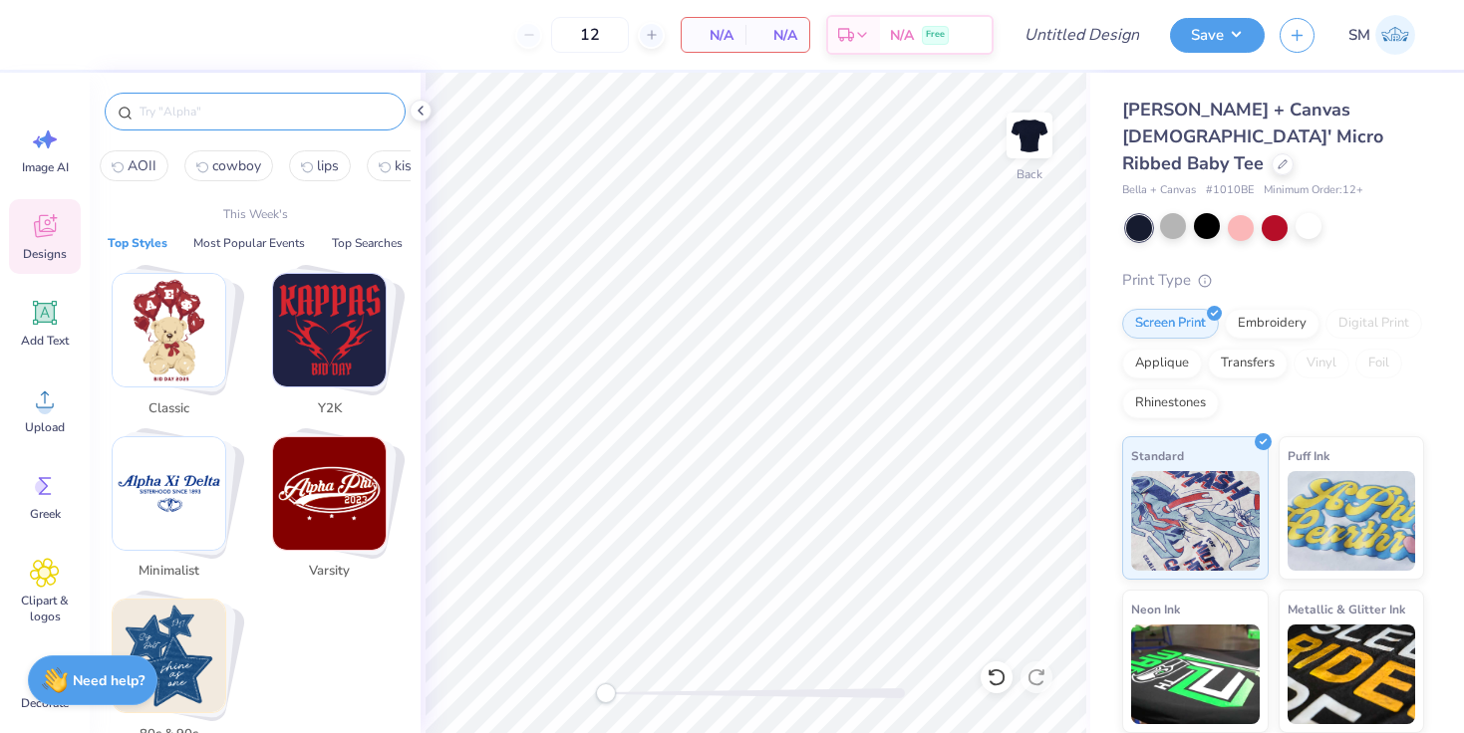
click at [247, 117] on input "text" at bounding box center [265, 112] width 255 height 20
click at [144, 169] on span "AOII" at bounding box center [142, 165] width 29 height 19
type input "AOII"
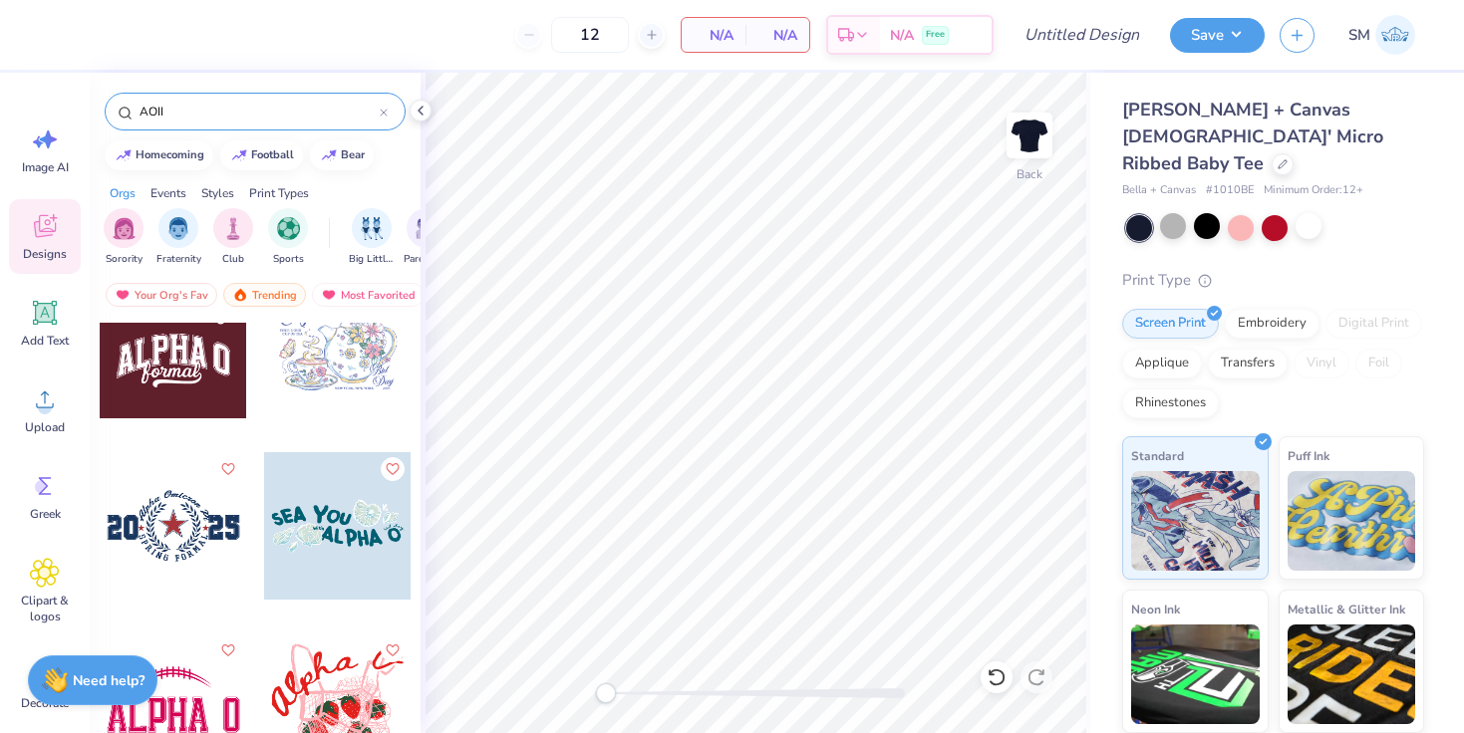
scroll to position [1509, 0]
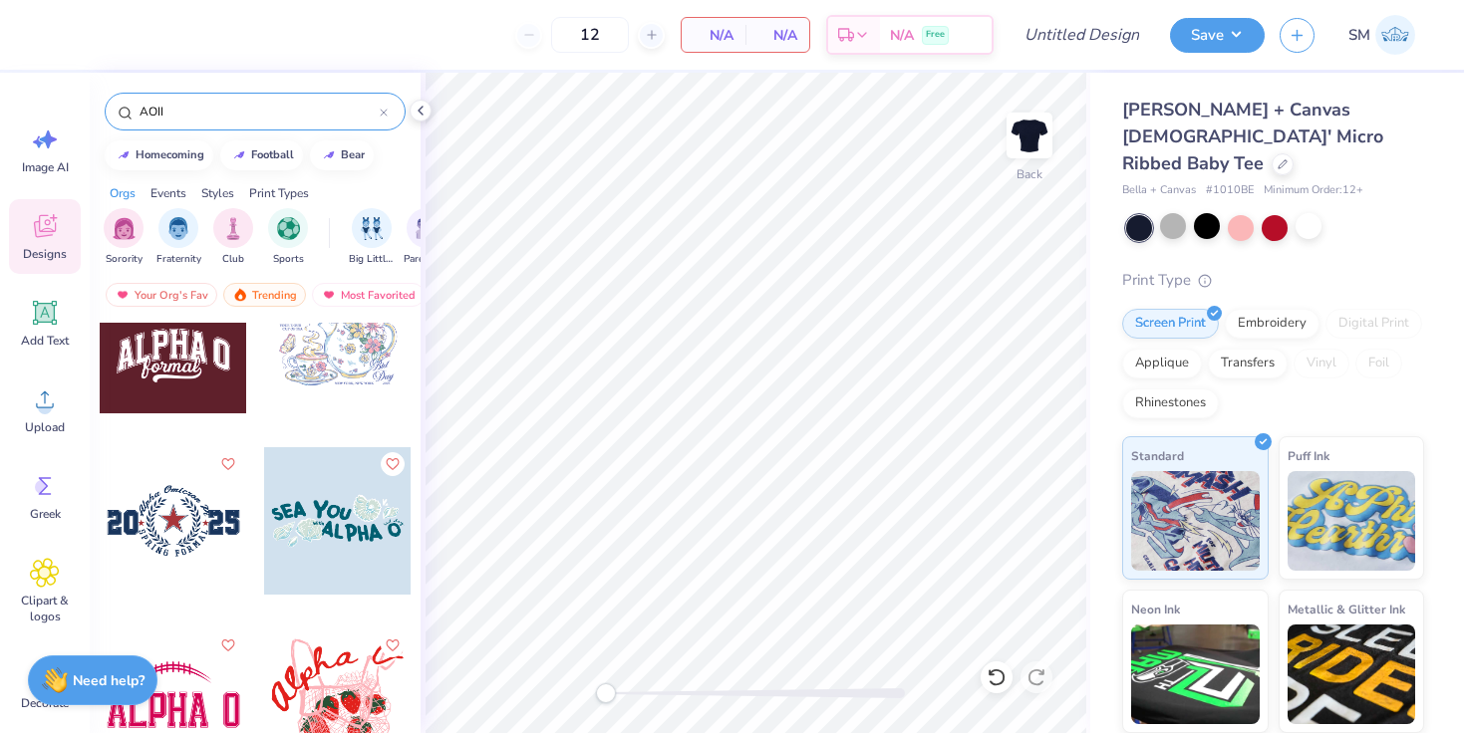
click at [364, 531] on div at bounding box center [337, 520] width 147 height 147
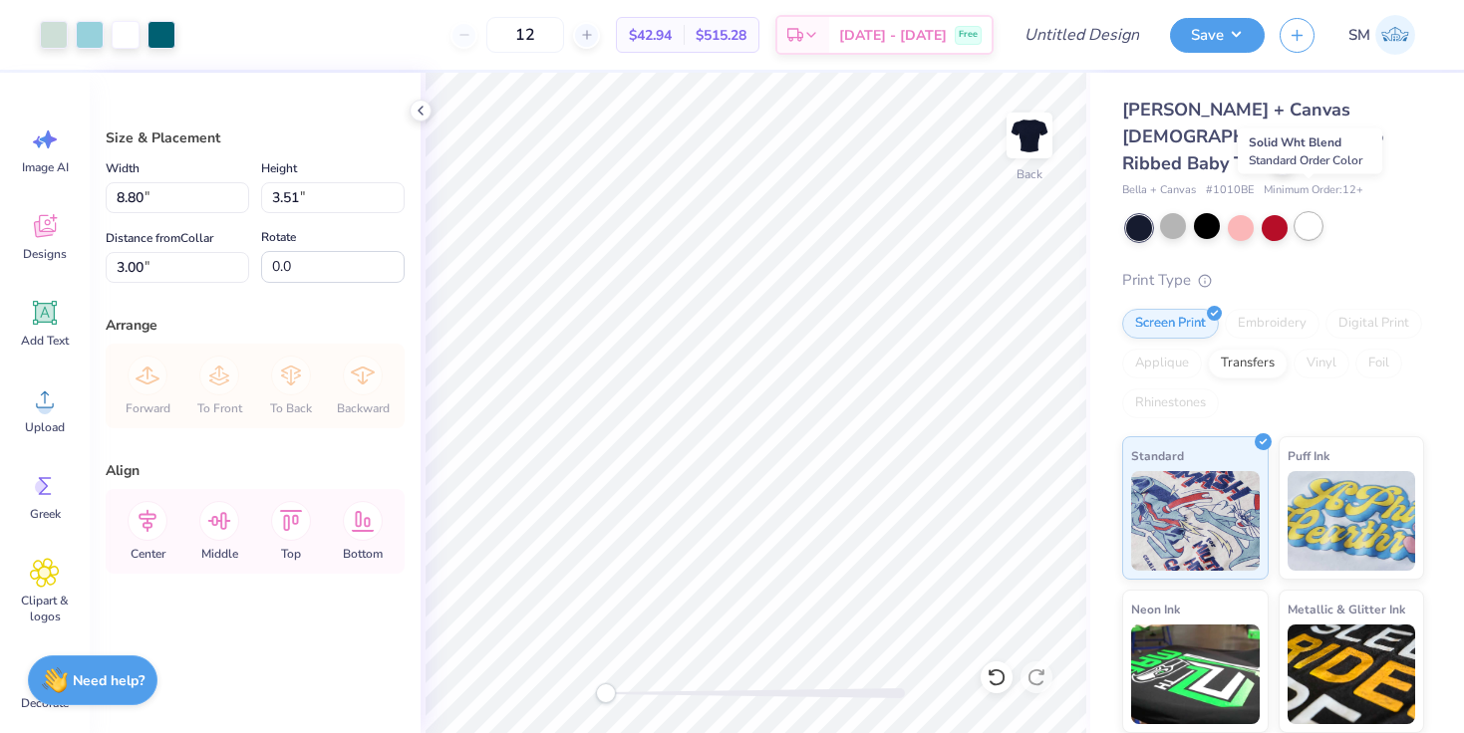
click at [1306, 213] on div at bounding box center [1308, 226] width 26 height 26
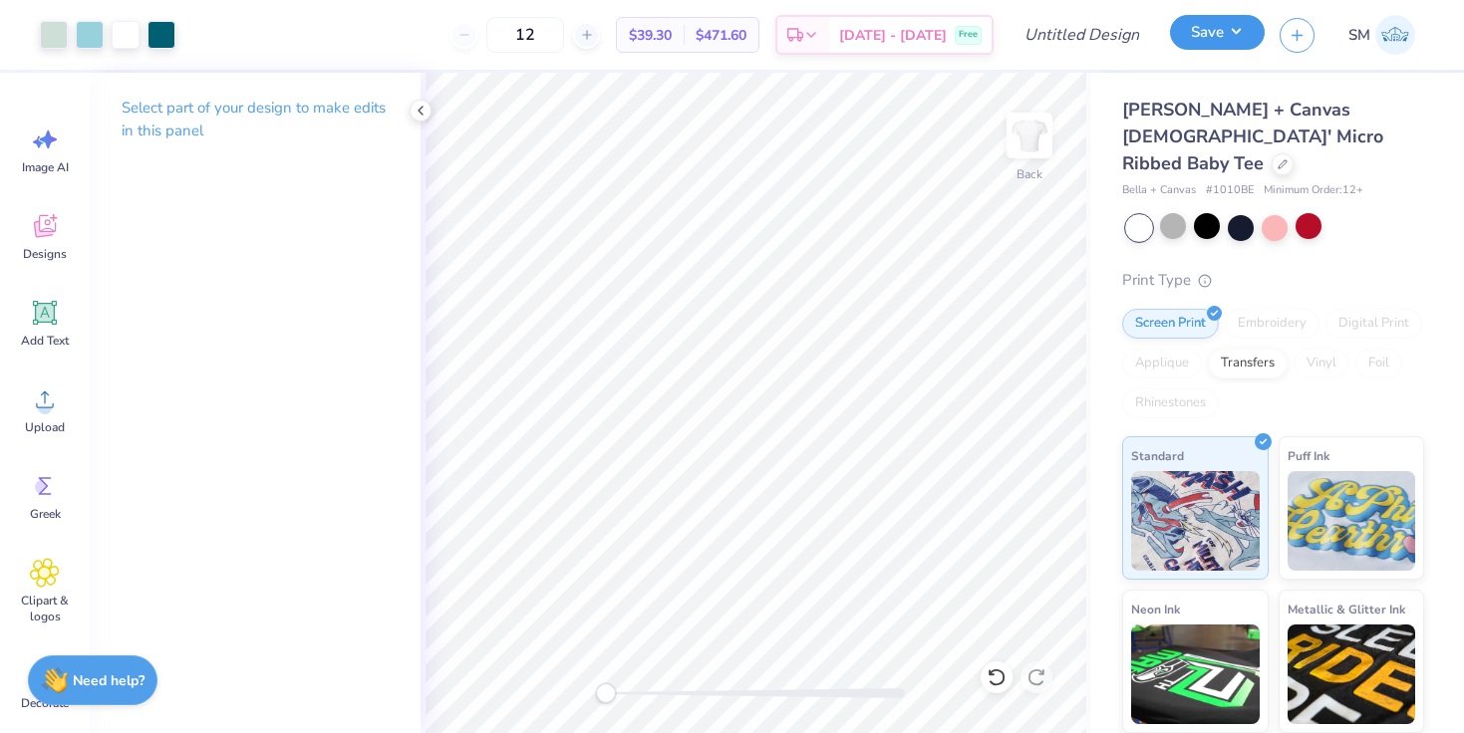
click at [1206, 34] on button "Save" at bounding box center [1217, 32] width 95 height 35
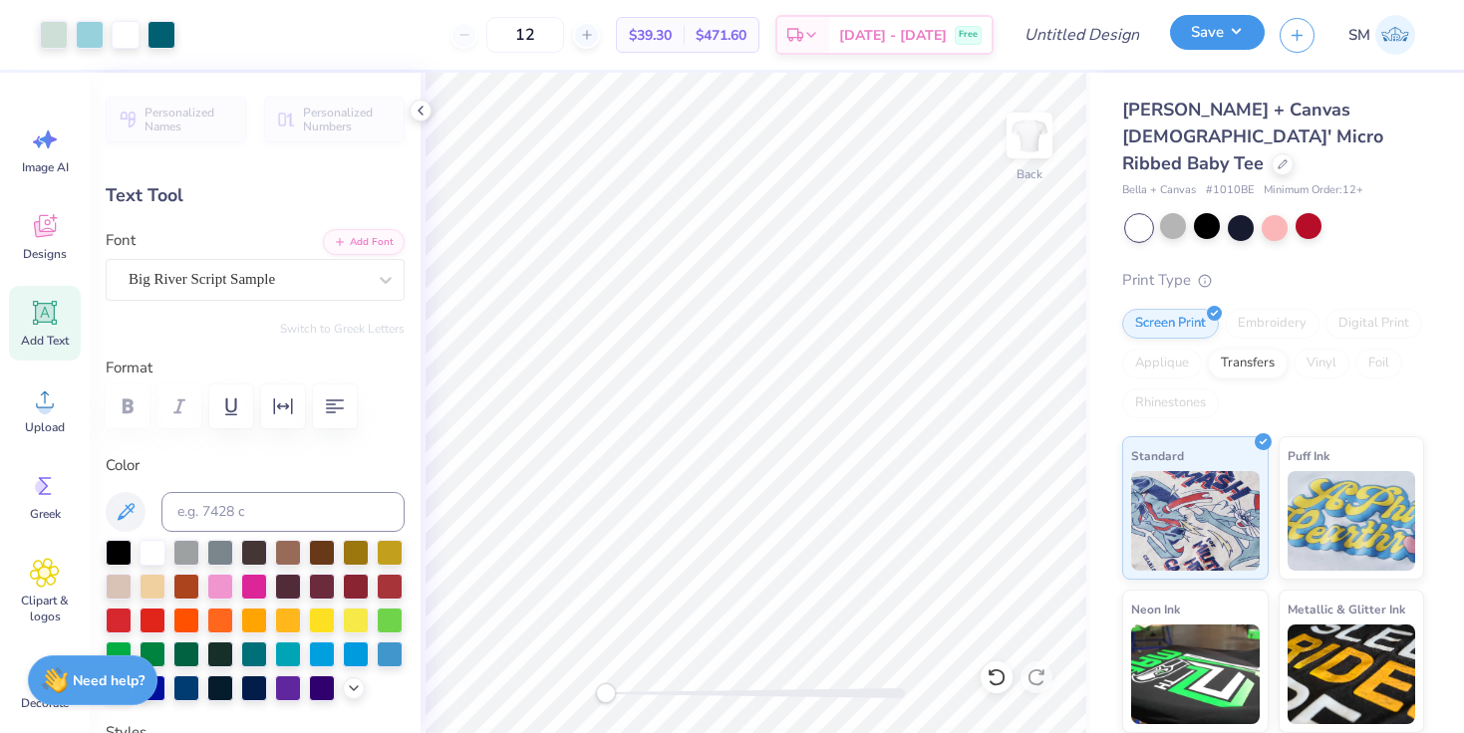
click at [1209, 34] on button "Save" at bounding box center [1217, 32] width 95 height 35
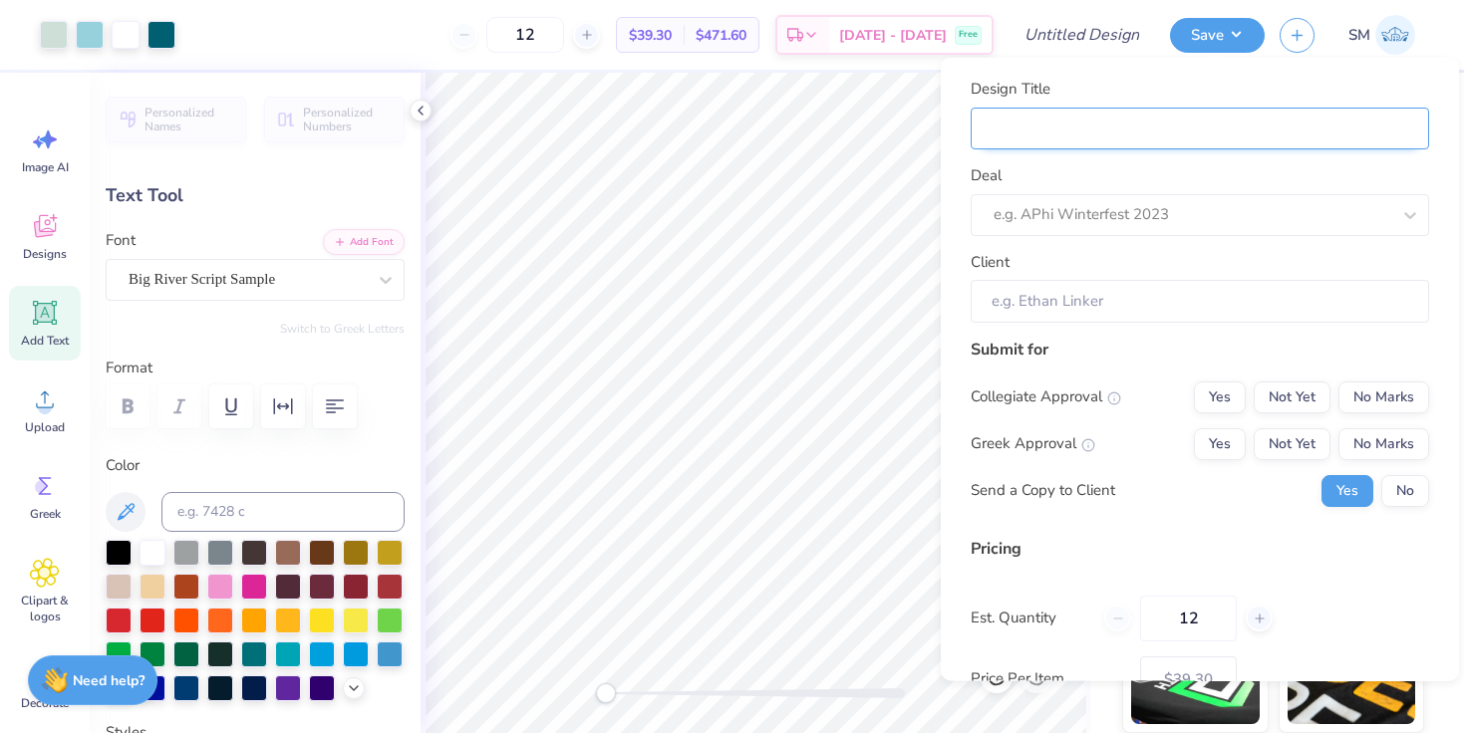
click at [1059, 125] on input "Design Title" at bounding box center [1200, 128] width 458 height 43
type input "A"
type input "AO"
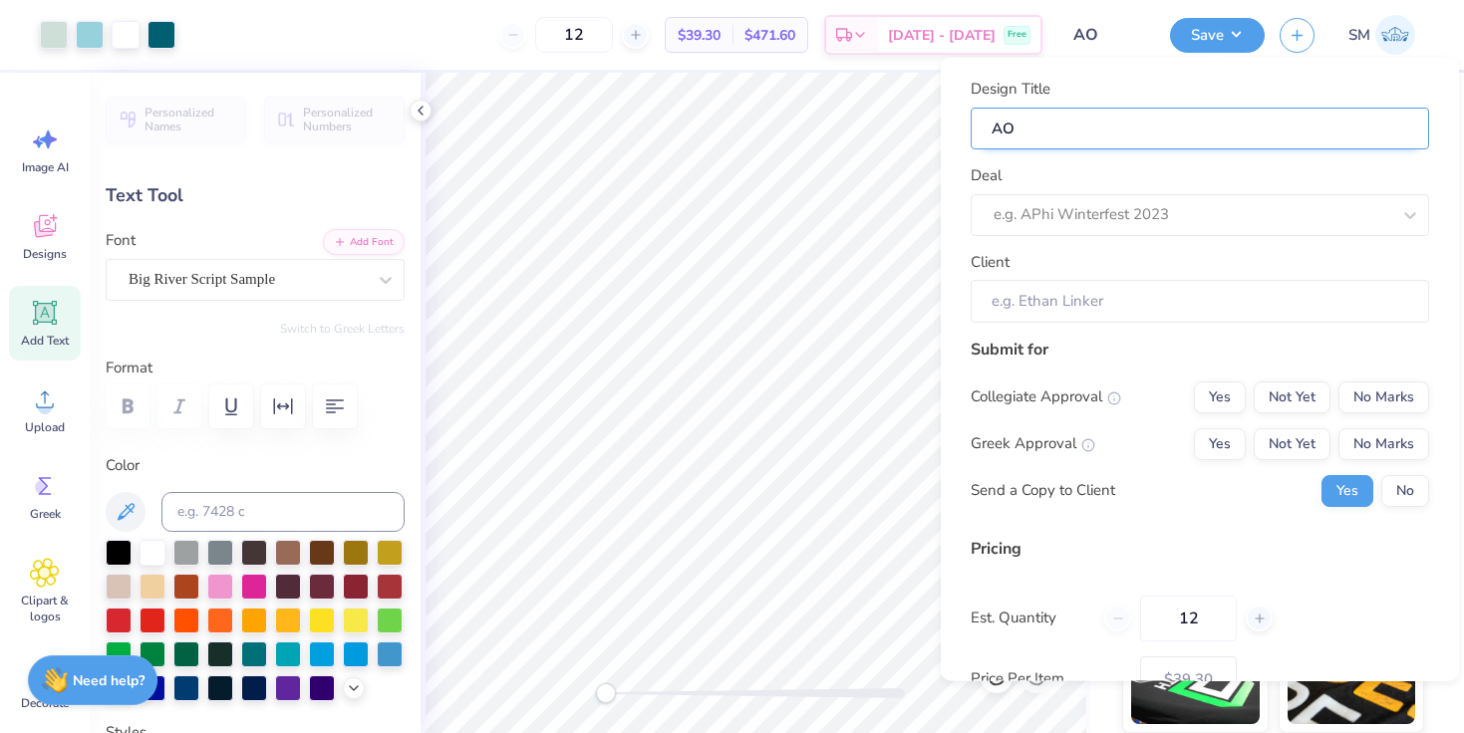
type input "AOI"
type input "AOII"
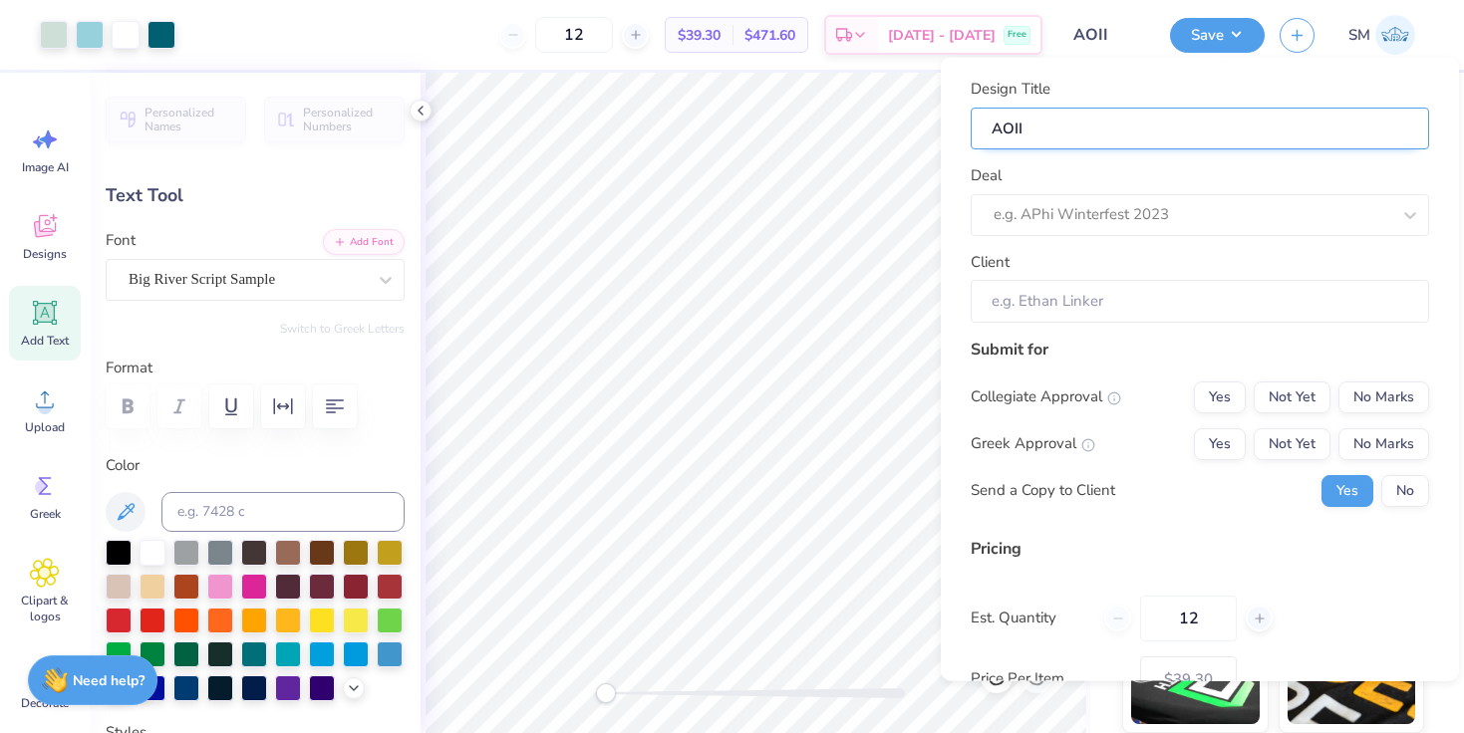
type input "AOII"
type input "AOII M"
type input "AOII Me"
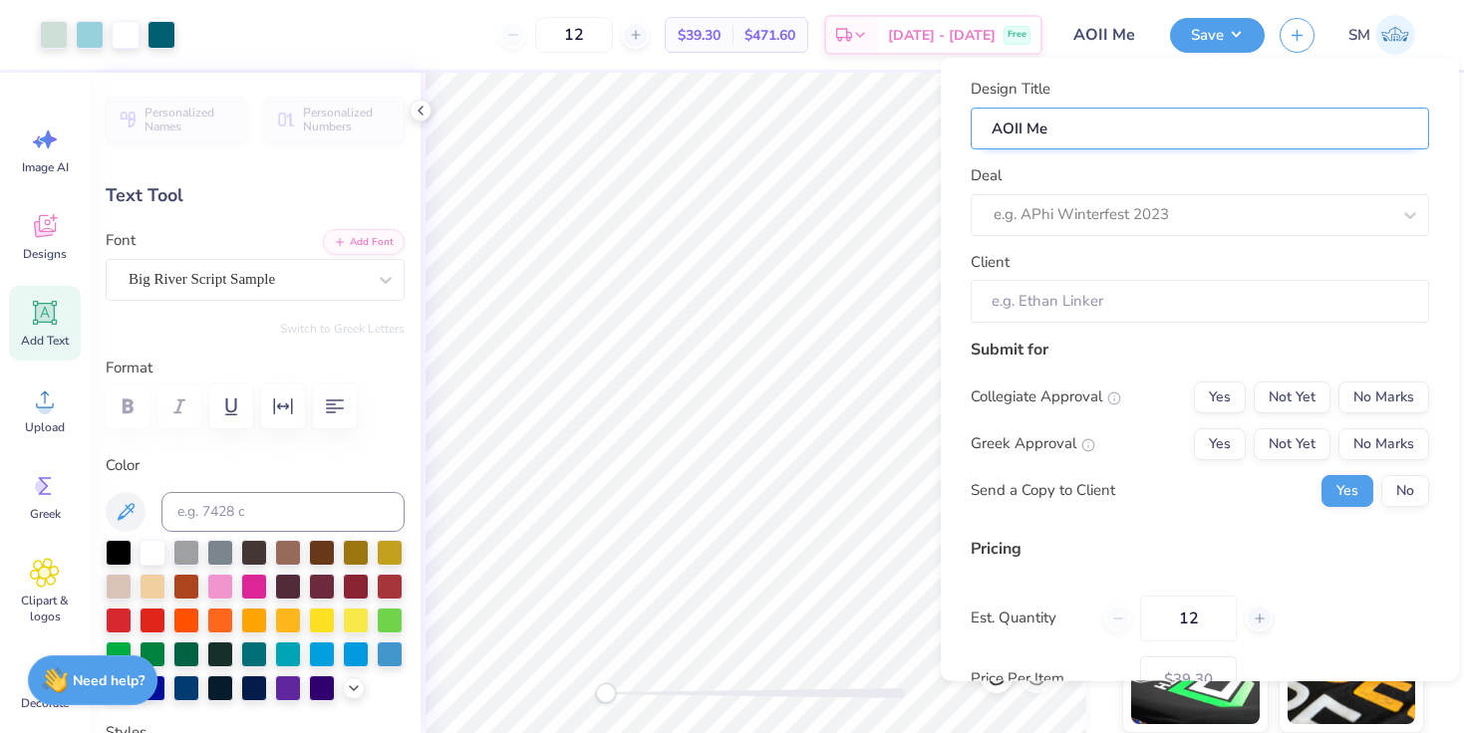
type input "AOII Mer"
type input "AOII Merc"
type input "AOII Merch"
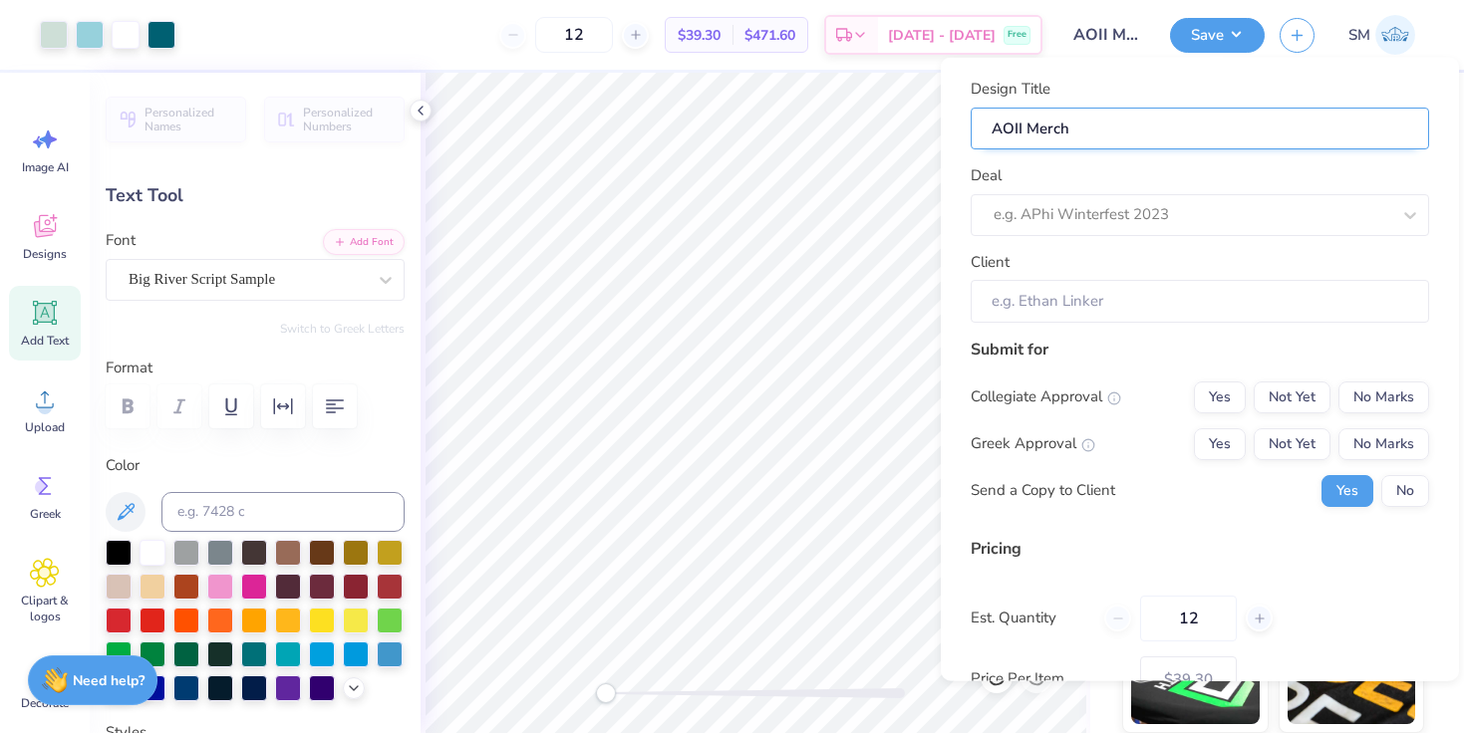
type input "AOII Merch"
type input "AOII Merch D"
type input "AOII Merch Dr"
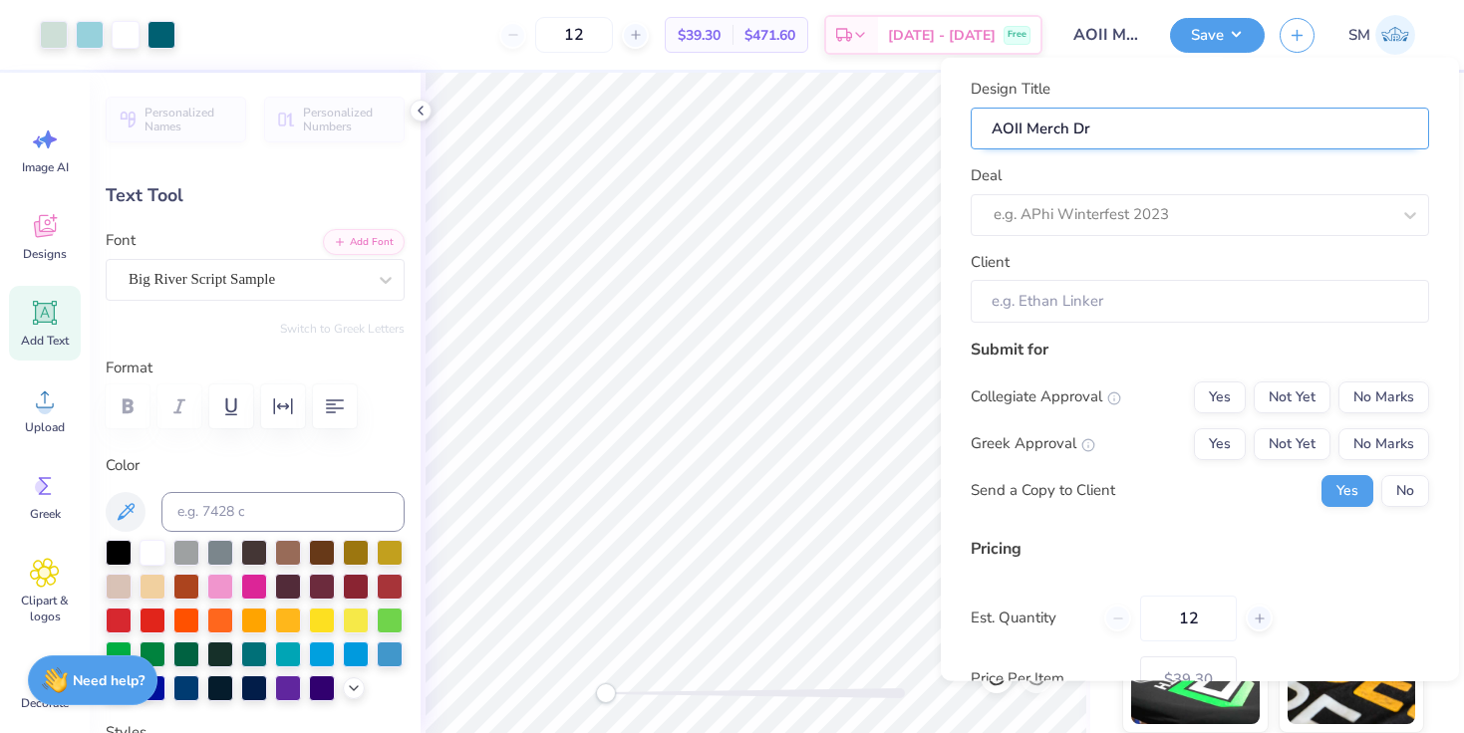
type input "AOII Merch Dro"
type input "AOII Merch Drop"
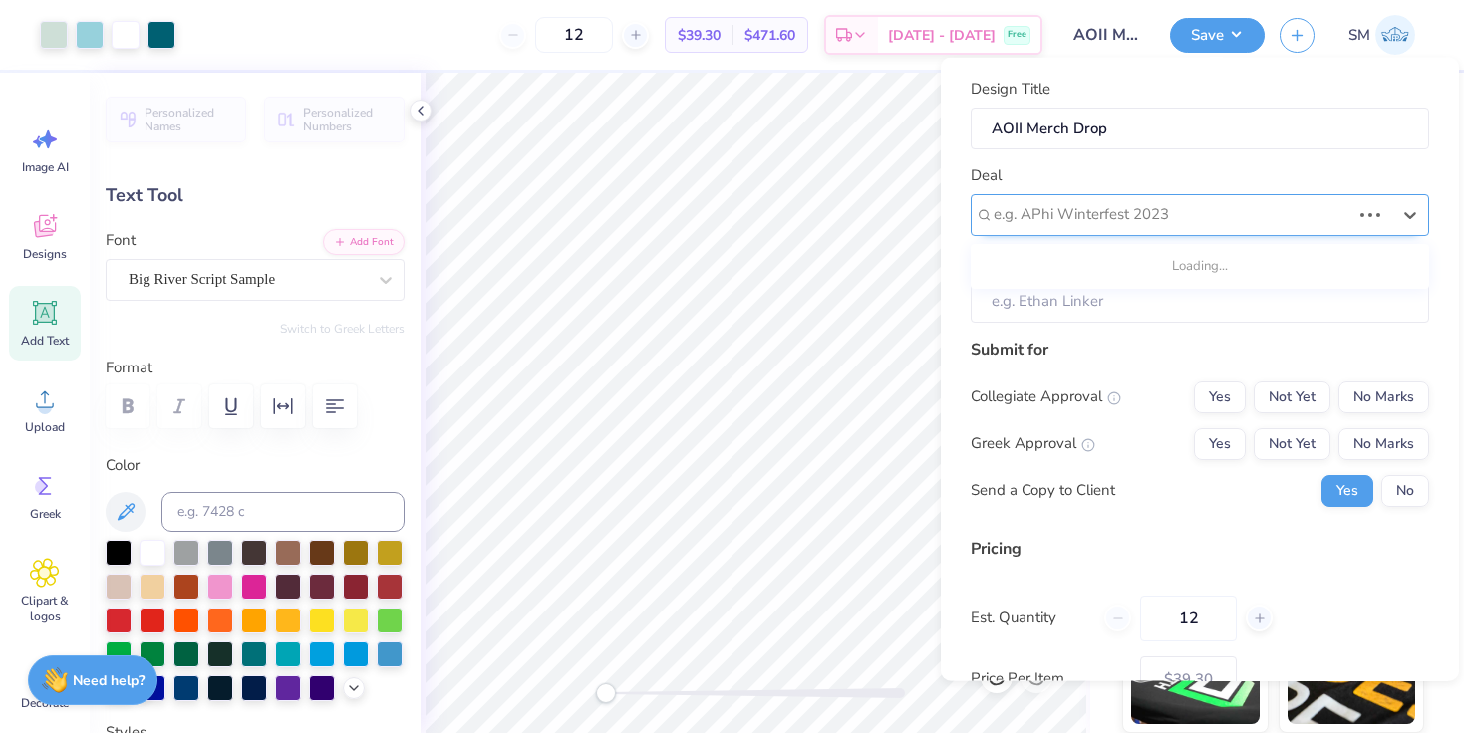
click at [1085, 197] on div "e.g. APhi Winterfest 2023" at bounding box center [1200, 214] width 458 height 42
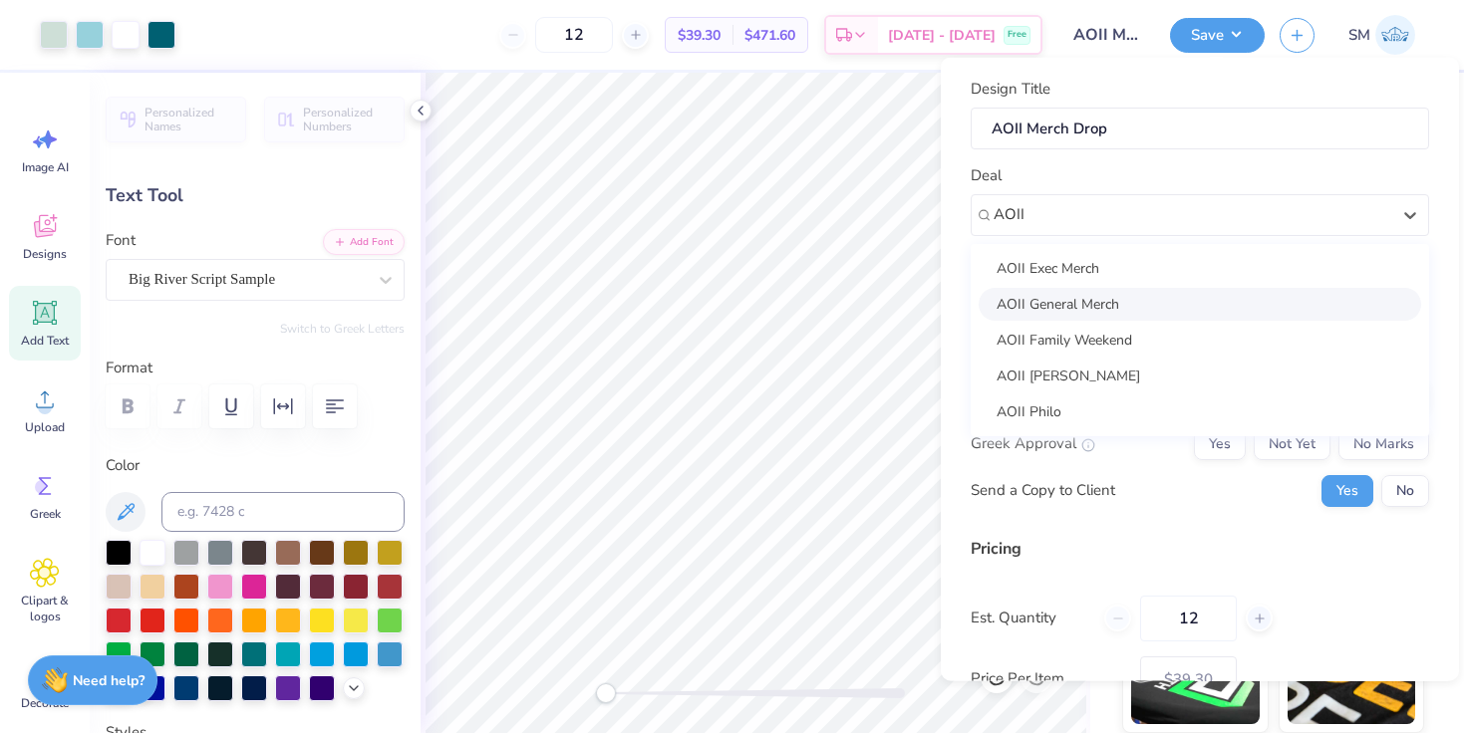
click at [1088, 309] on div "AOII General Merch" at bounding box center [1199, 303] width 442 height 33
type input "AOII"
type input "Kaela Costello"
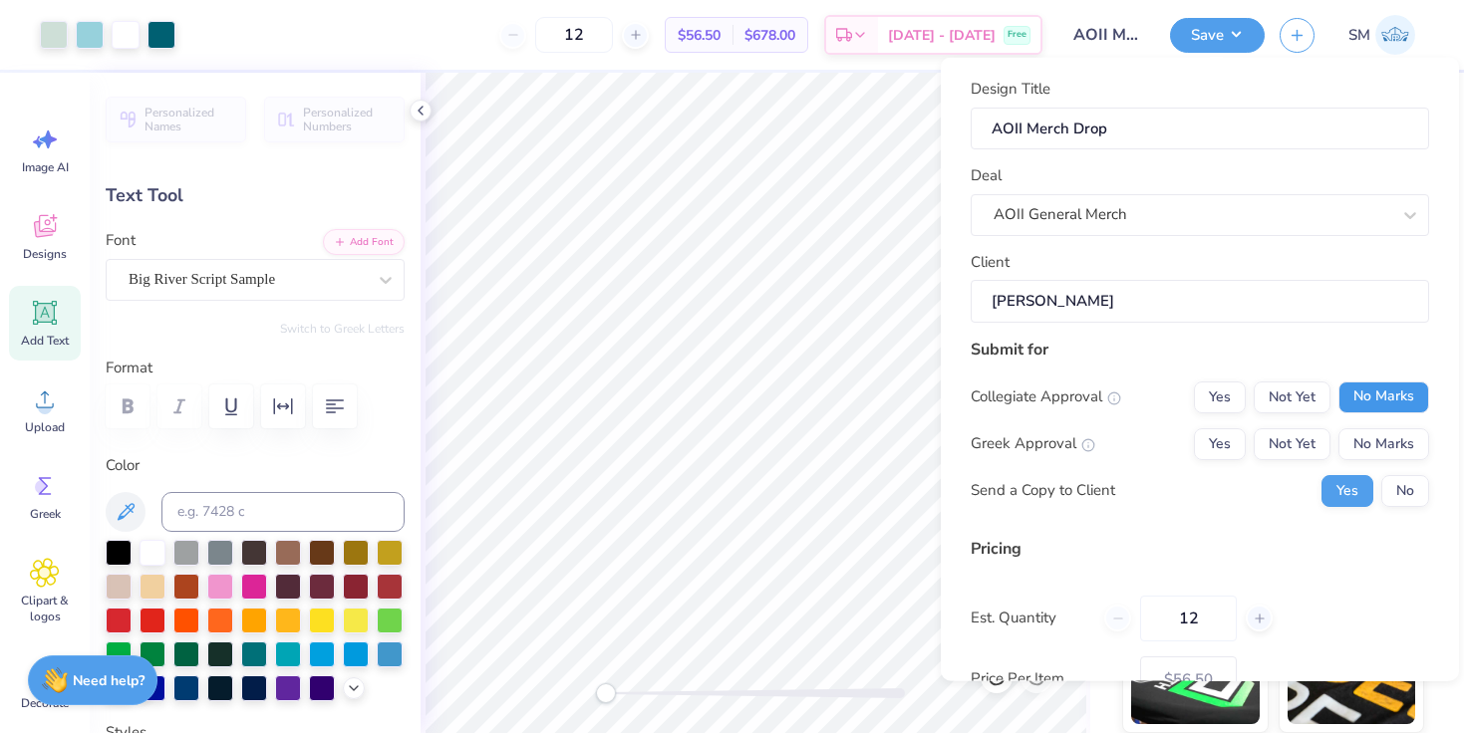
click at [1380, 384] on button "No Marks" at bounding box center [1383, 397] width 91 height 32
click at [1221, 441] on button "Yes" at bounding box center [1220, 443] width 52 height 32
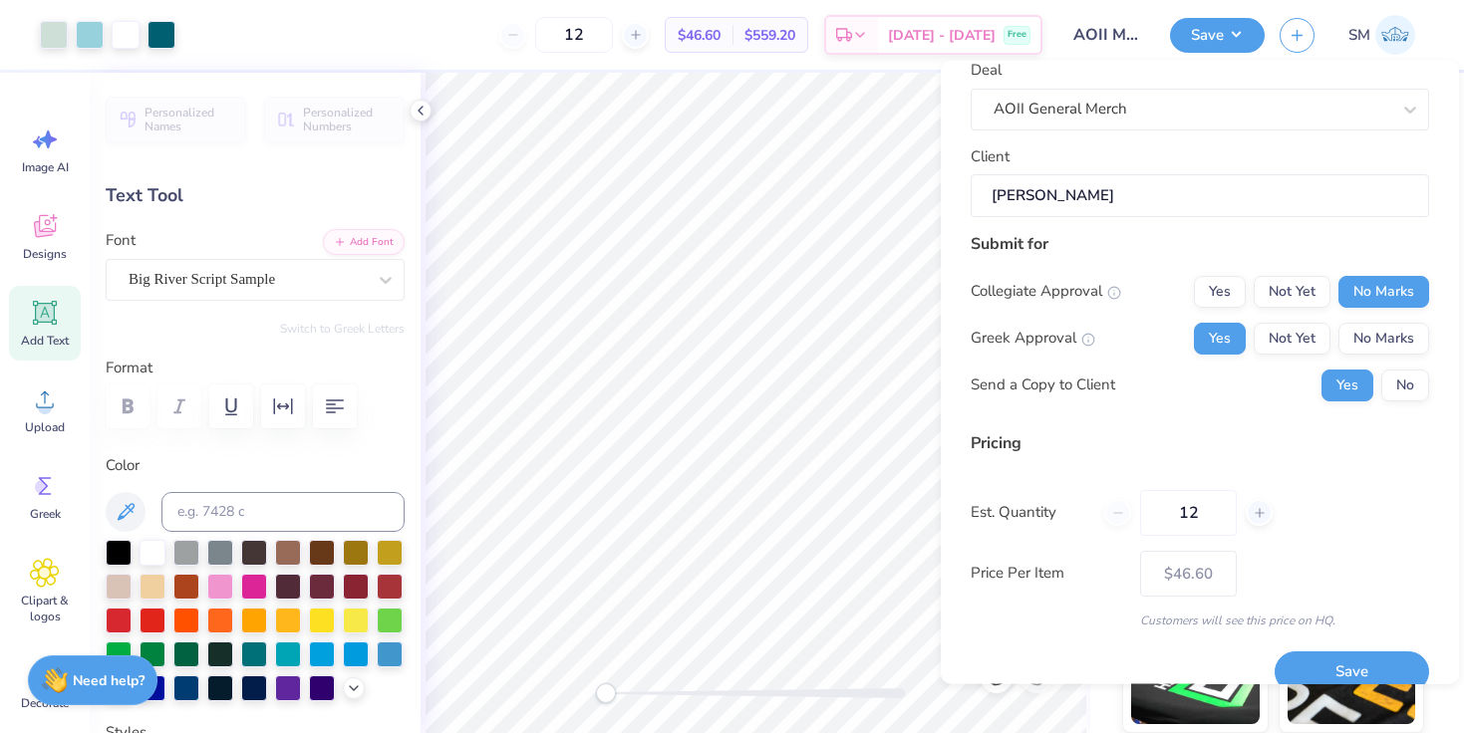
scroll to position [137, 0]
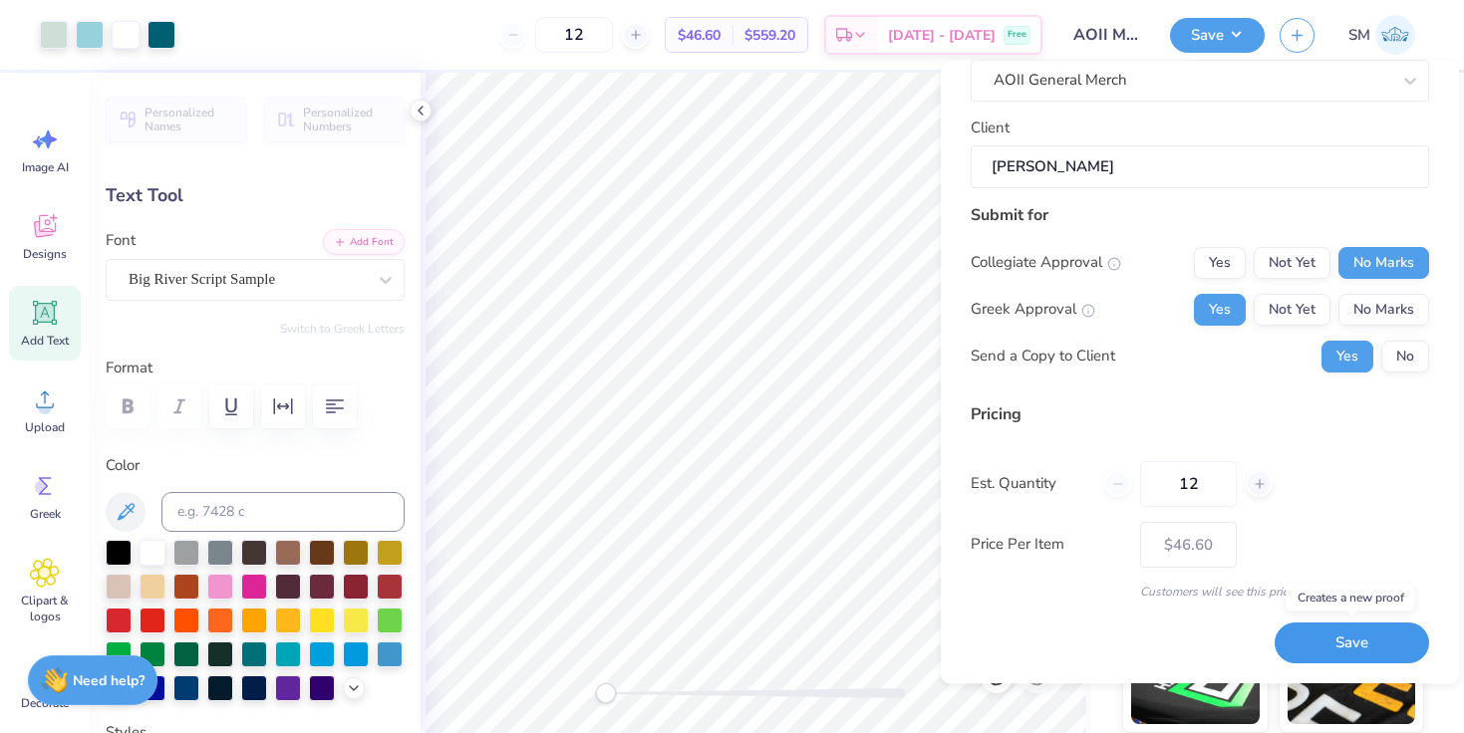
click at [1332, 659] on button "Save" at bounding box center [1351, 644] width 154 height 41
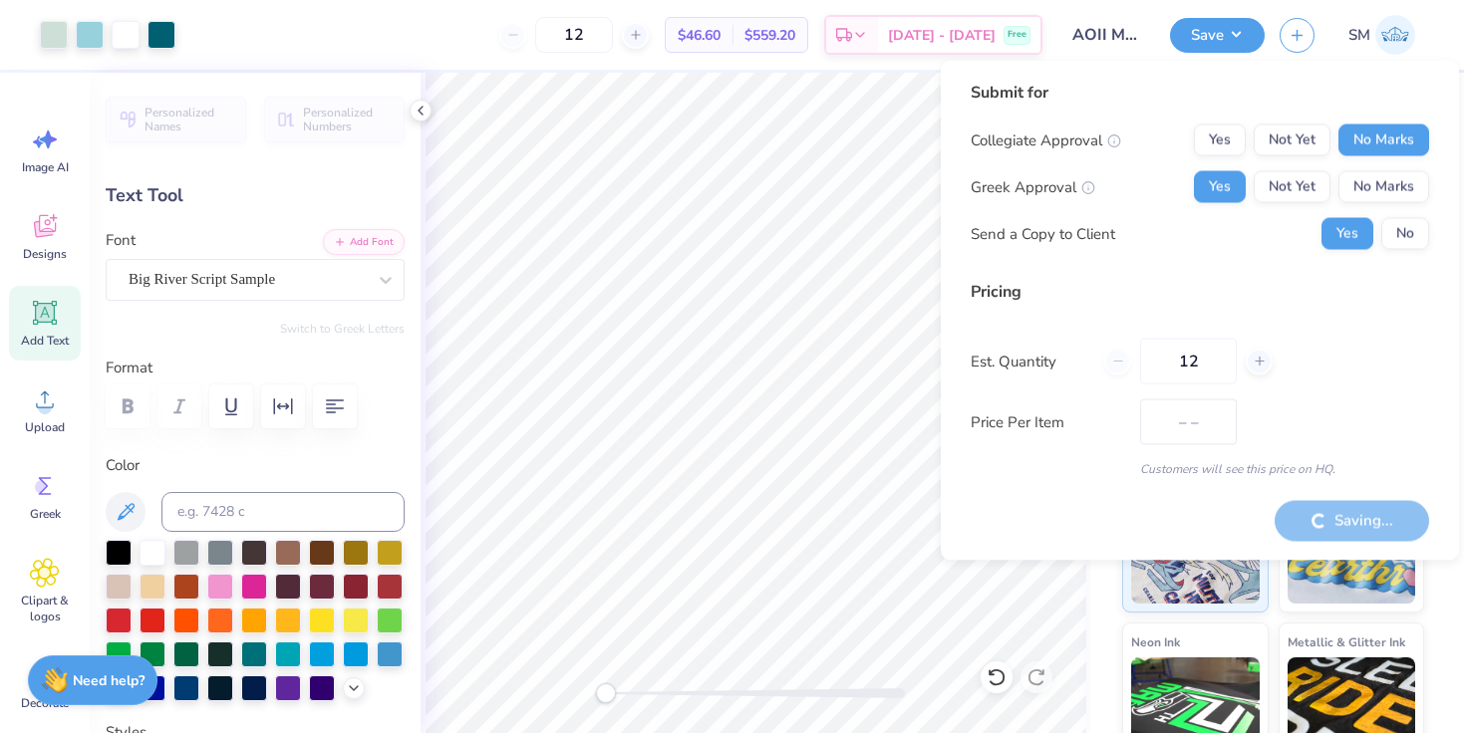
type input "– –"
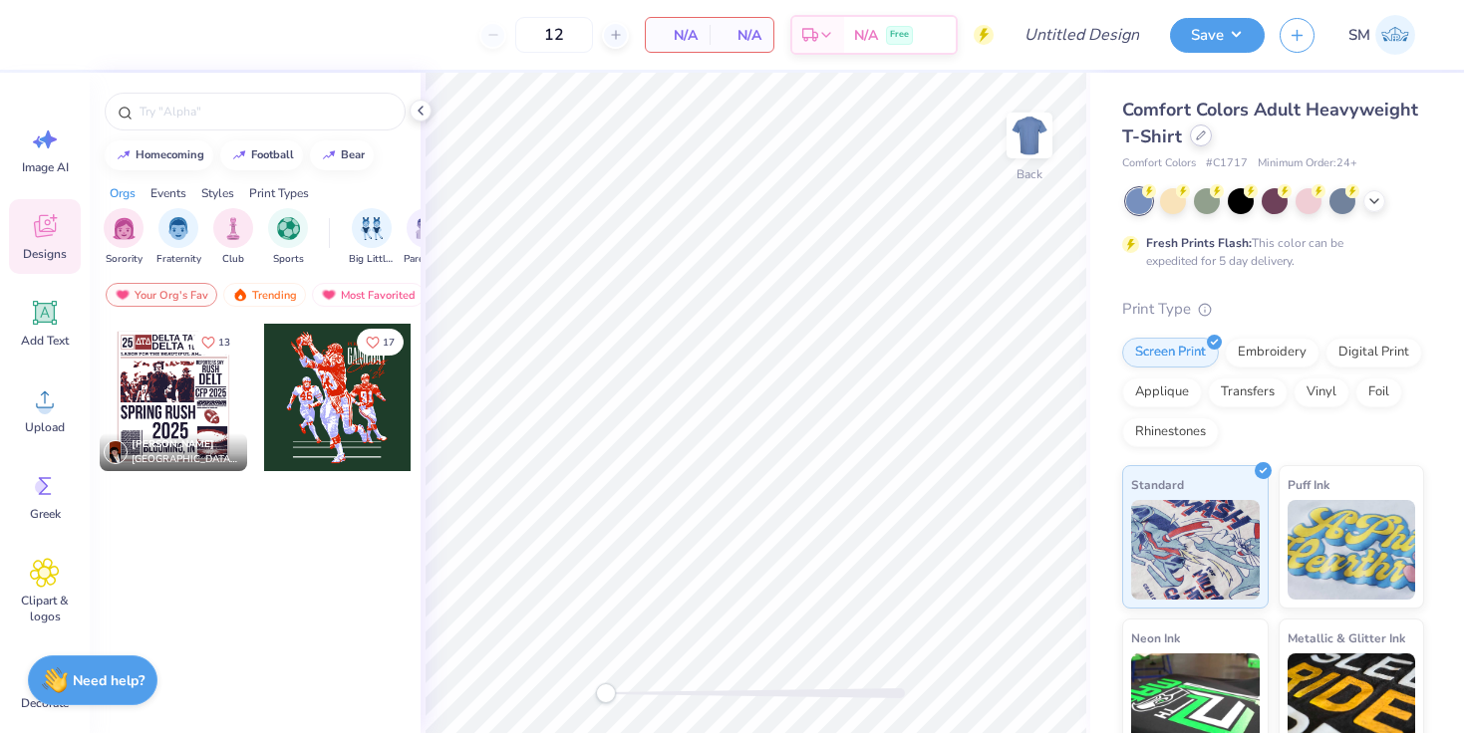
click at [1197, 138] on icon at bounding box center [1201, 136] width 10 height 10
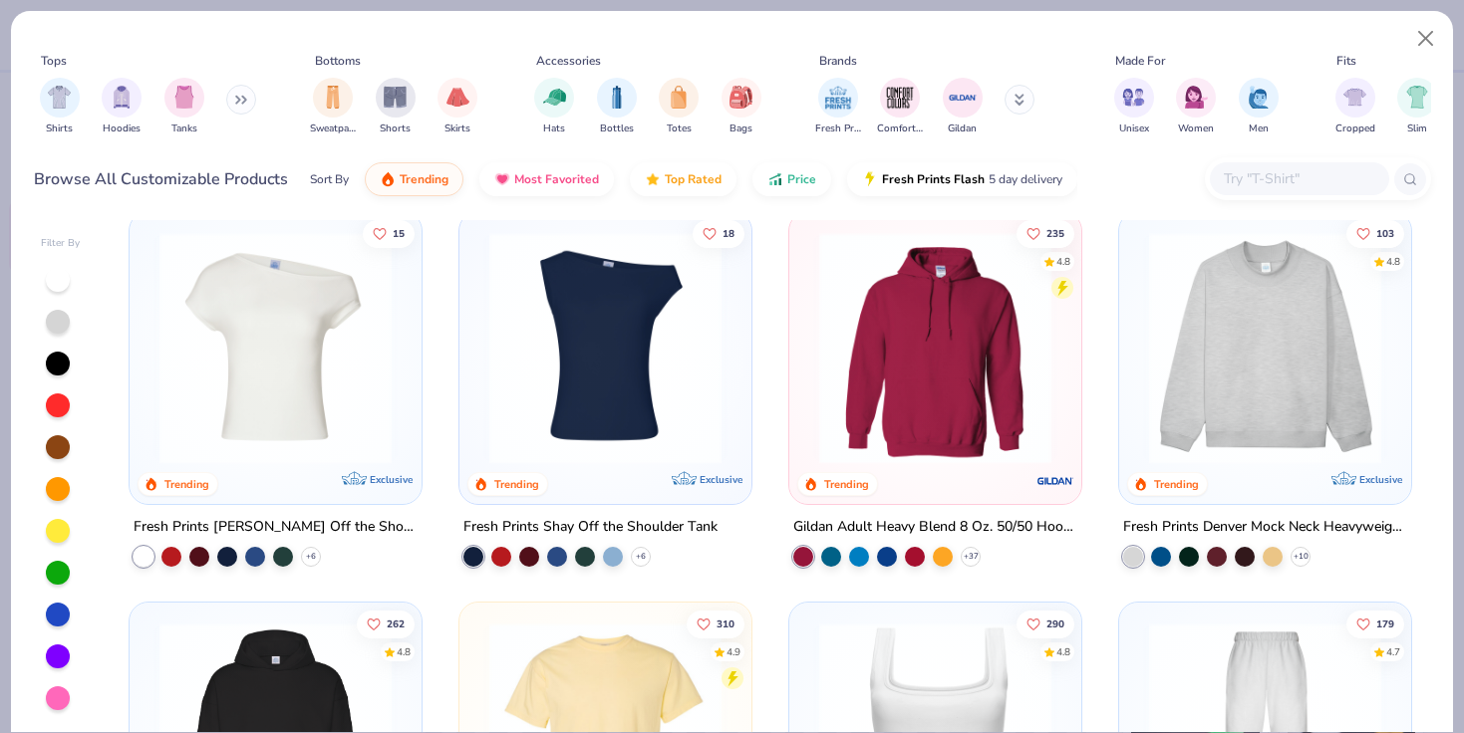
scroll to position [22, 0]
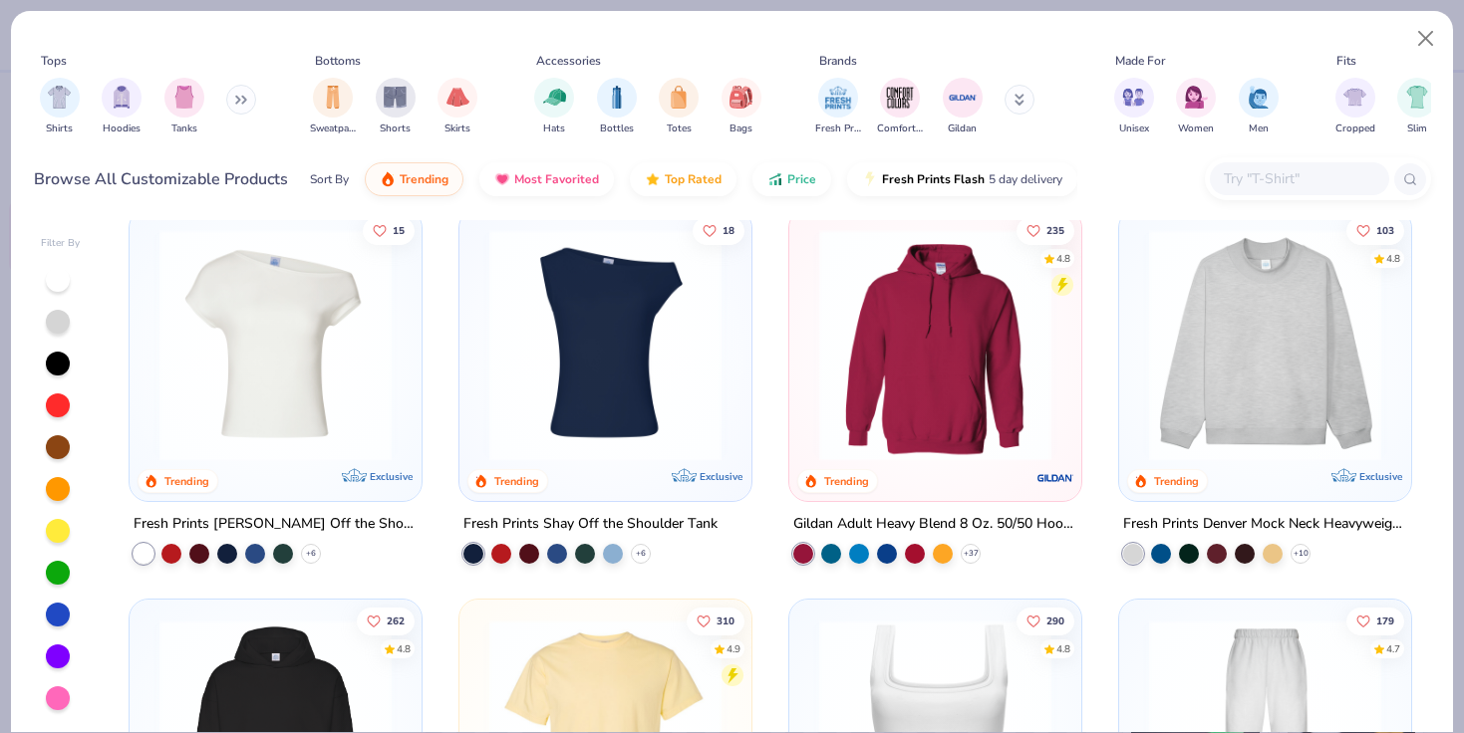
click at [1199, 523] on div "Fresh Prints Denver Mock Neck Heavyweight Sweatshirt" at bounding box center [1265, 524] width 284 height 25
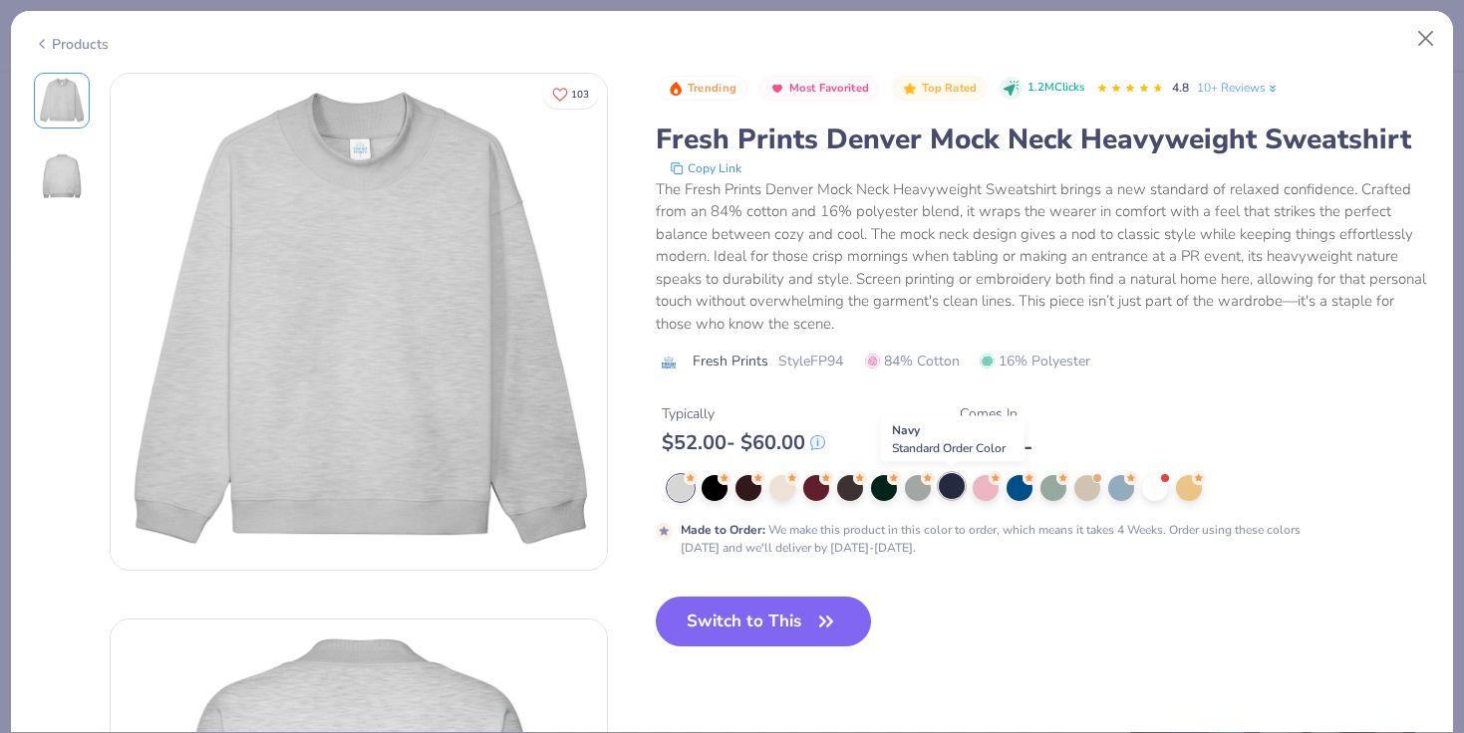
click at [957, 492] on div at bounding box center [952, 486] width 26 height 26
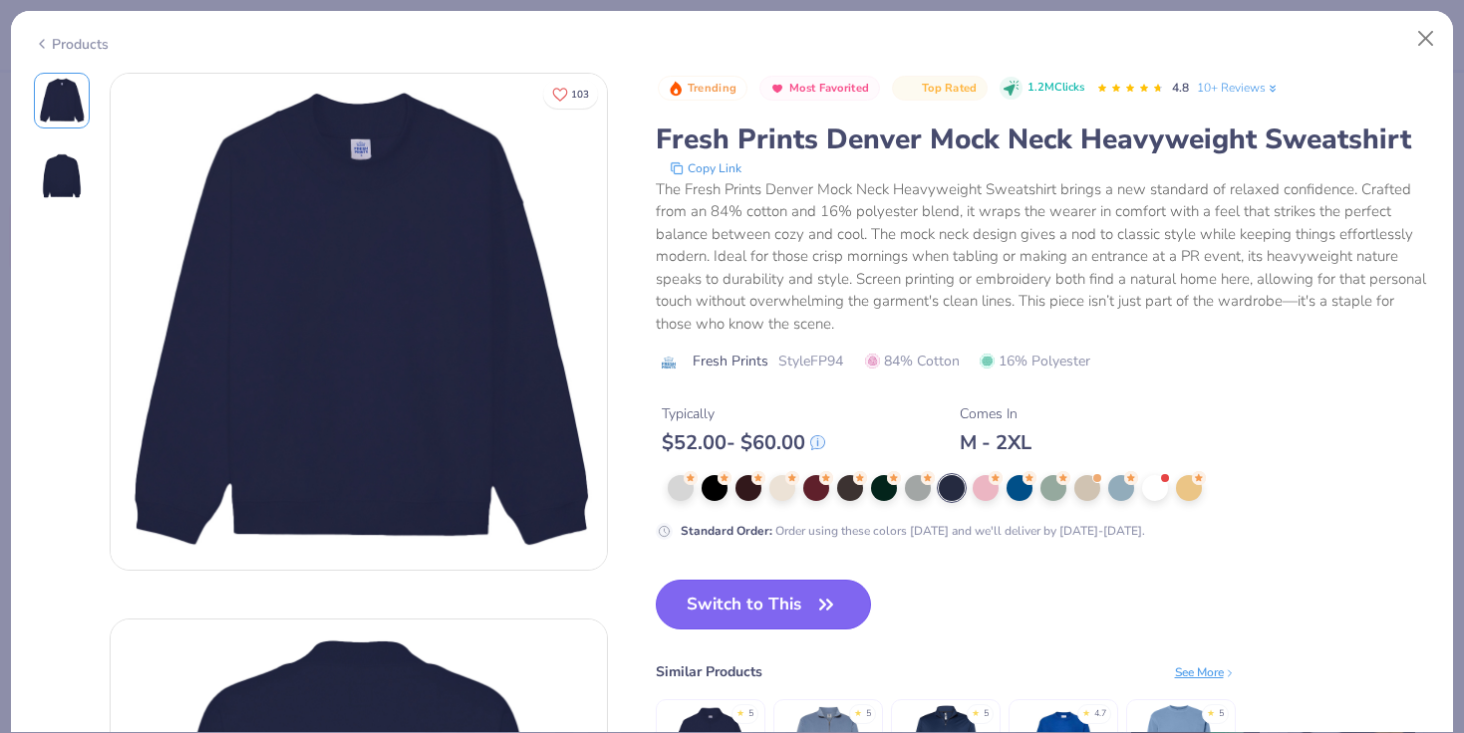
click at [779, 613] on button "Switch to This" at bounding box center [764, 605] width 216 height 50
type input "50"
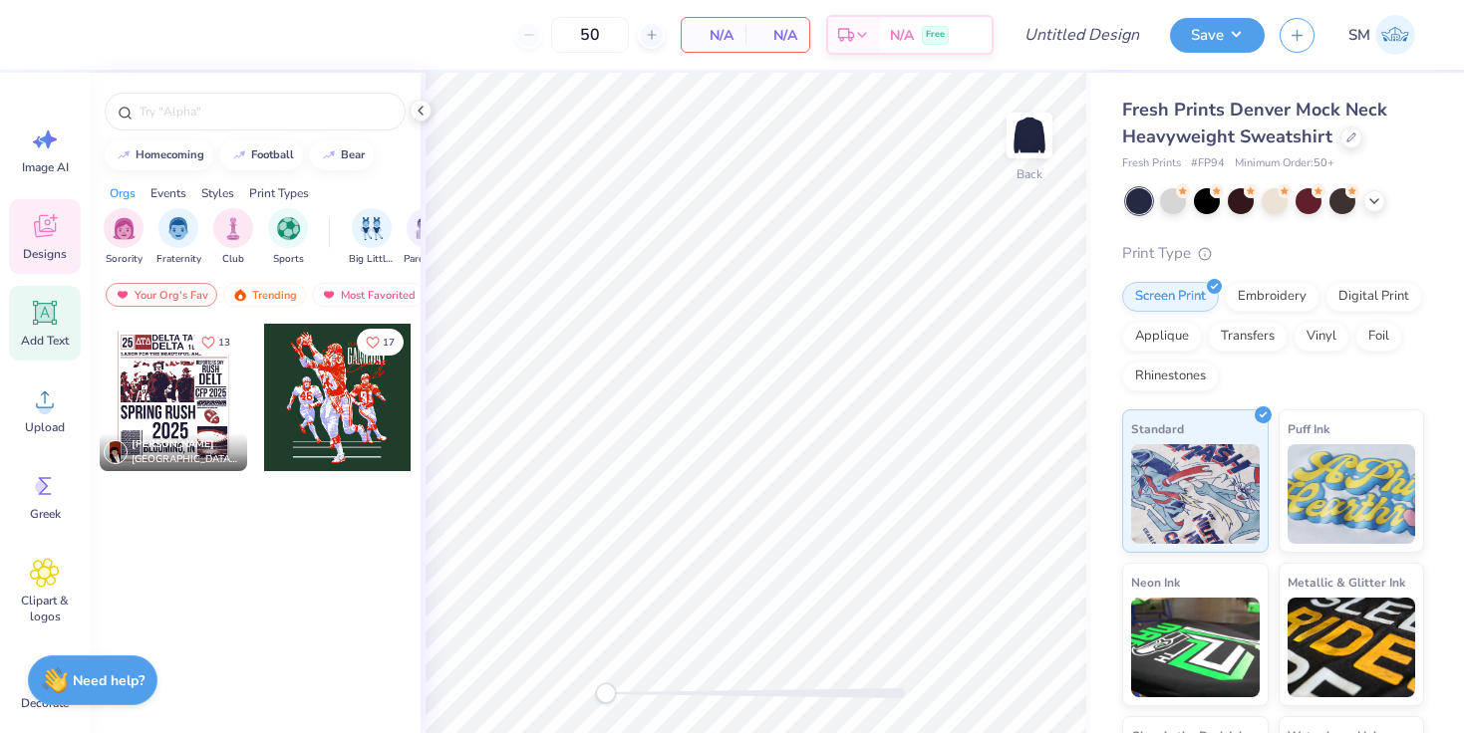
click at [47, 313] on icon at bounding box center [45, 313] width 24 height 24
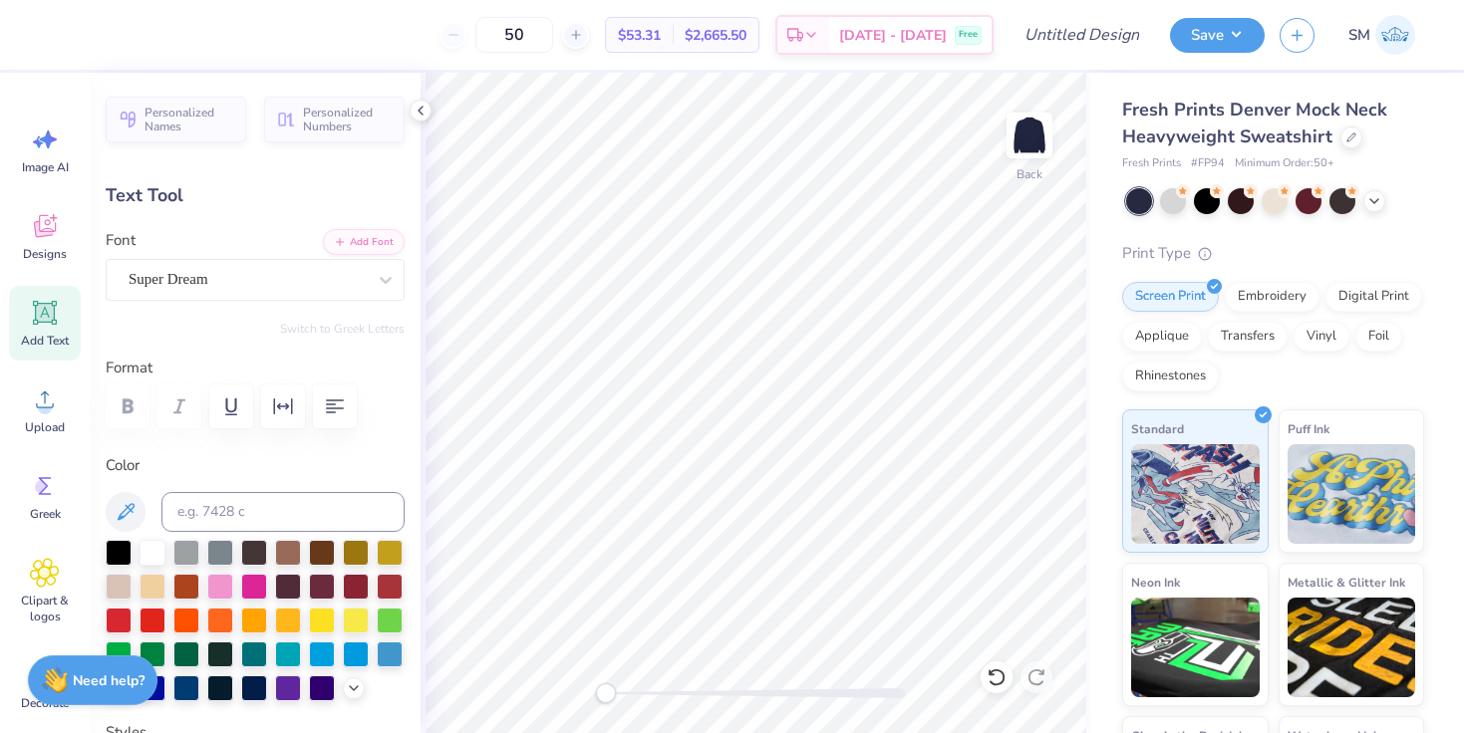
scroll to position [0, 1]
type textarea "Tri Delta"
click at [286, 278] on div "Super Dream" at bounding box center [247, 279] width 241 height 31
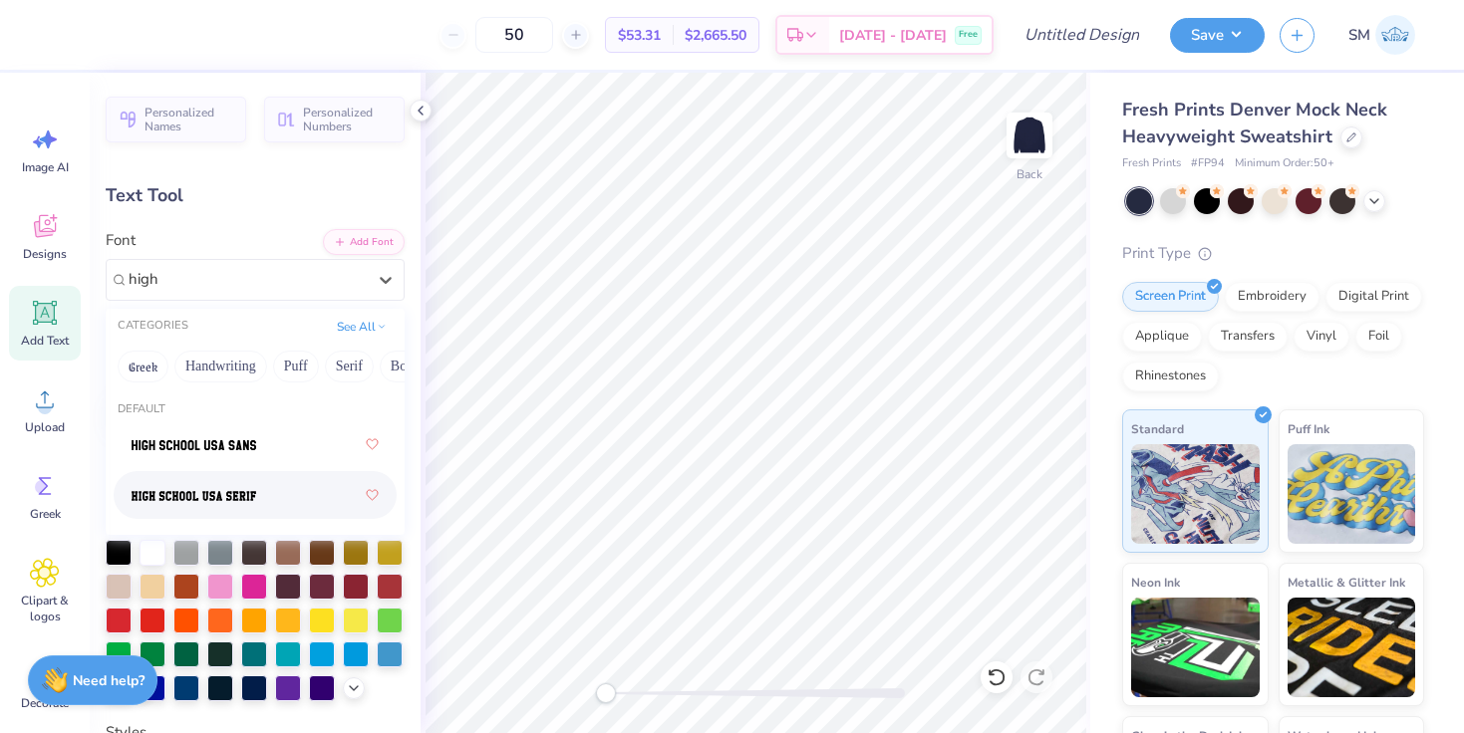
click at [254, 491] on img at bounding box center [194, 496] width 125 height 14
type input "high"
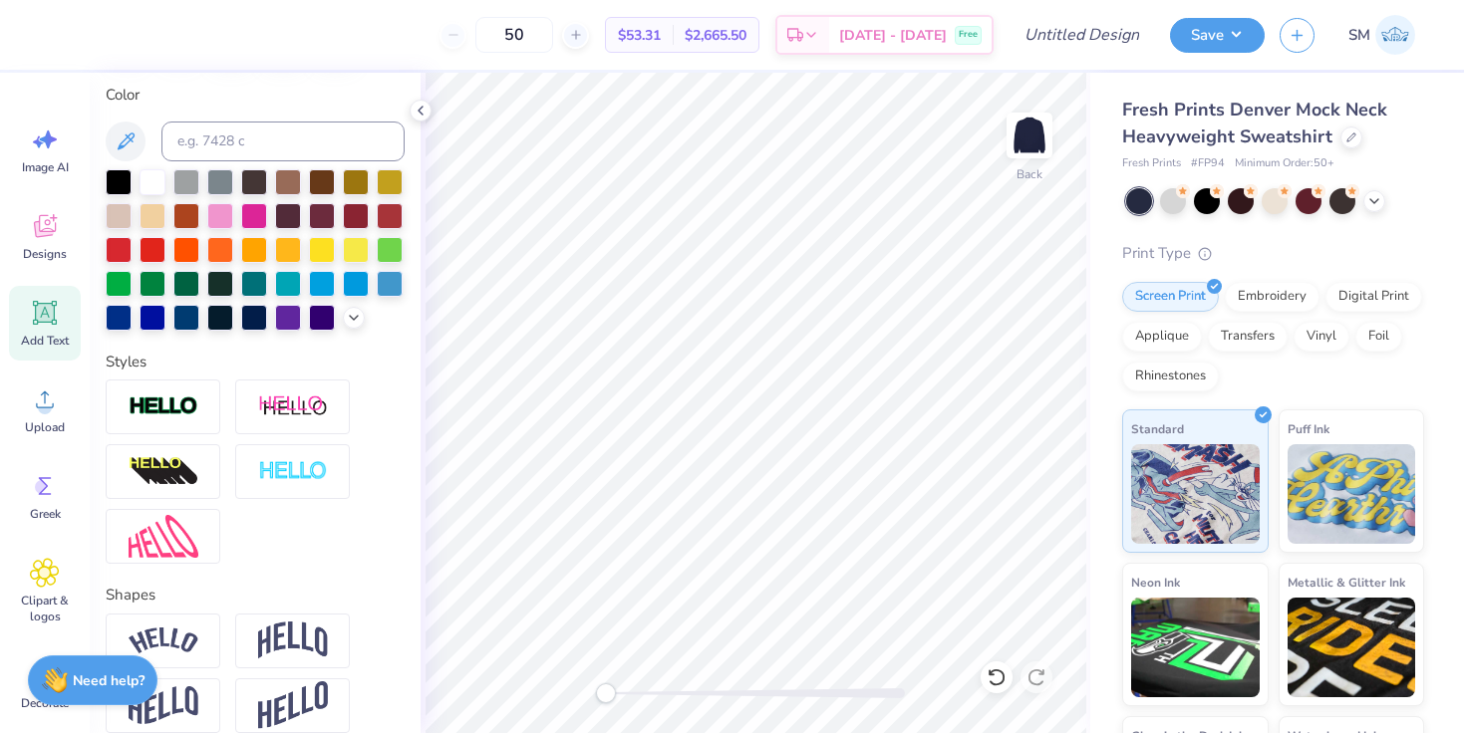
scroll to position [372, 0]
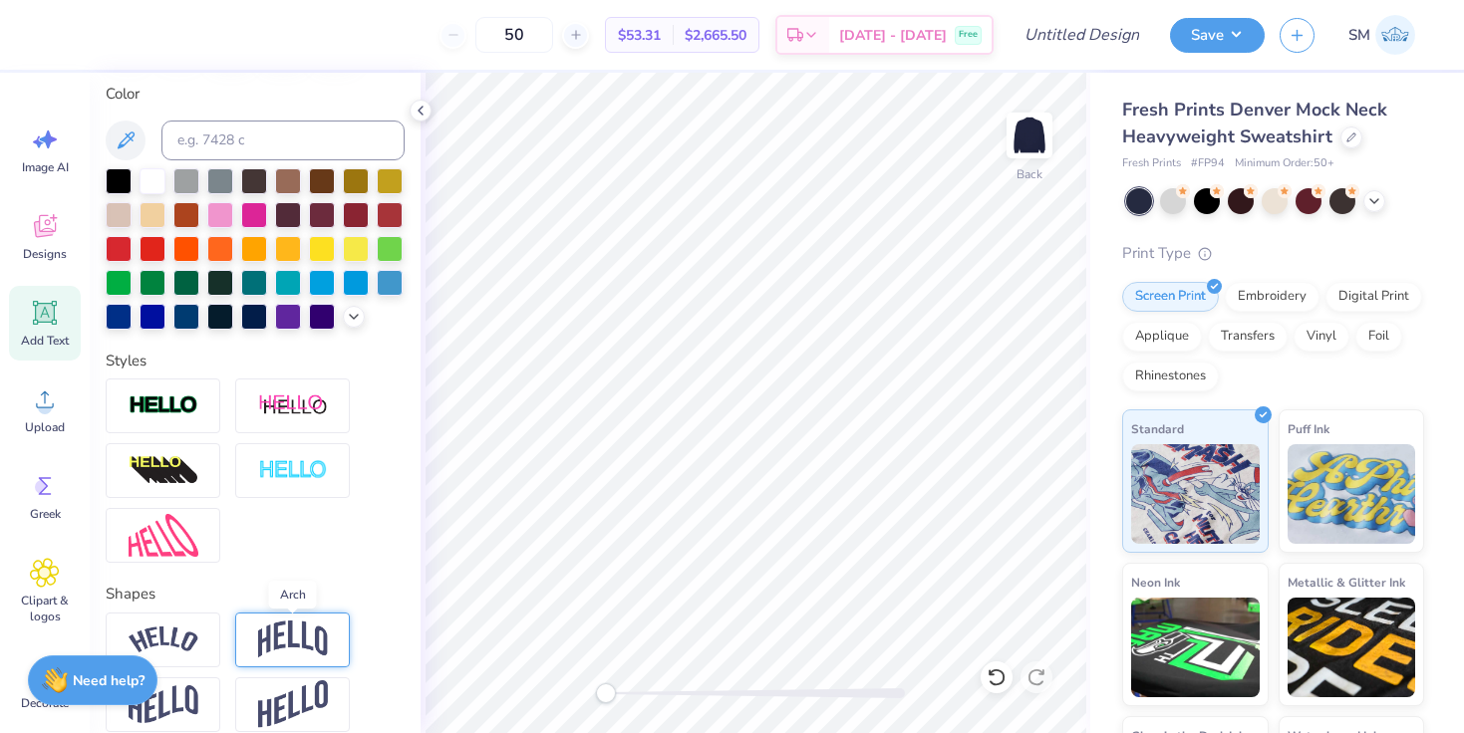
click at [293, 630] on img at bounding box center [293, 640] width 70 height 38
type input "10.98"
type input "4.17"
type input "7.91"
type input "13.61"
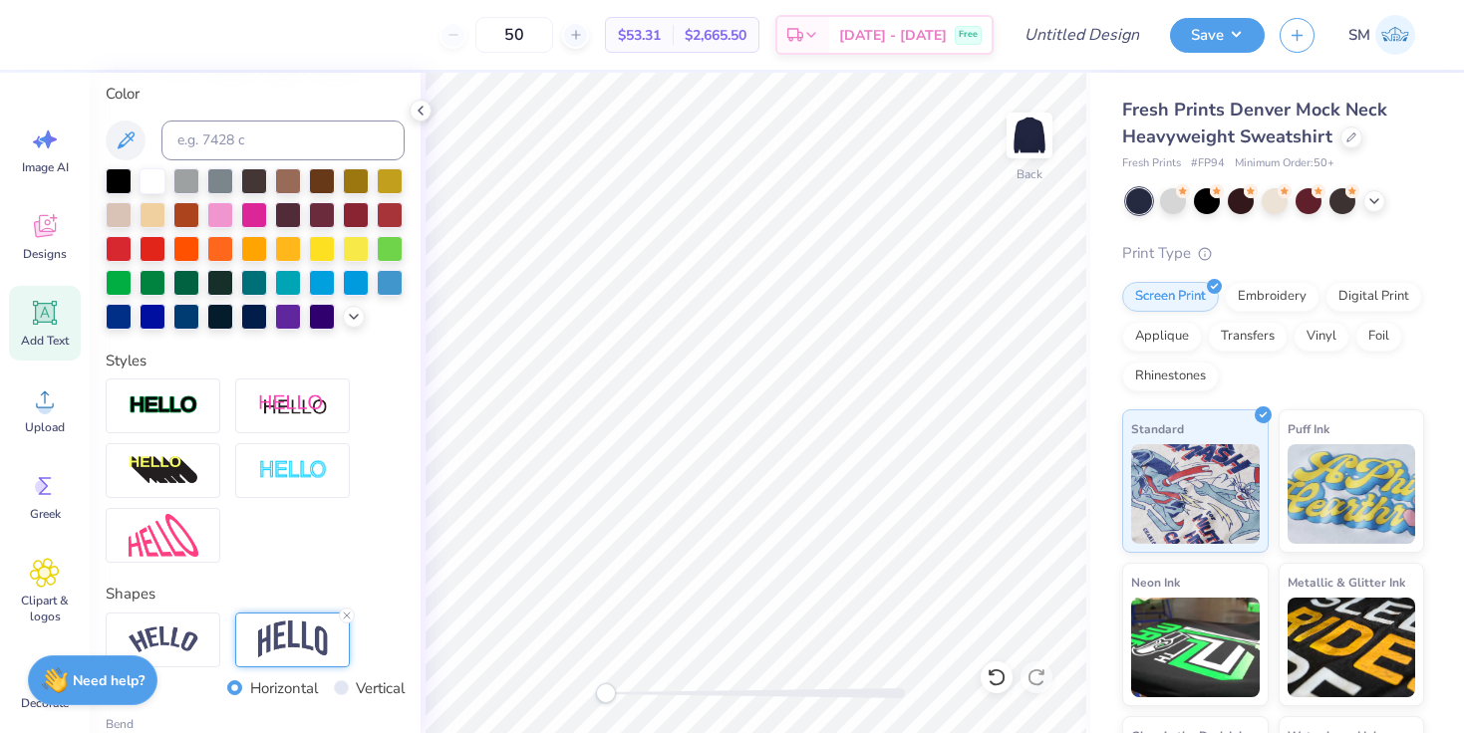
type input "5.17"
type input "0.96"
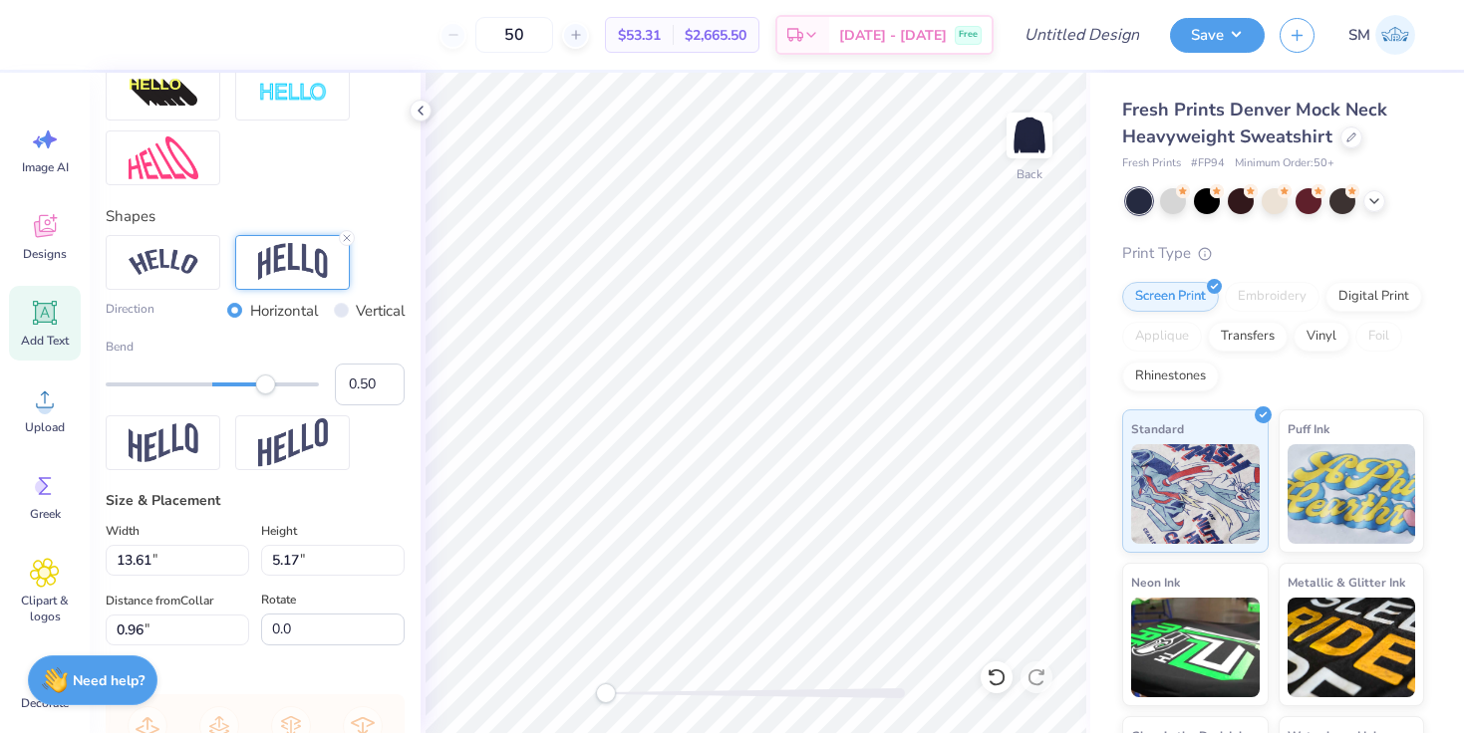
scroll to position [1028, 0]
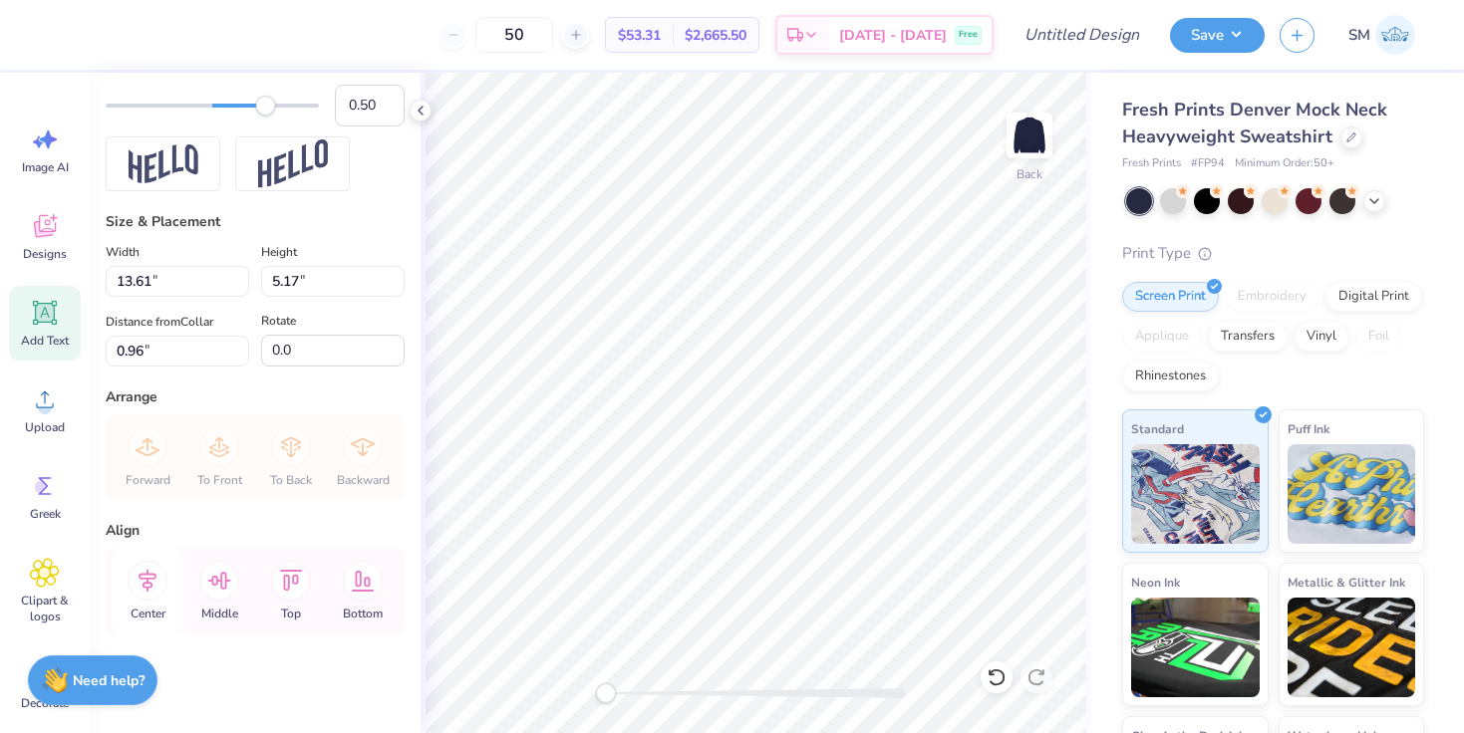
click at [157, 580] on icon at bounding box center [148, 581] width 40 height 40
click at [357, 476] on div "Forward To Front To Back Backward" at bounding box center [255, 458] width 287 height 85
click at [1219, 27] on button "Save" at bounding box center [1217, 32] width 95 height 35
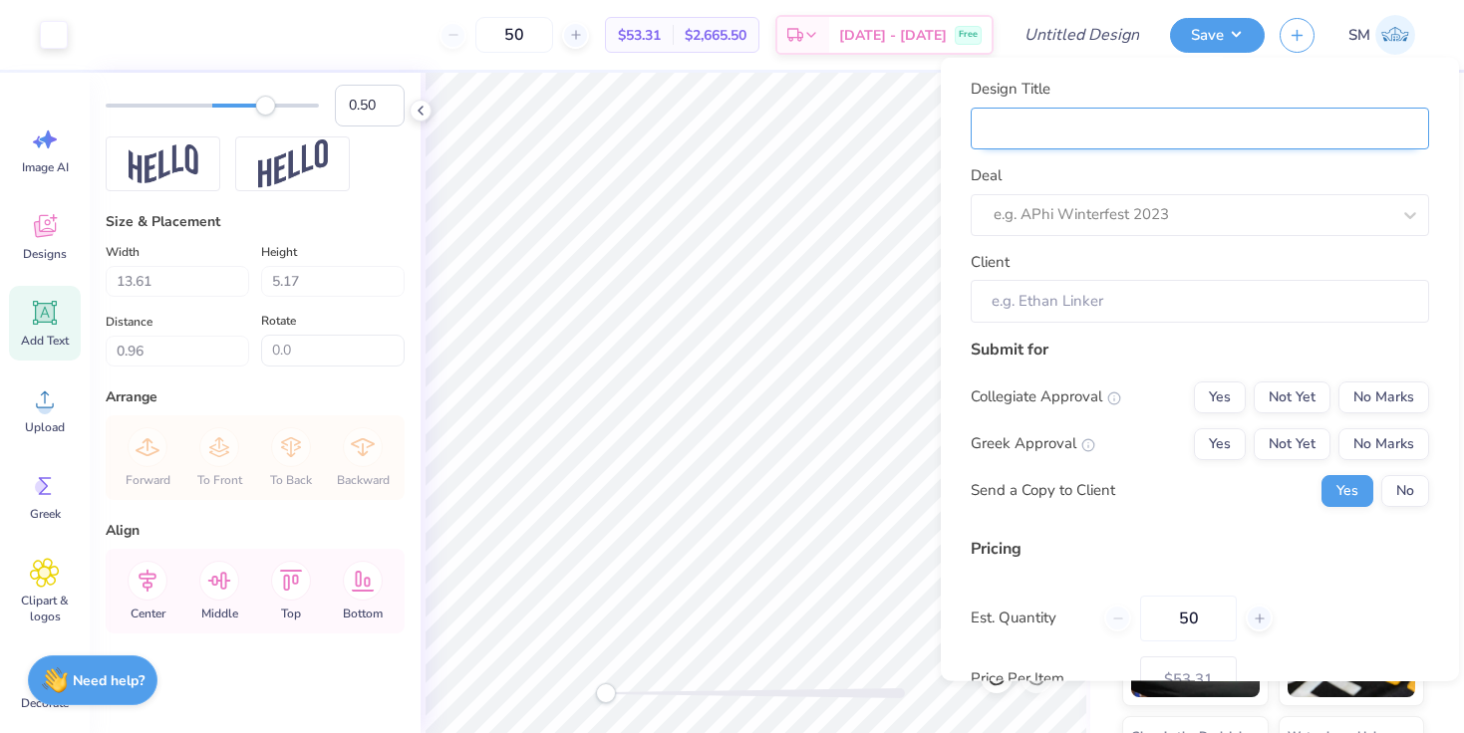
click at [1185, 140] on input "Design Title" at bounding box center [1200, 128] width 458 height 43
type input "T"
type input "Te"
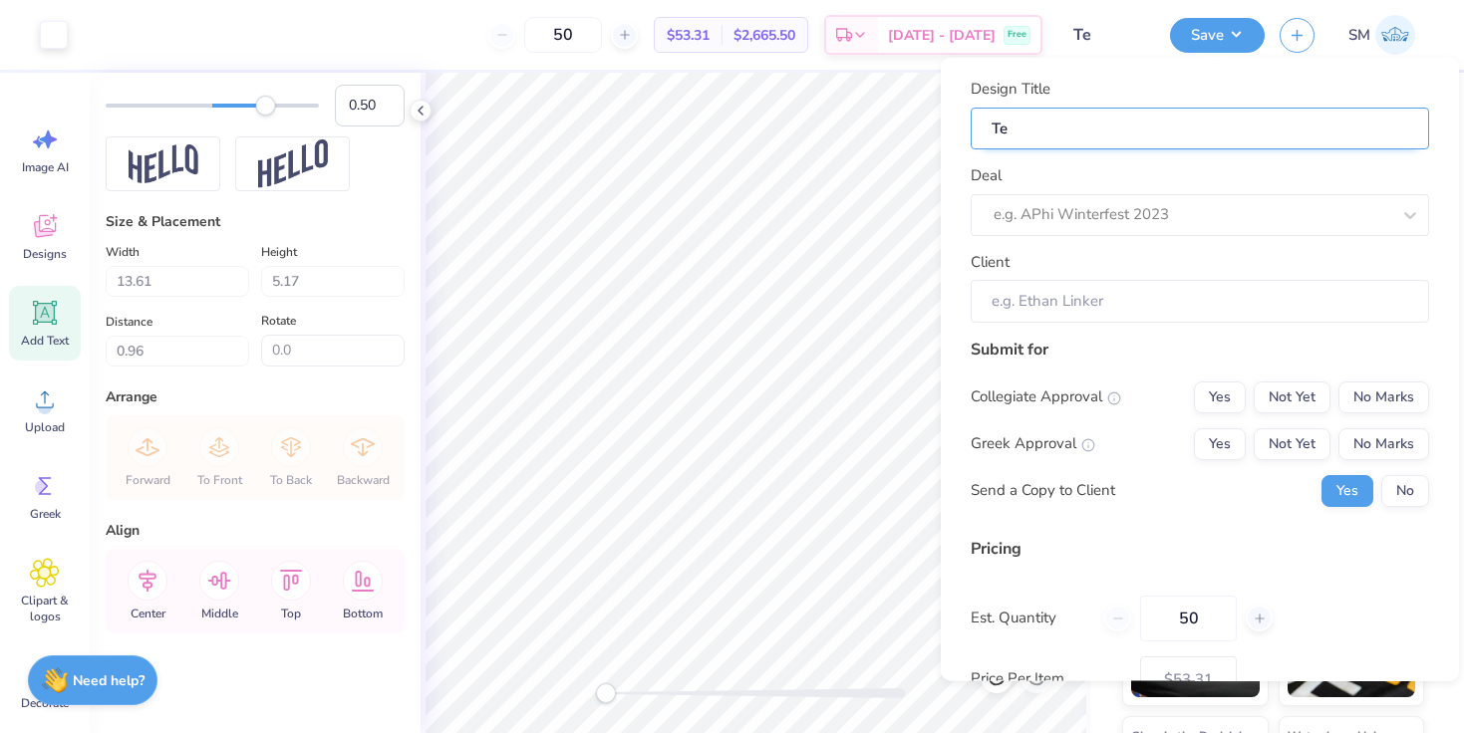
type input "Tei"
type input "Te"
type input "Ter"
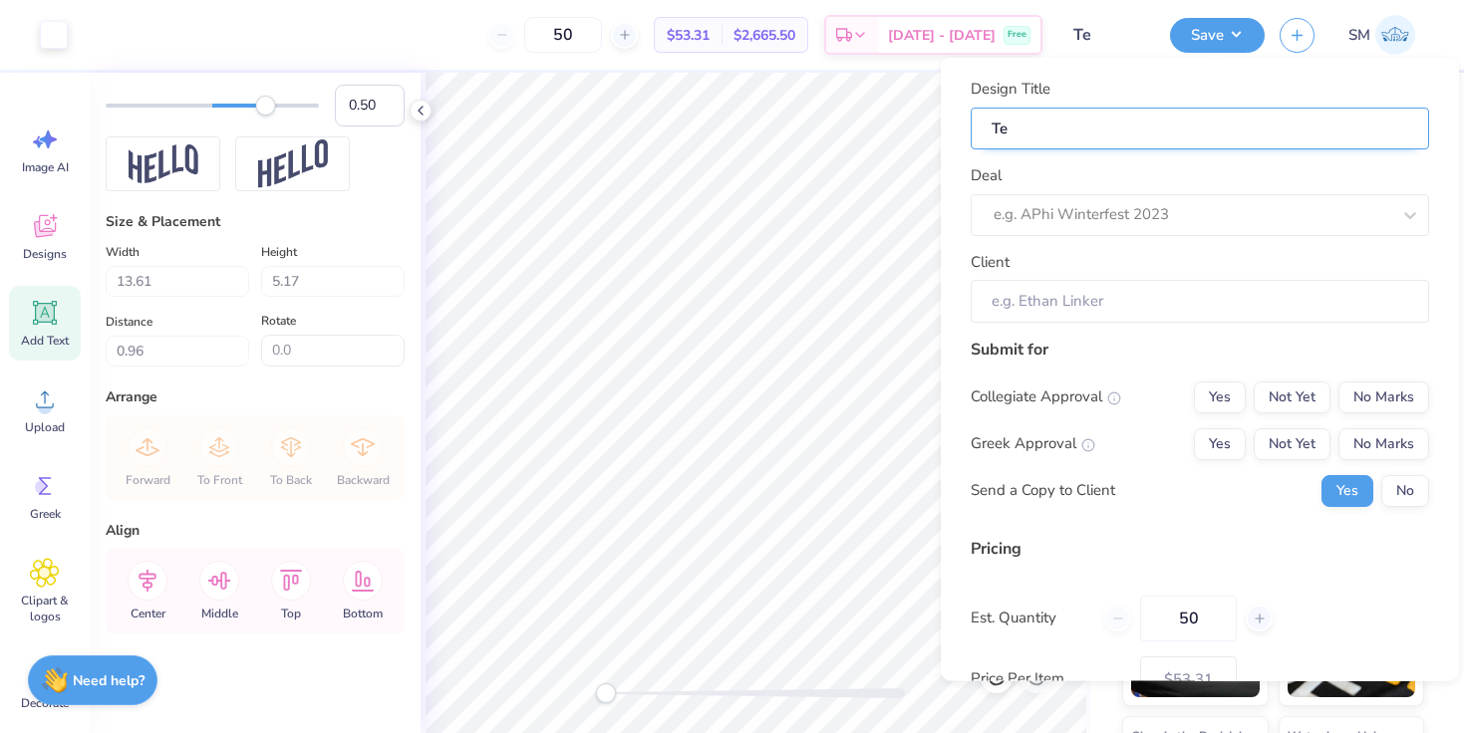
type input "Ter"
type input "Te"
type input "T"
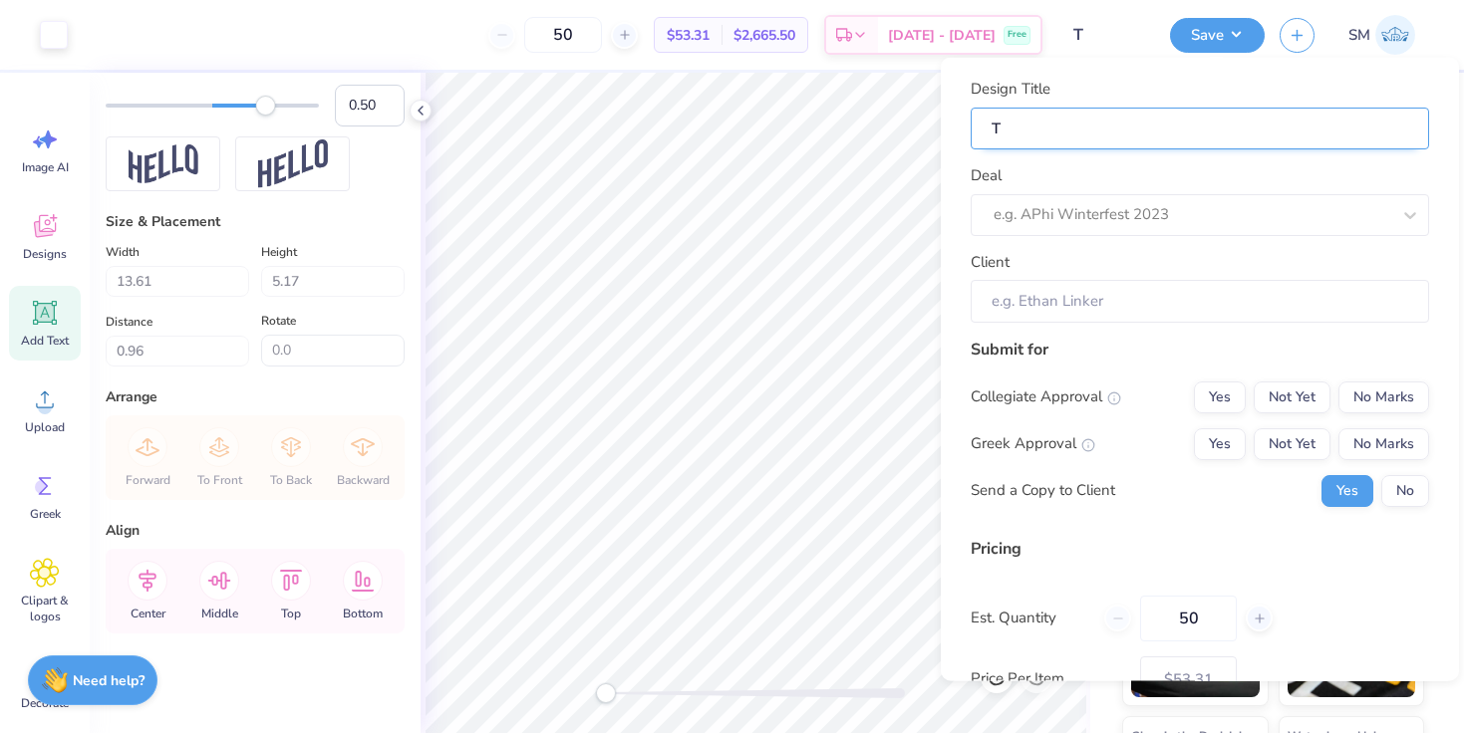
type input "Tr"
type input "Tri"
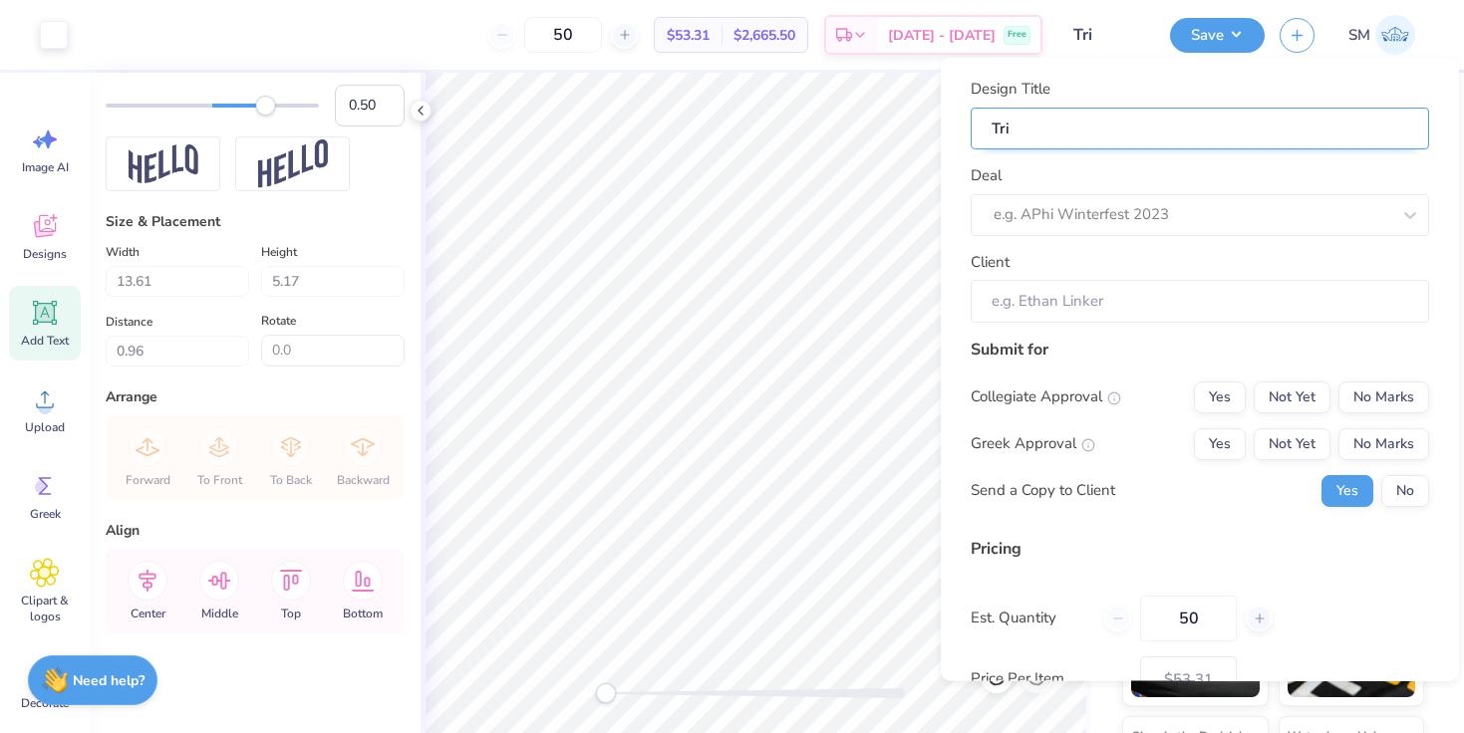
type input "Tri D"
type input "Tri De"
type input "Tri Del"
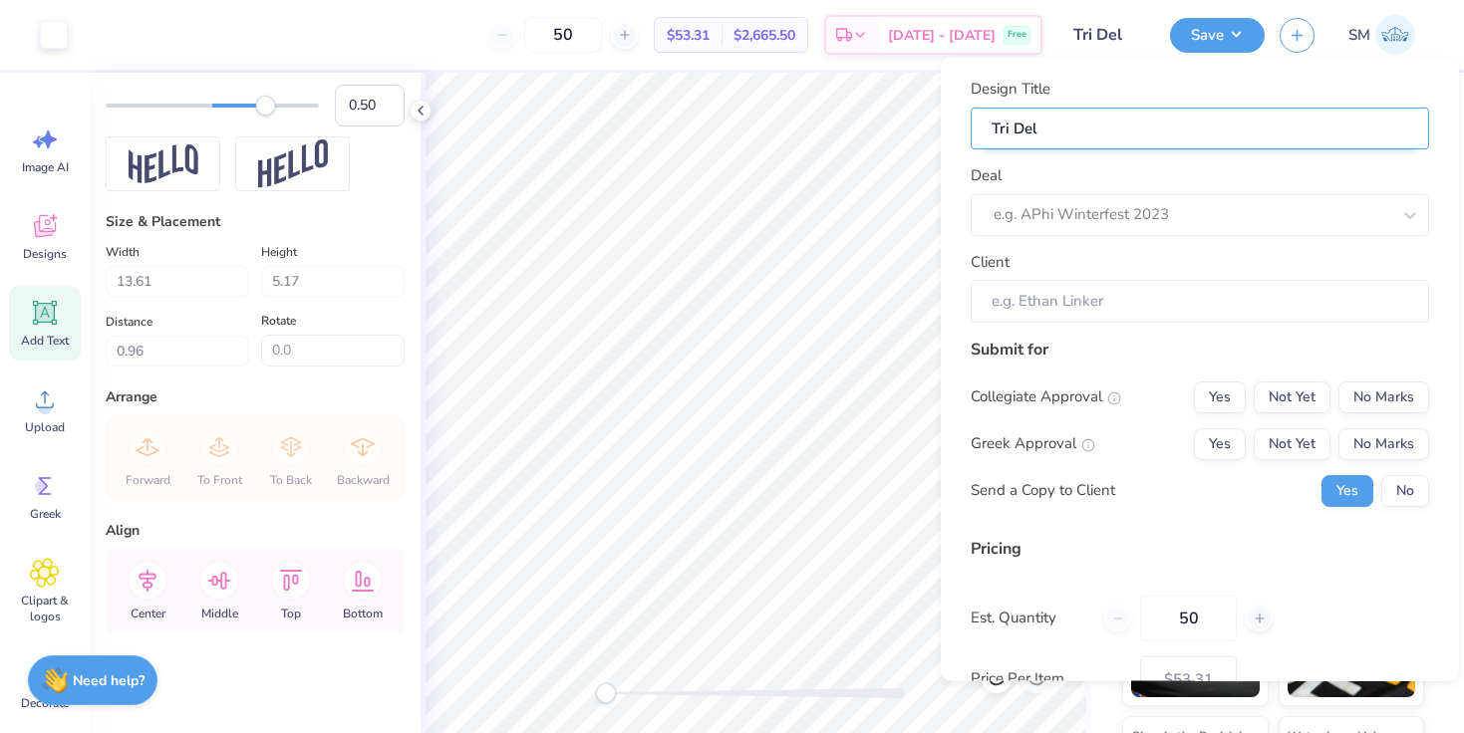
type input "Tri Delt"
type input "Tri Delta"
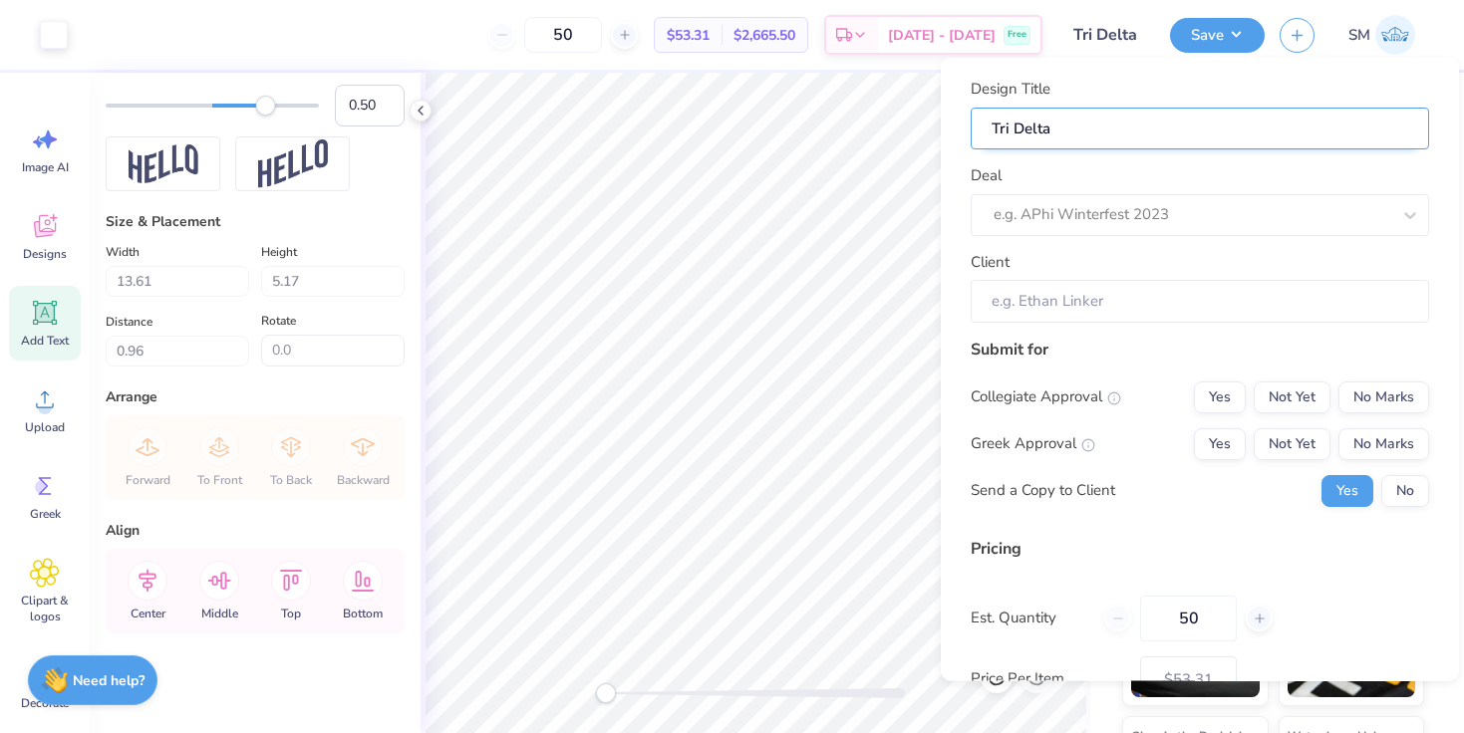
type input "Tri Delta"
type input "Tri Delta M"
type input "Tri Delta Me"
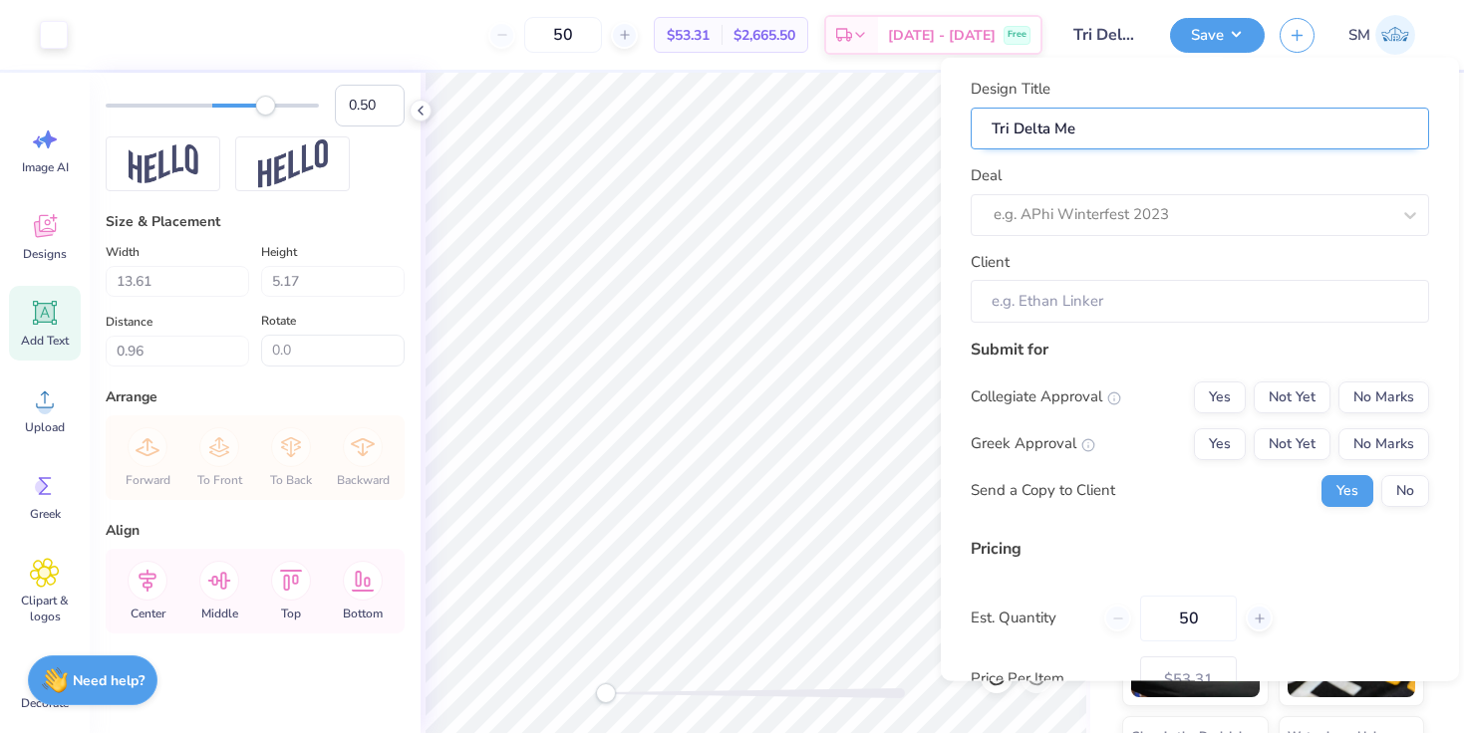
type input "Tri Delta Mer"
type input "Tri Delta Merc"
type input "Tri Delta Merch"
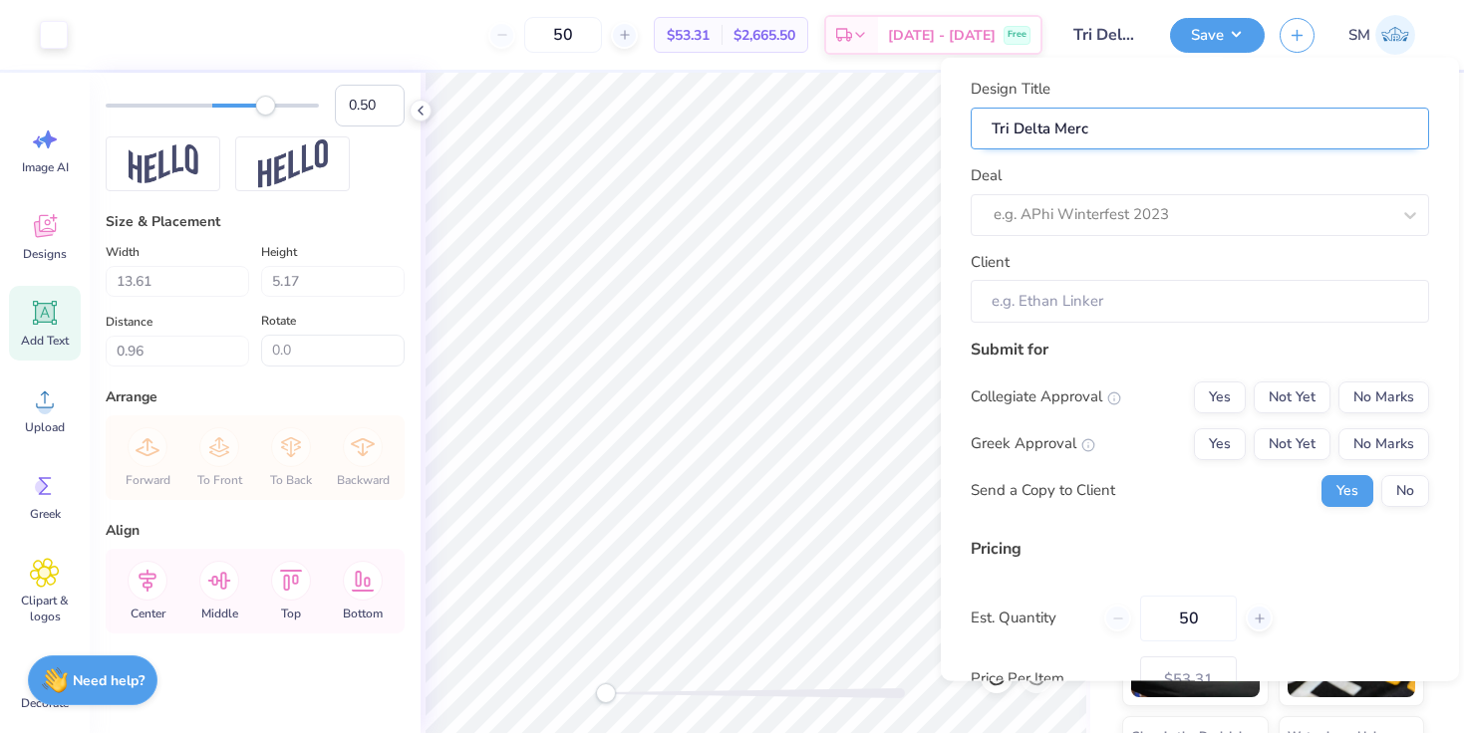
type input "Tri Delta Merch"
type input "Tri Delta Merch D"
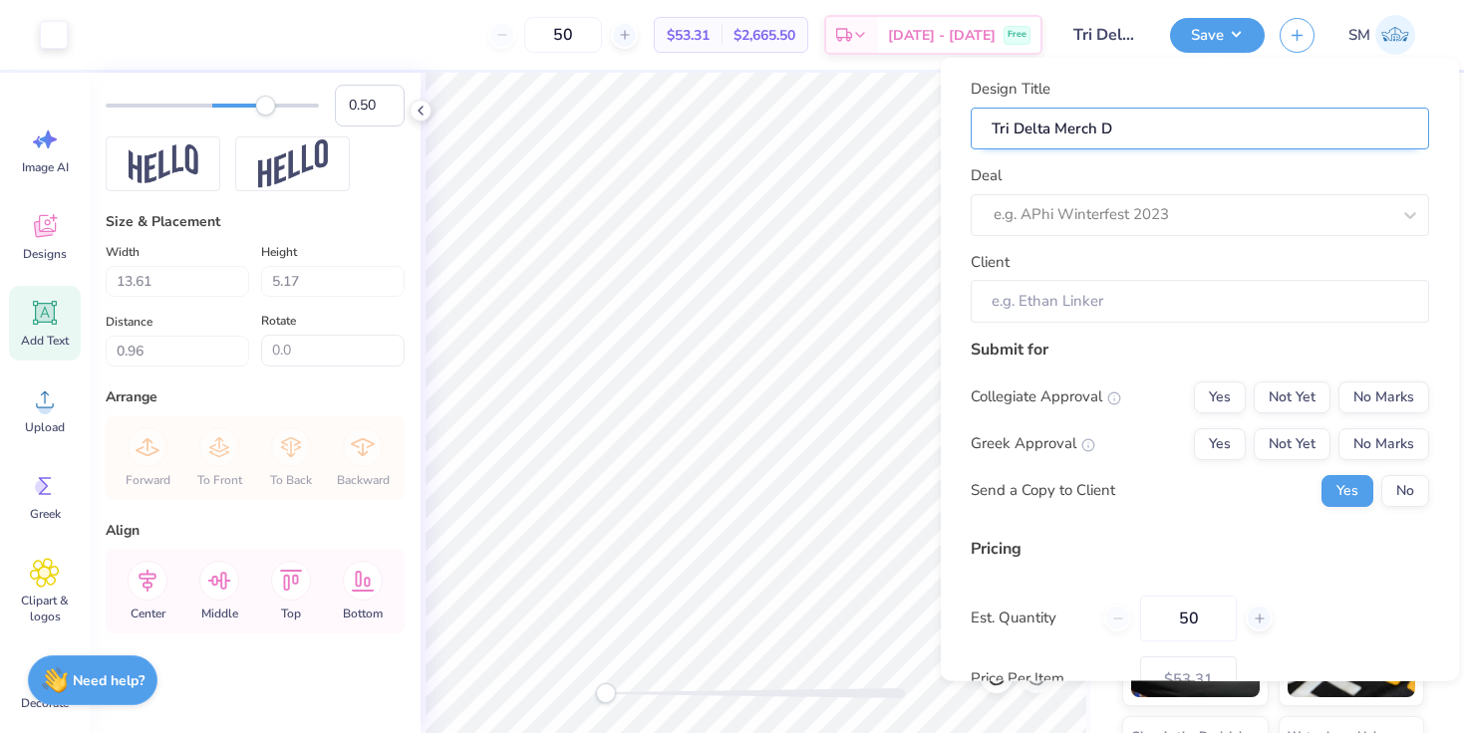
type input "Tri Delta Merch Dr"
type input "Tri Delta Merch Dro"
type input "Tri Delta Merch Drop"
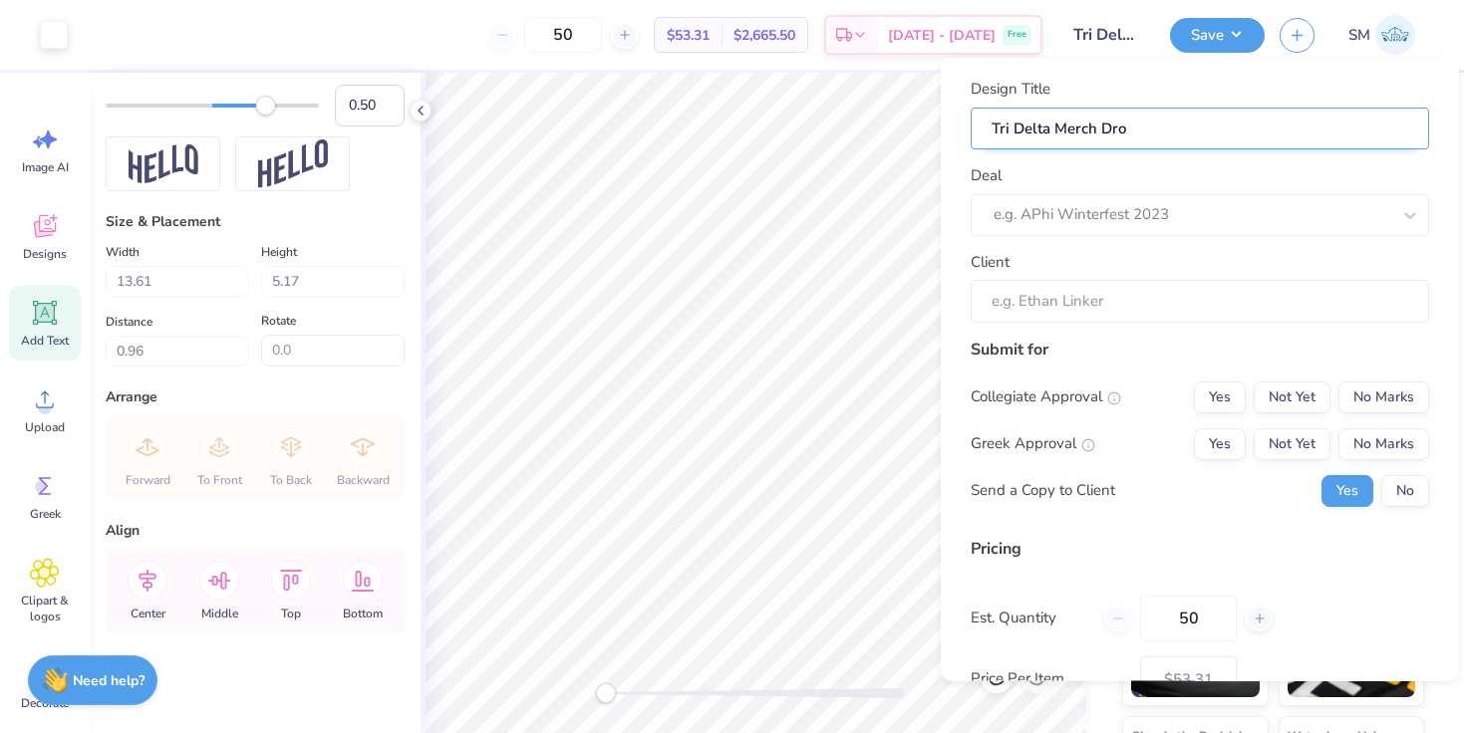
type input "Tri Delta Merch Drop"
type input "Tri Delta Merch Drop H"
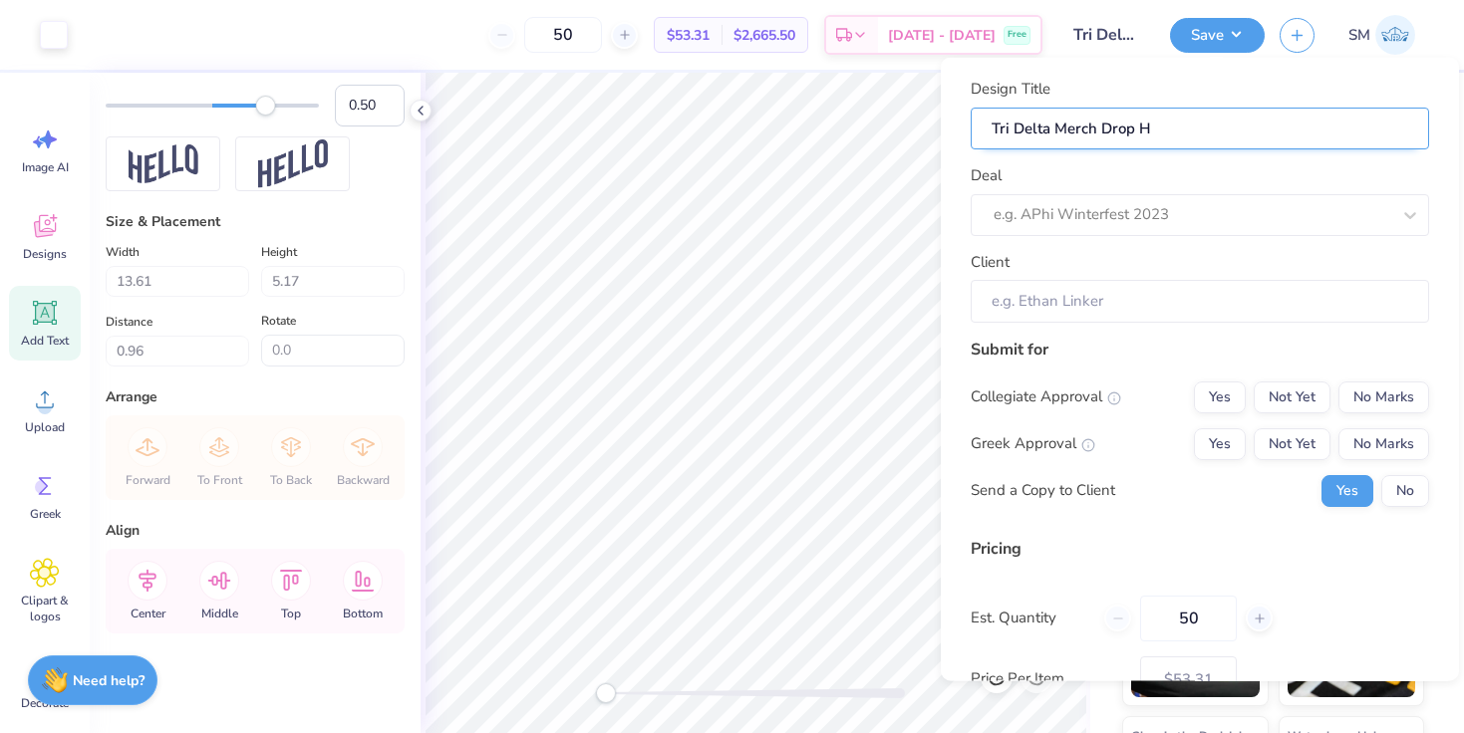
type input "Tri Delta Merch Drop Ho"
type input "Tri Delta Merch Drop Hoo"
type input "Tri Delta Merch Drop Hood"
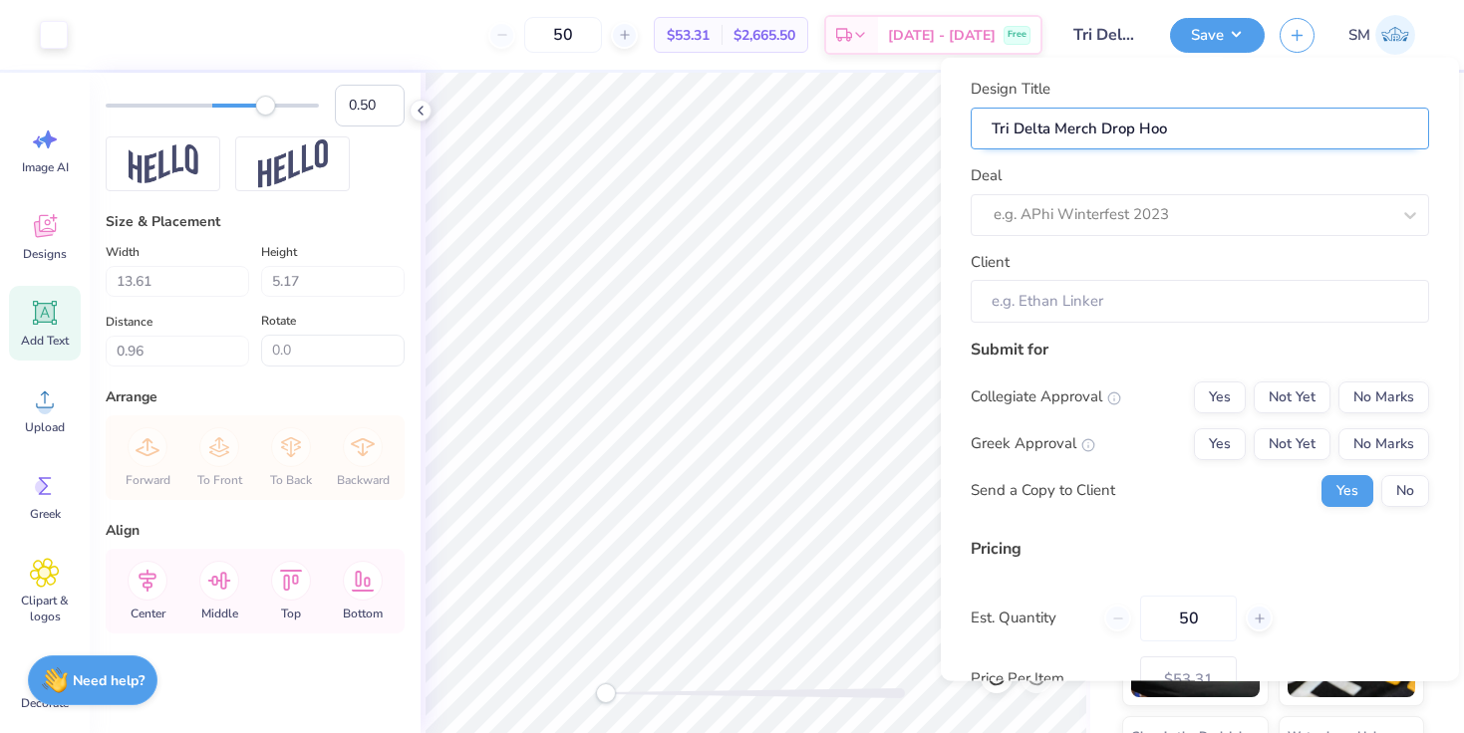
type input "Tri Delta Merch Drop Hood"
type input "Tri Delta Merch Drop Hoodi"
type input "Tri Delta Merch Drop Hoodie"
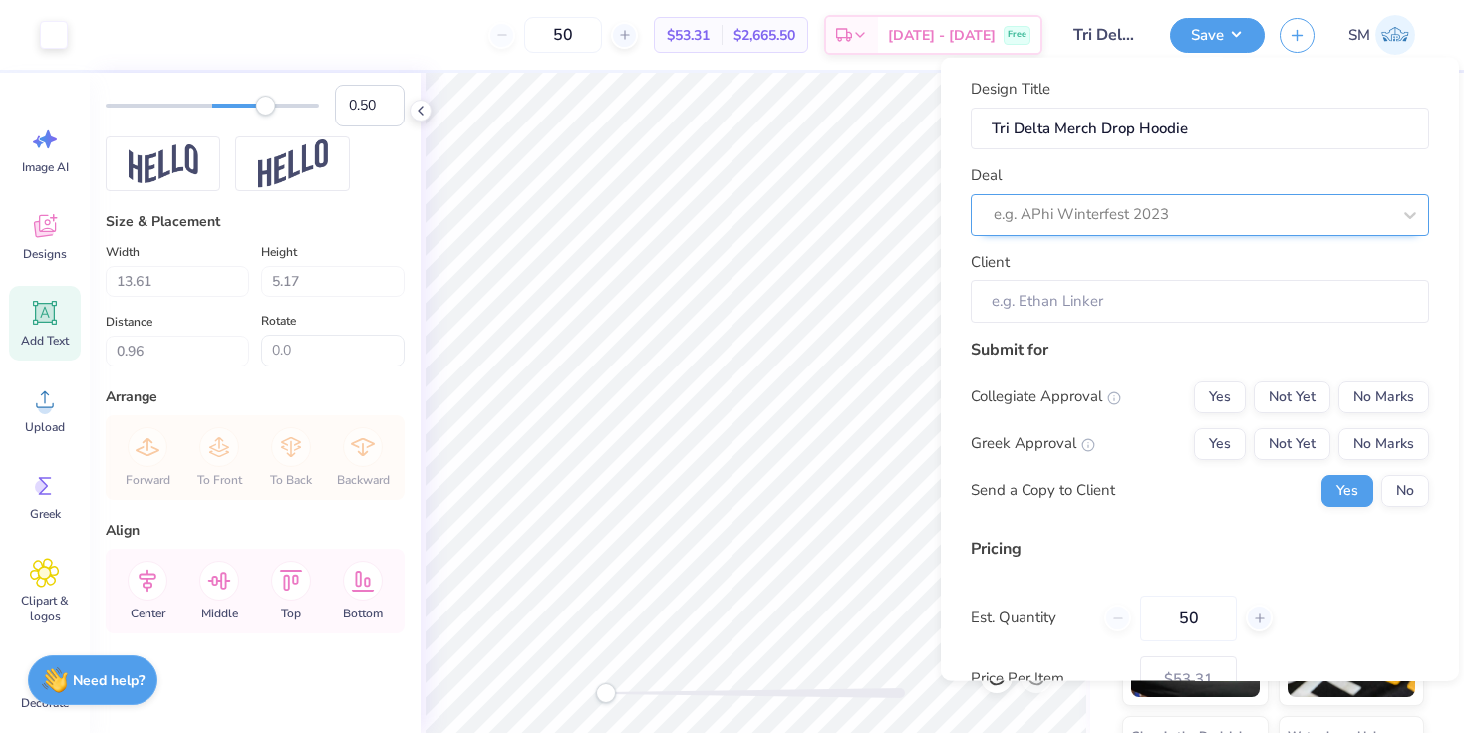
click at [1183, 208] on div at bounding box center [1191, 214] width 397 height 27
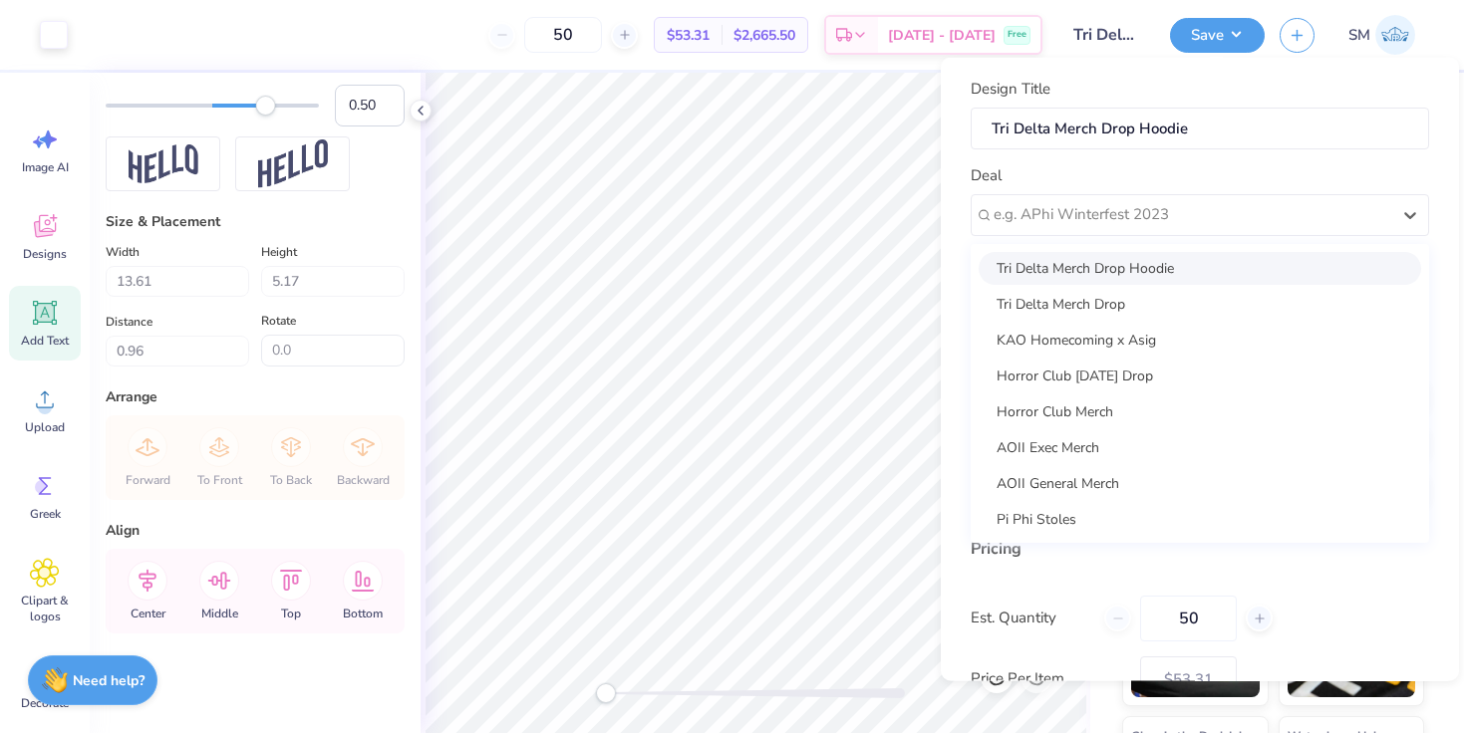
click at [1171, 271] on div "Tri Delta Merch Drop Hoodie" at bounding box center [1199, 267] width 442 height 33
type input "Drew Haltom"
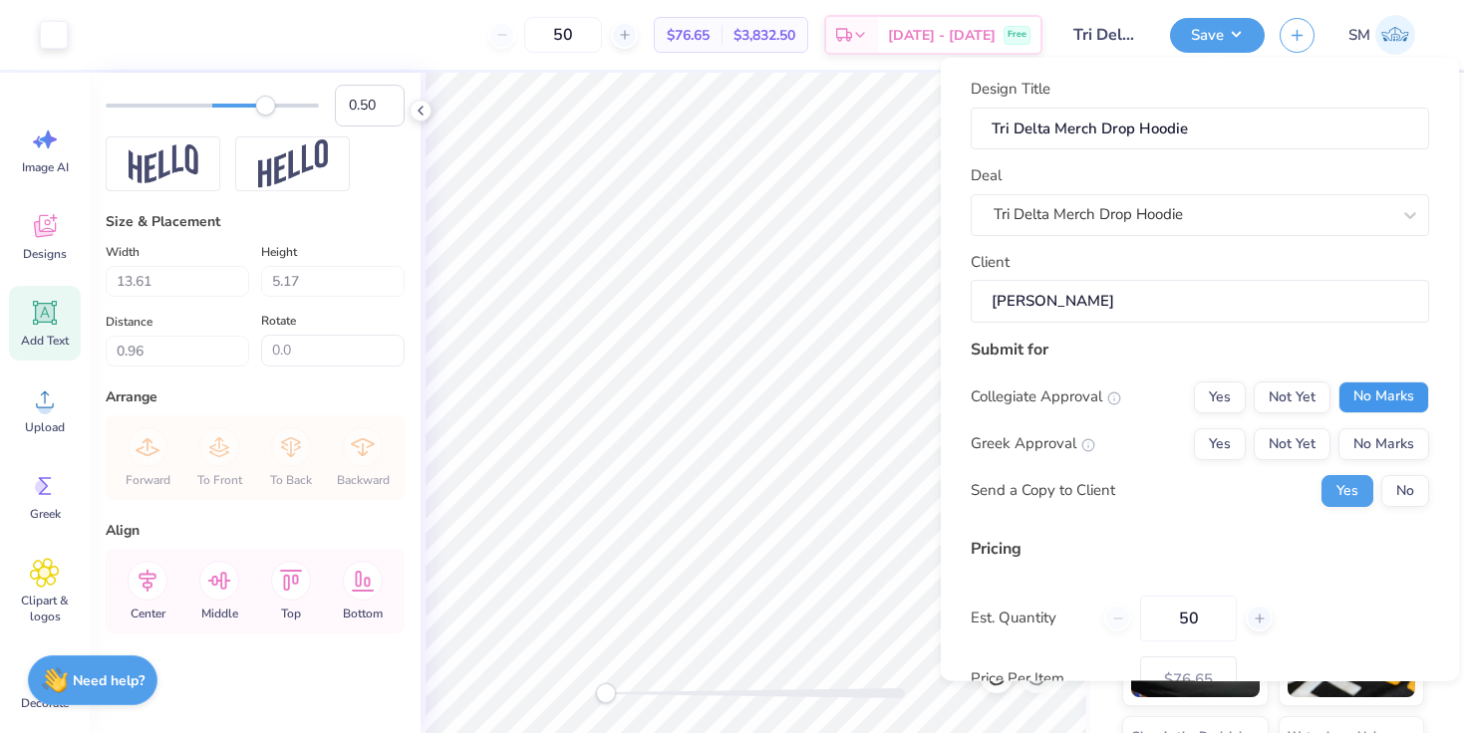
click at [1384, 403] on button "No Marks" at bounding box center [1383, 397] width 91 height 32
click at [1217, 430] on button "Yes" at bounding box center [1220, 443] width 52 height 32
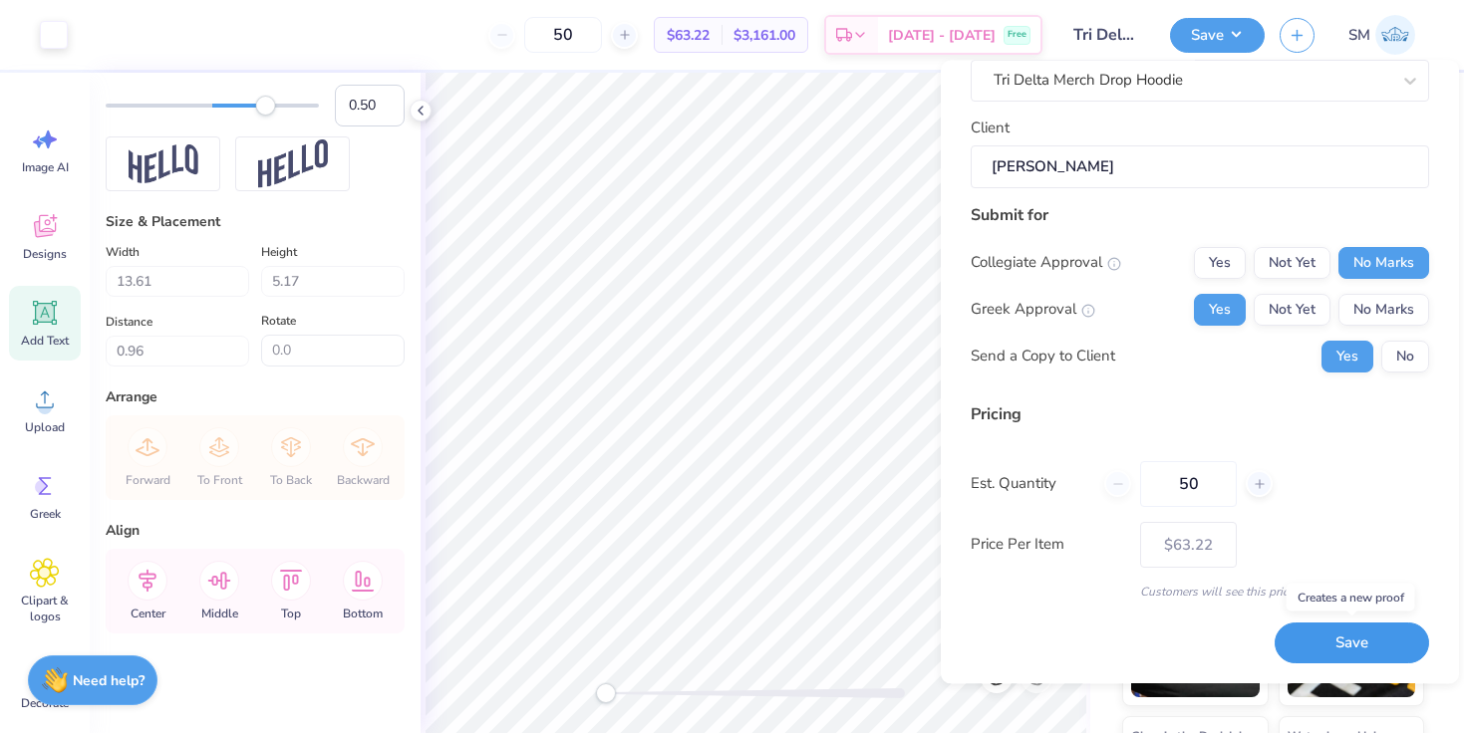
click at [1319, 641] on button "Save" at bounding box center [1351, 644] width 154 height 41
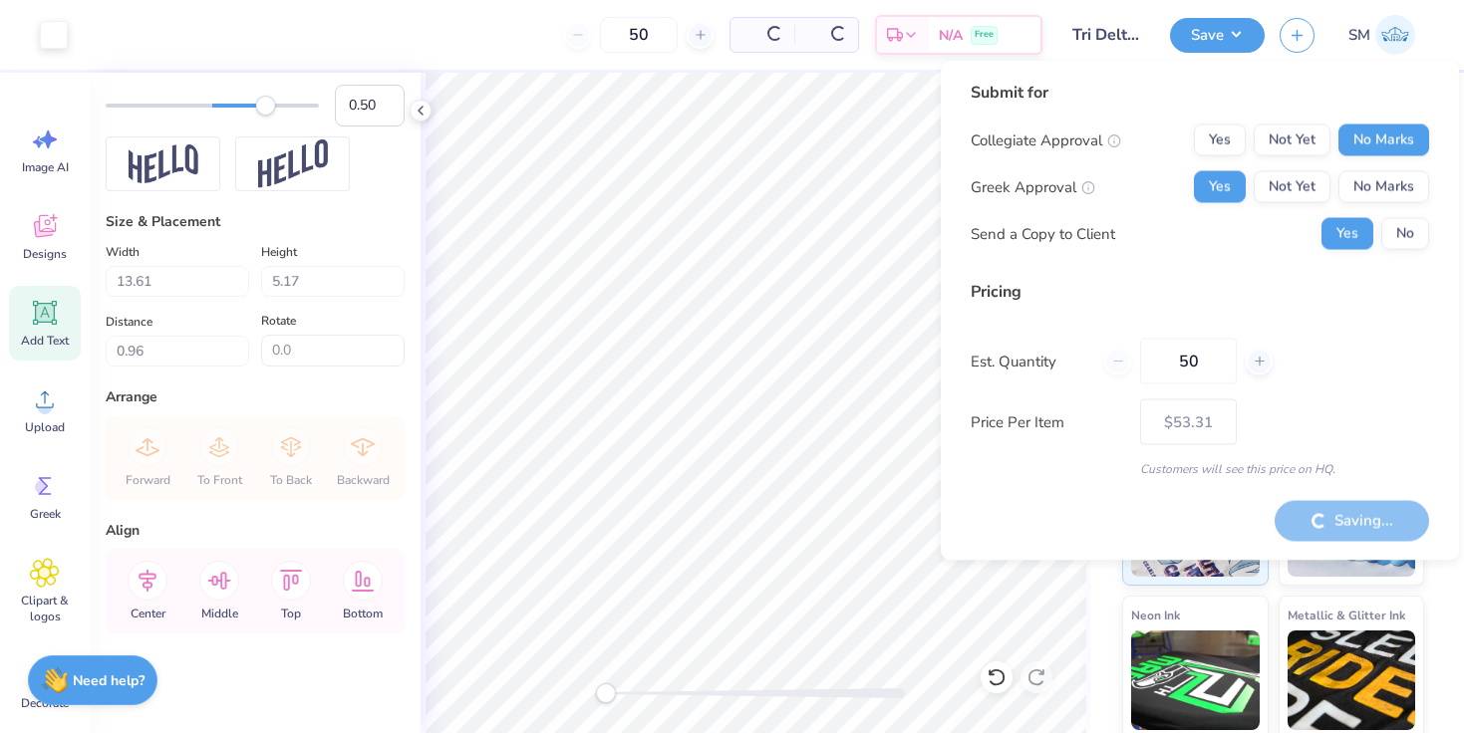
type input "– –"
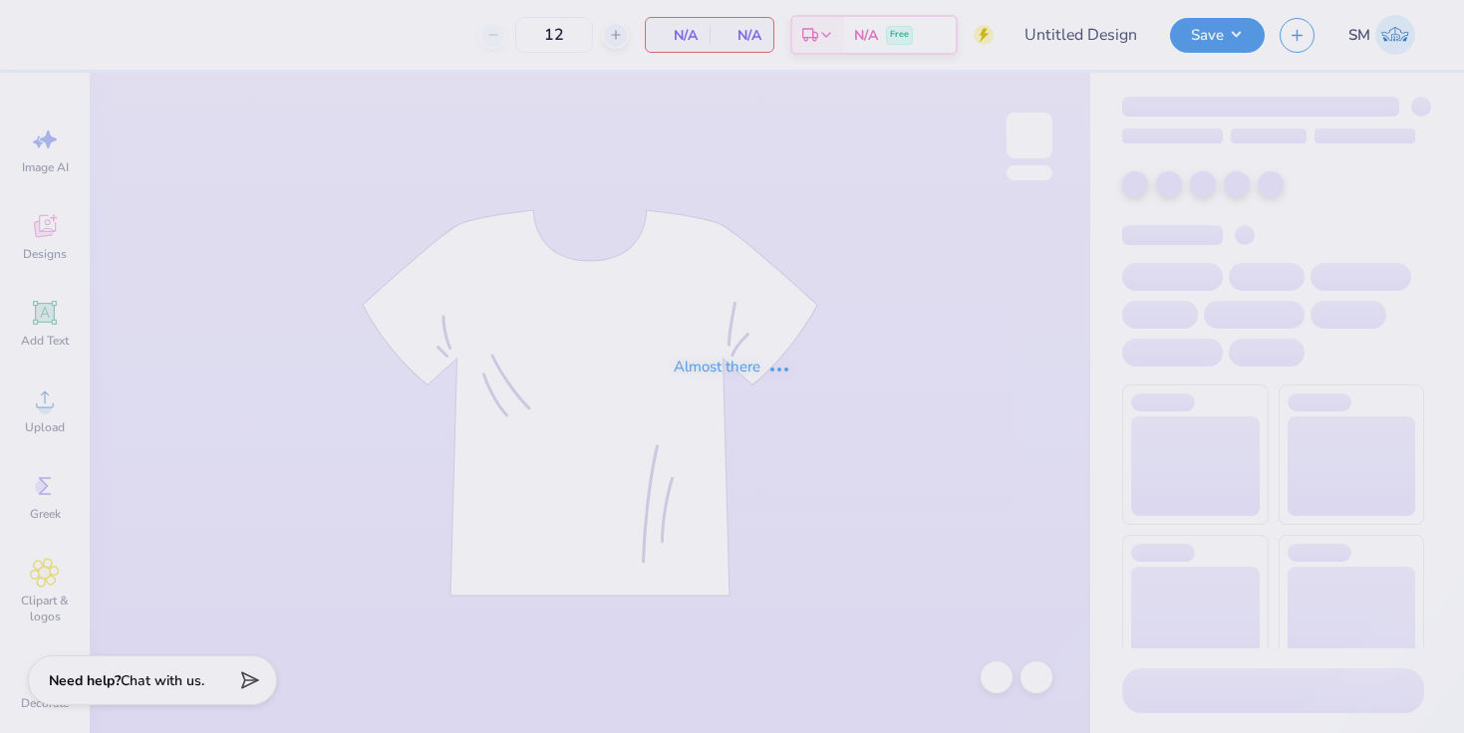
type input "50"
type input "Mockneck"
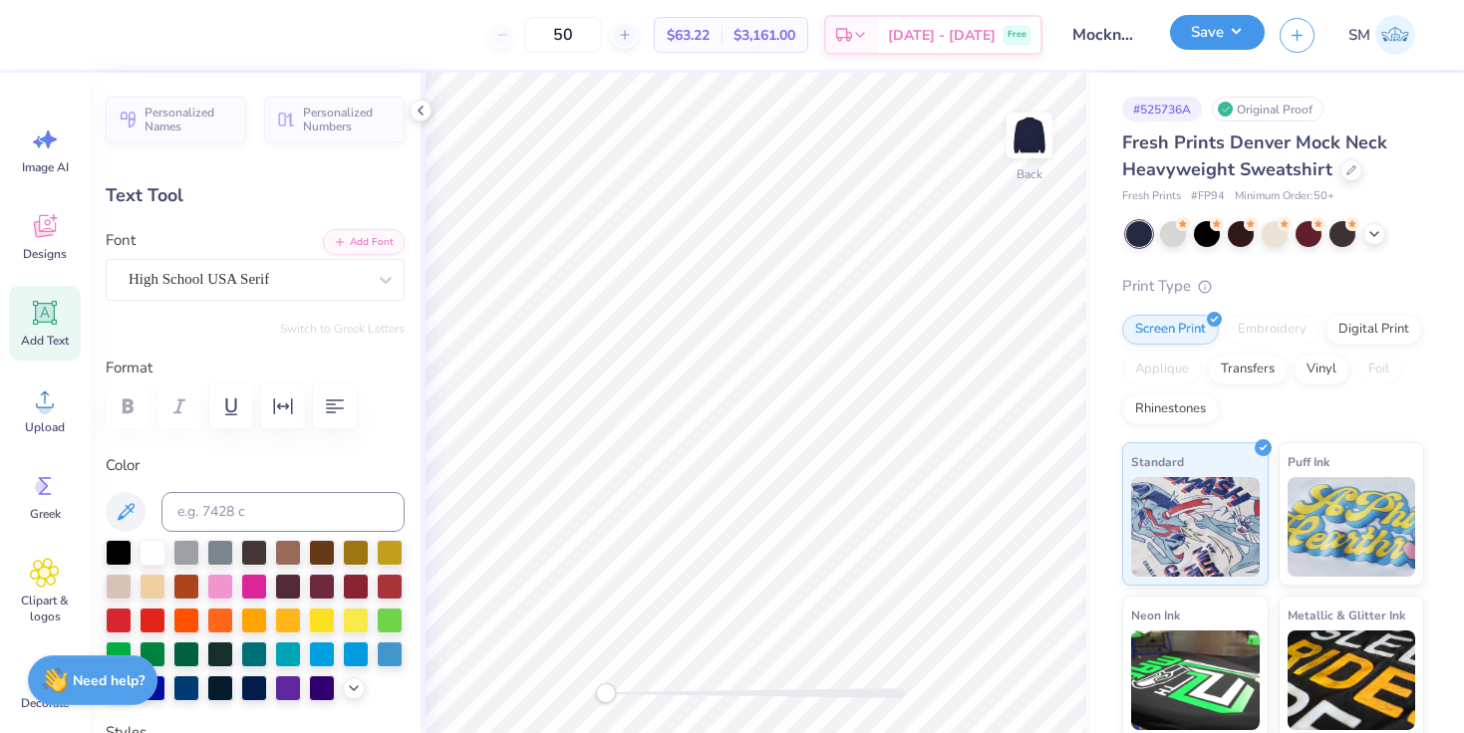
click at [1228, 33] on button "Save" at bounding box center [1217, 32] width 95 height 35
